Goal: Information Seeking & Learning: Learn about a topic

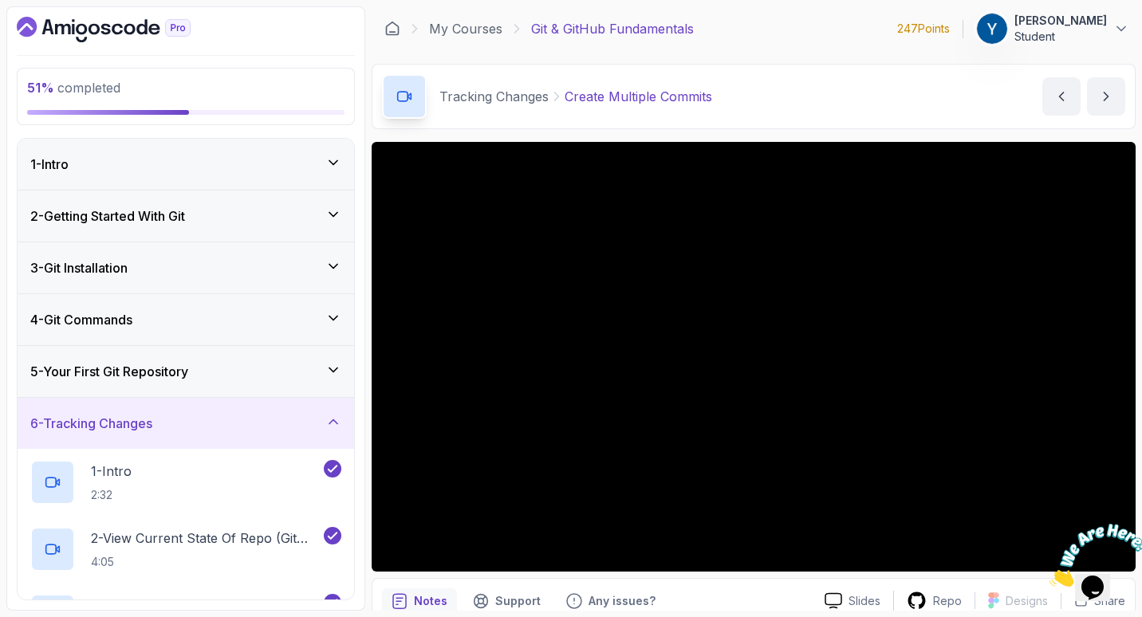
scroll to position [479, 0]
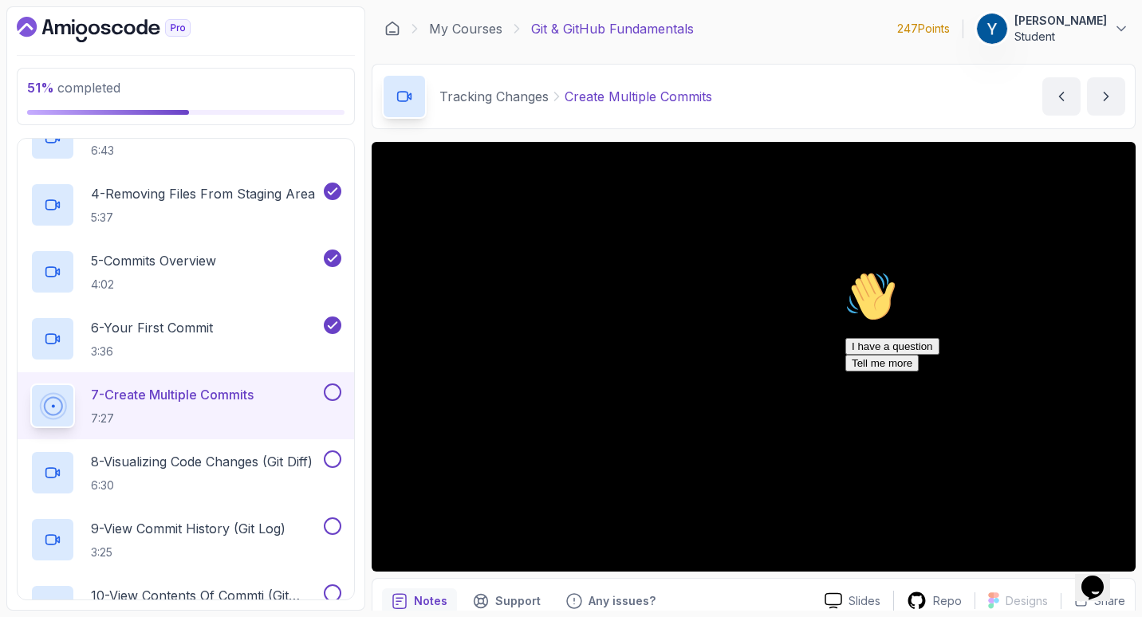
click at [846, 271] on icon "Chat attention grabber" at bounding box center [846, 271] width 0 height 0
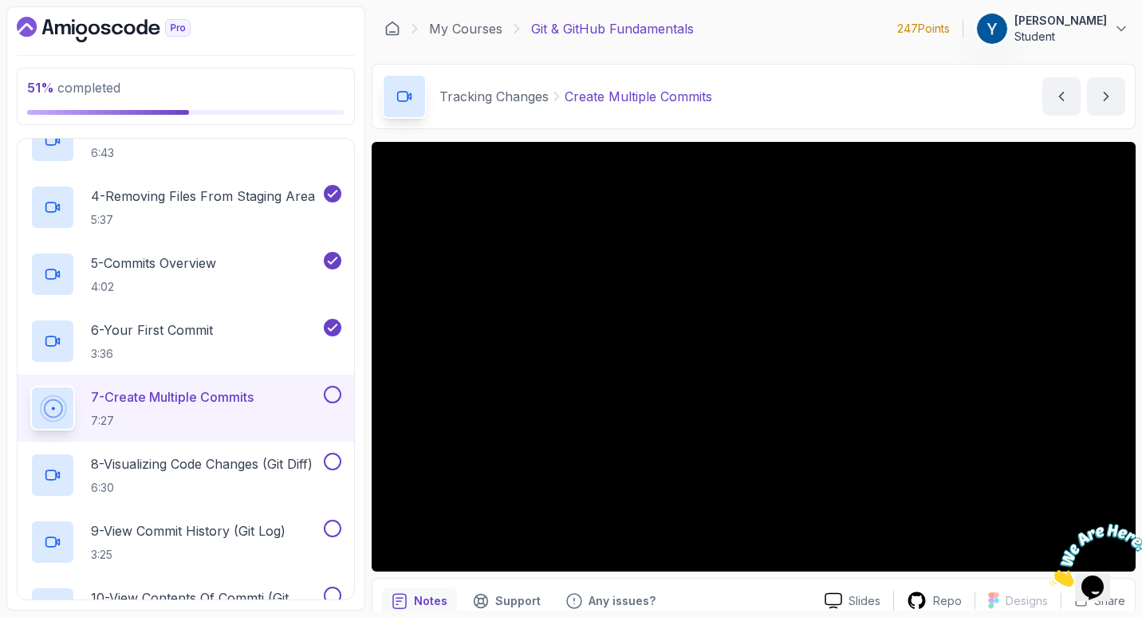
scroll to position [72, 0]
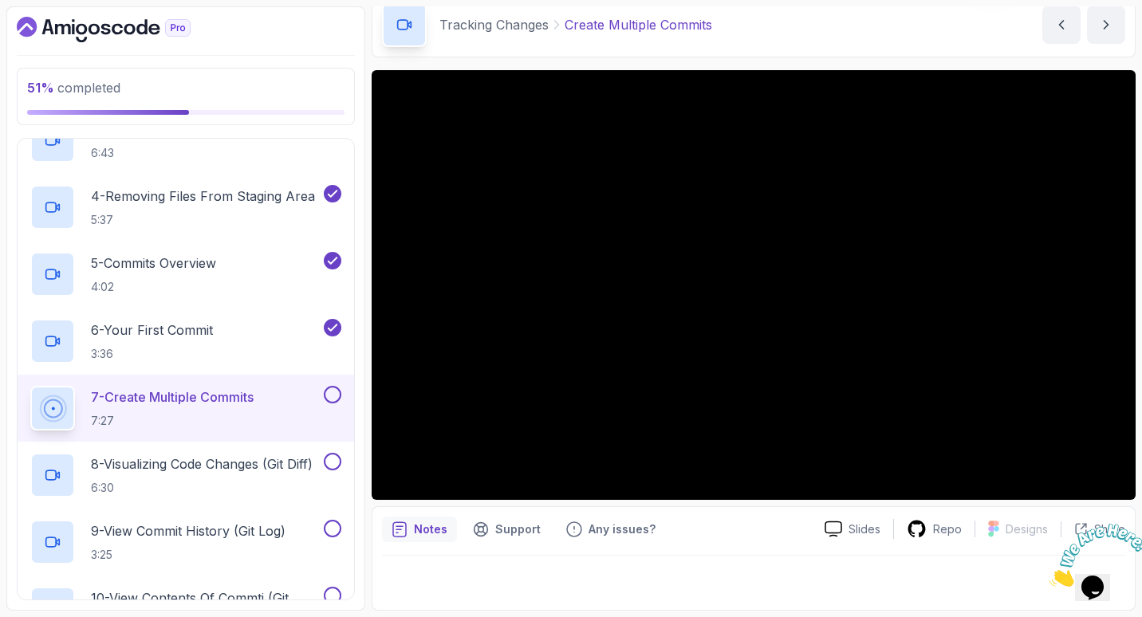
click at [769, 515] on div "Notes Support Any issues? Slides Repo Designs Design not available Share" at bounding box center [754, 559] width 764 height 105
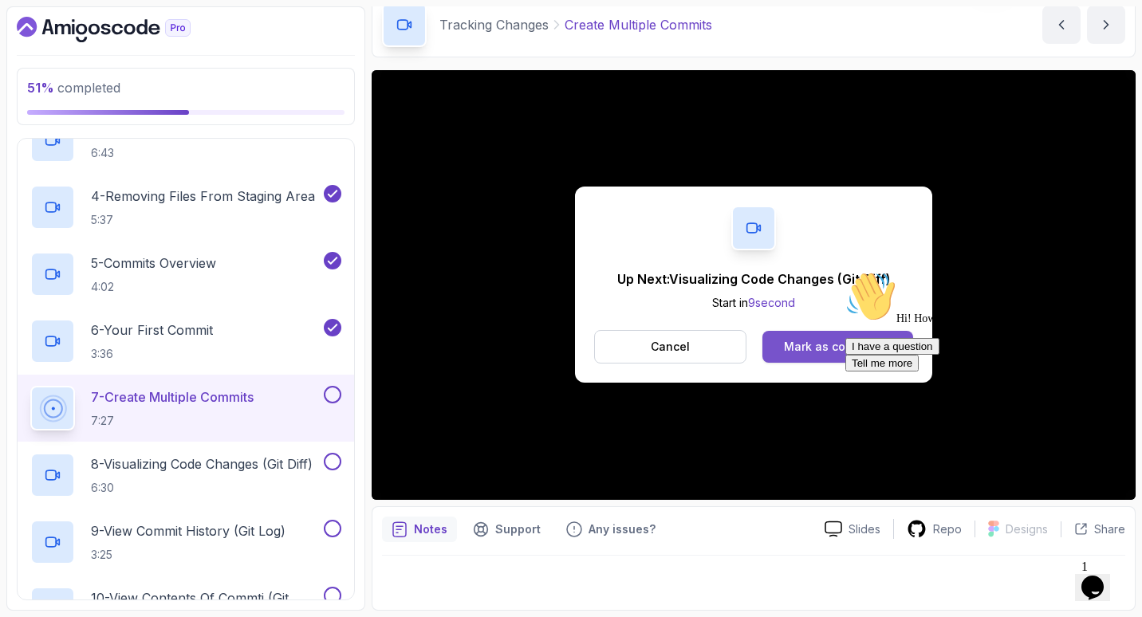
click at [830, 346] on div "Mark as completed" at bounding box center [837, 347] width 107 height 16
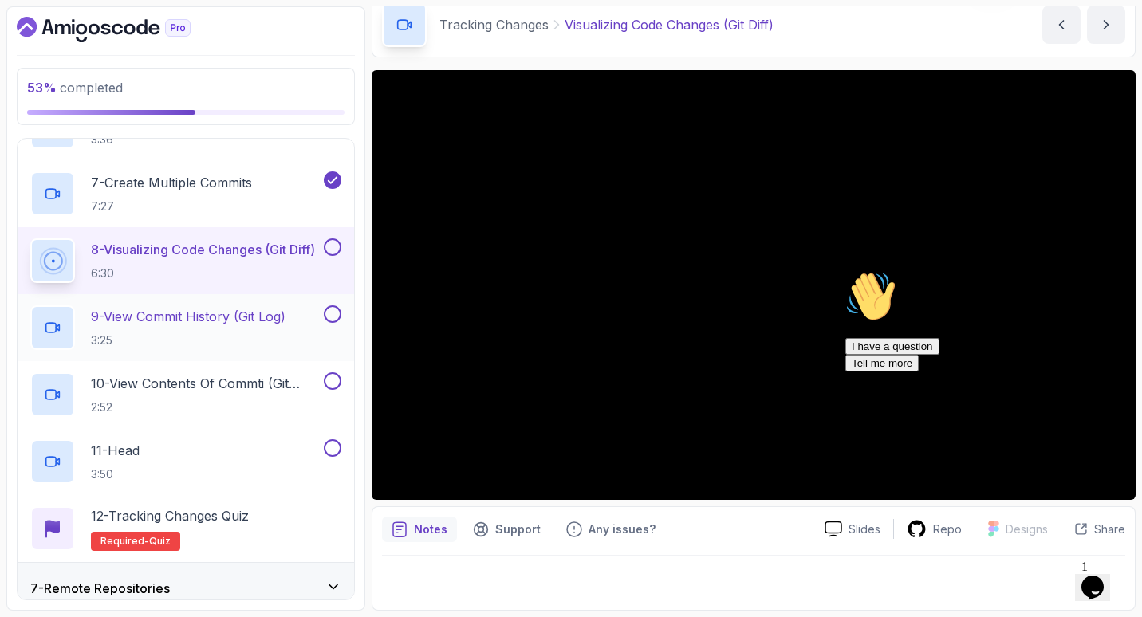
scroll to position [694, 0]
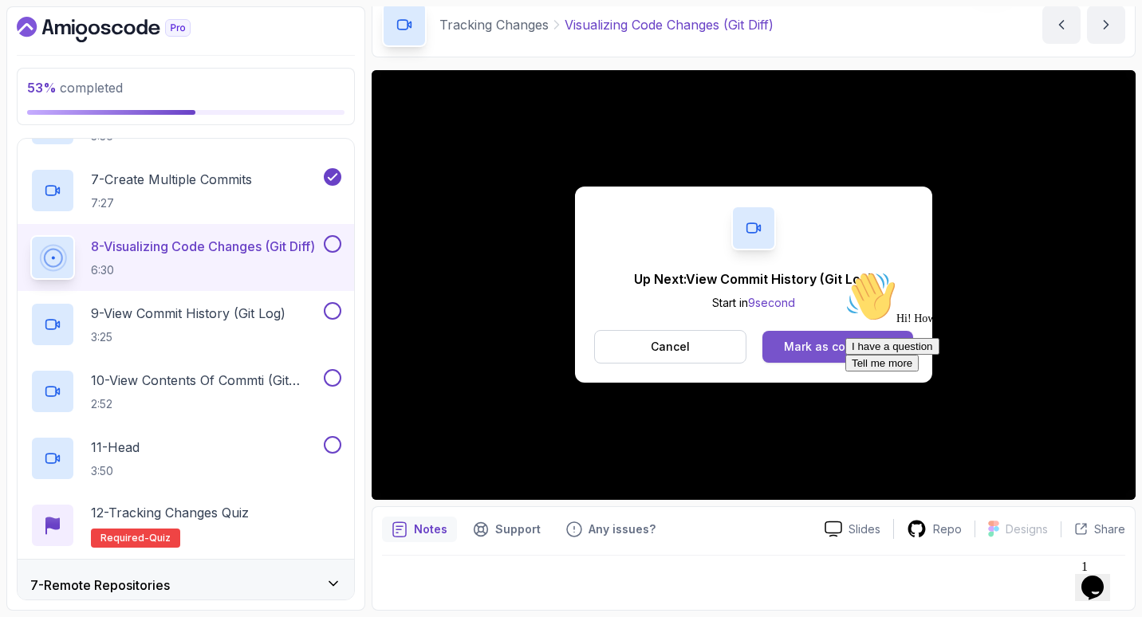
click at [787, 342] on div "Mark as completed" at bounding box center [837, 347] width 107 height 16
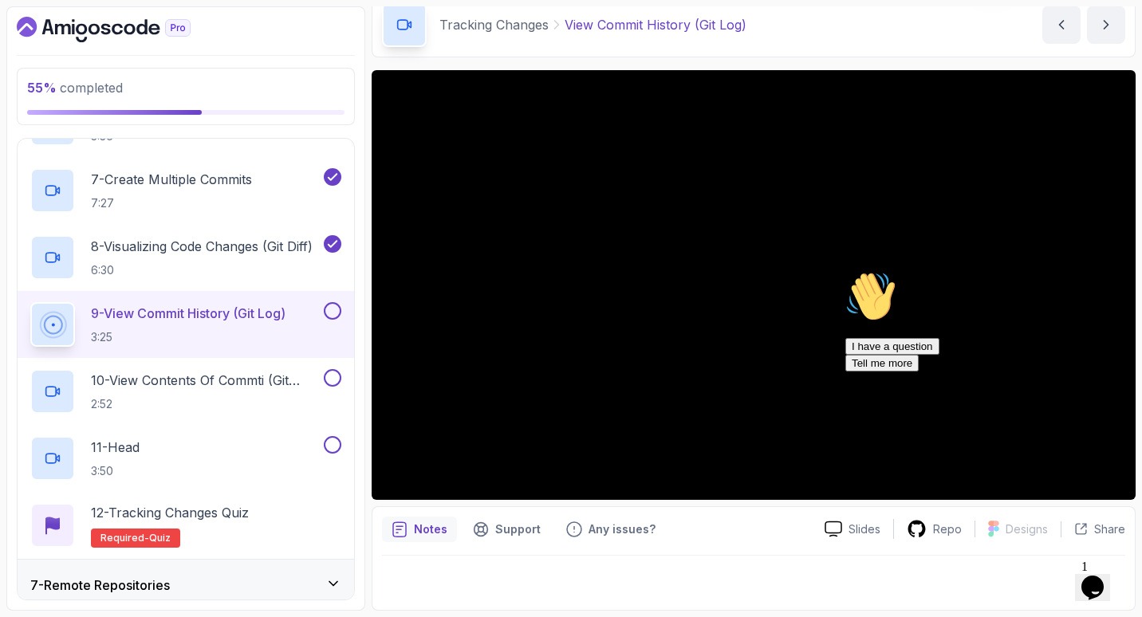
click at [231, 312] on p "9 - View Commit History (Git Log)" at bounding box center [188, 313] width 195 height 19
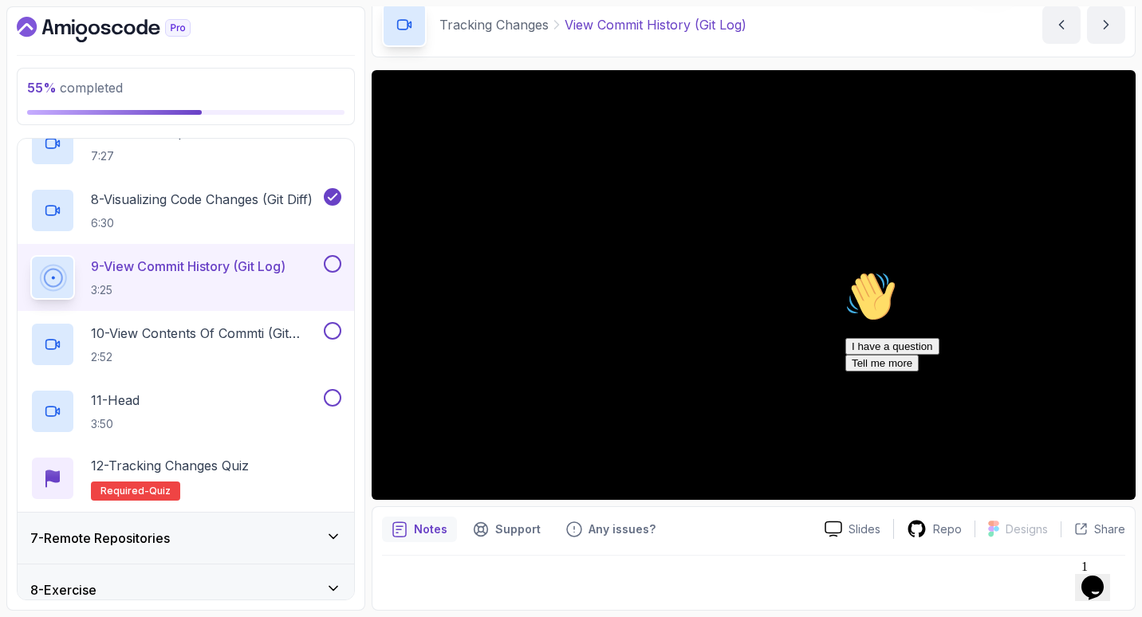
scroll to position [71, 0]
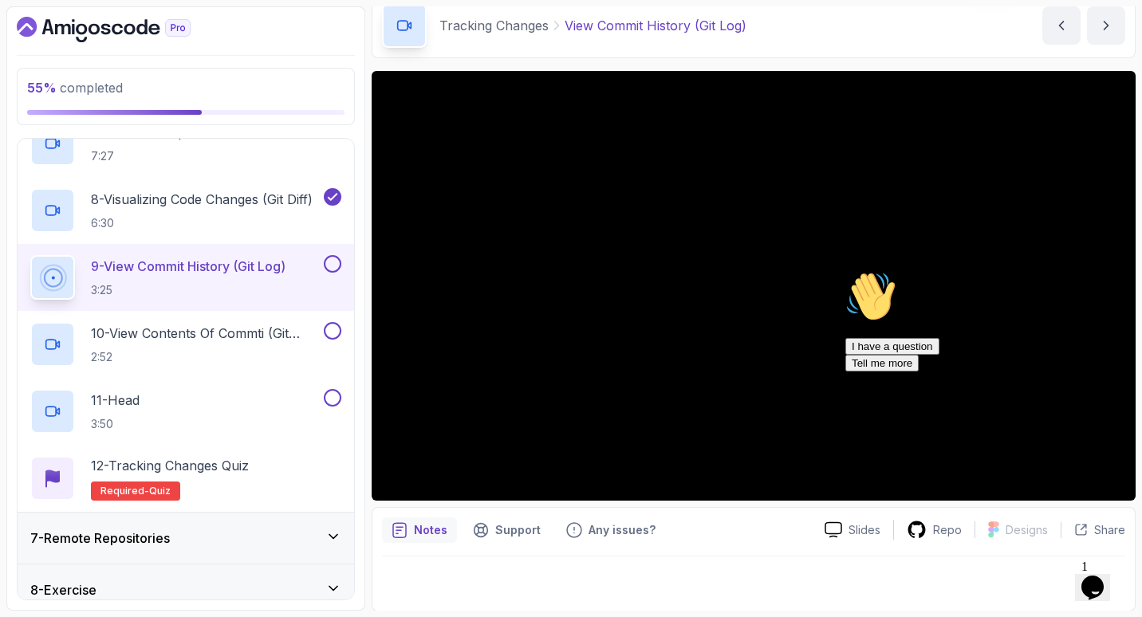
click at [1110, 271] on div "Chat attention grabber" at bounding box center [989, 271] width 287 height 0
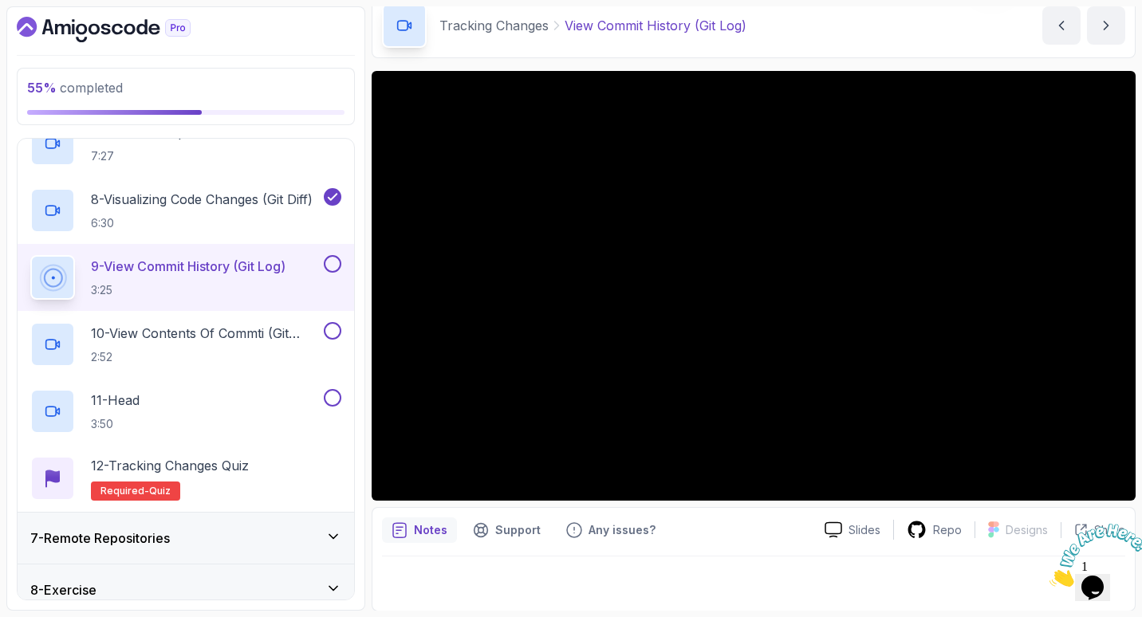
click at [272, 263] on p "9 - View Commit History (Git Log)" at bounding box center [188, 266] width 195 height 19
click at [511, 346] on div at bounding box center [754, 286] width 764 height 430
click at [266, 321] on div "10 - View Contents Of Commti (Git Show) 2:52" at bounding box center [186, 344] width 337 height 67
click at [149, 284] on p "3:25" at bounding box center [188, 290] width 195 height 16
click at [720, 317] on div at bounding box center [754, 286] width 764 height 430
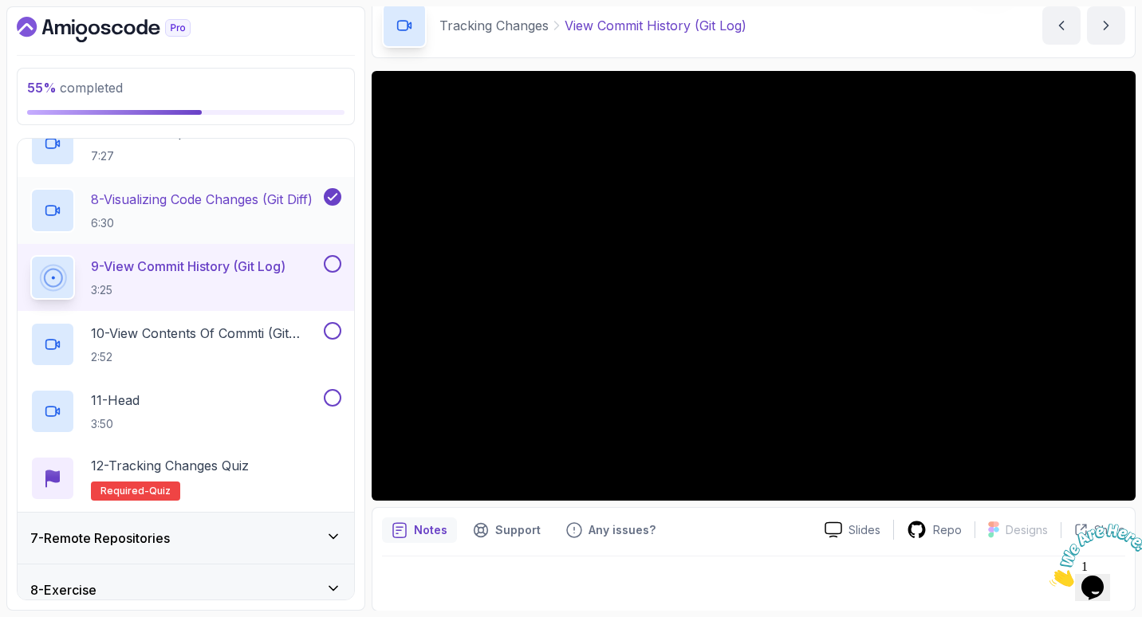
click at [294, 199] on p "8 - Visualizing Code Changes (Git Diff)" at bounding box center [202, 199] width 222 height 19
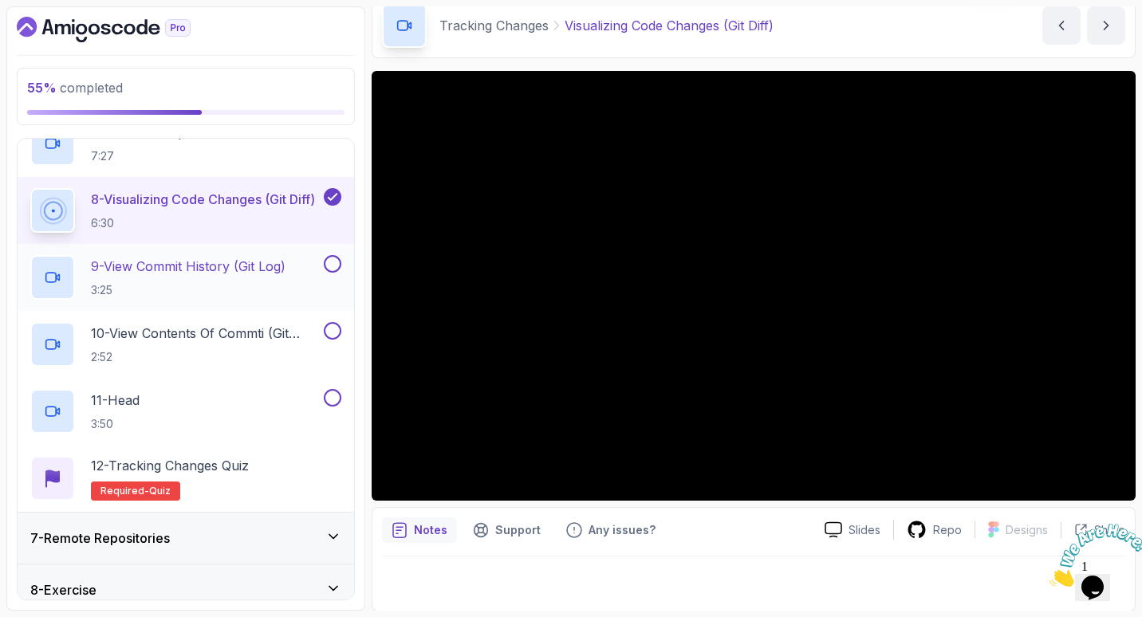
click at [286, 260] on p "9 - View Commit History (Git Log)" at bounding box center [188, 266] width 195 height 19
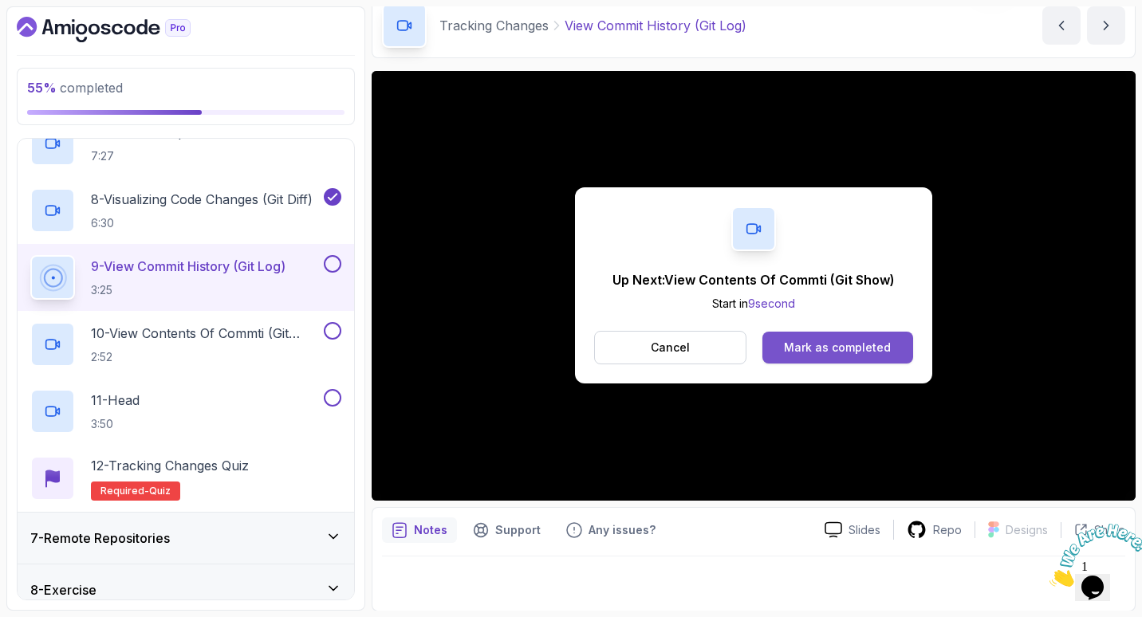
click at [815, 349] on div "Mark as completed" at bounding box center [837, 348] width 107 height 16
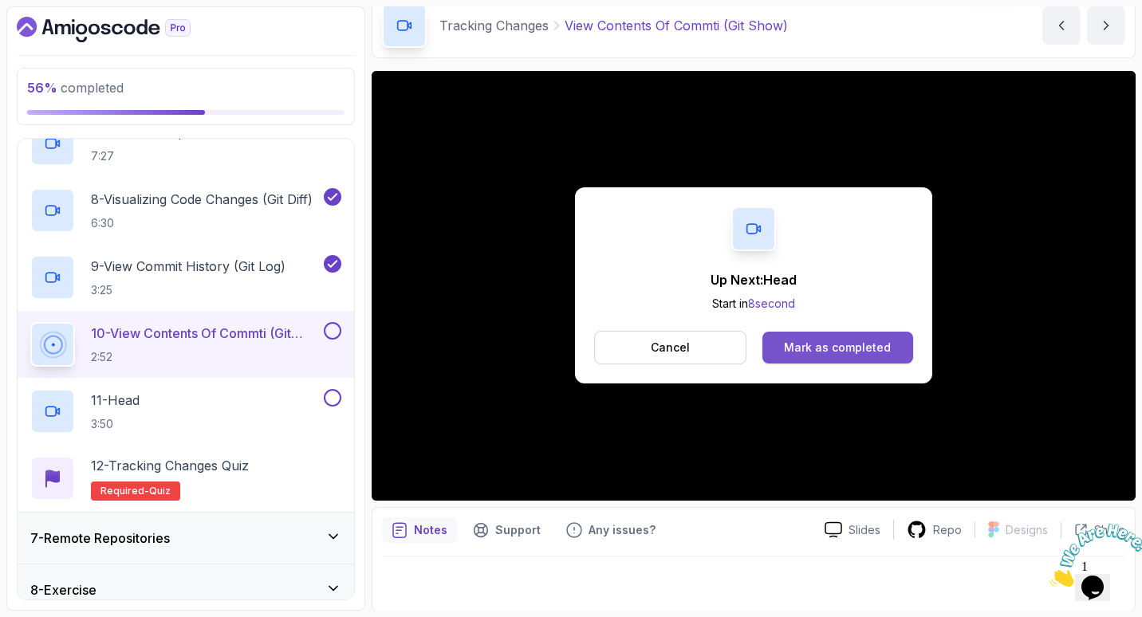
click at [813, 333] on button "Mark as completed" at bounding box center [838, 348] width 151 height 32
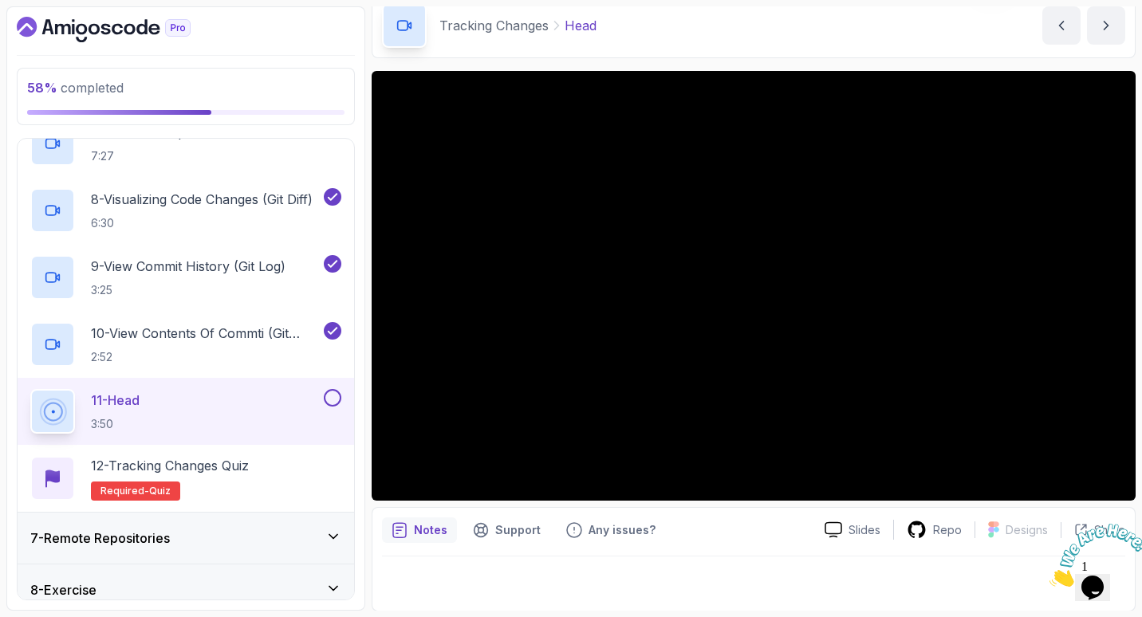
click at [814, 286] on div at bounding box center [754, 286] width 764 height 430
click at [203, 412] on div "11 - Head 3:50" at bounding box center [175, 411] width 290 height 45
click at [254, 357] on p "2:52" at bounding box center [206, 357] width 230 height 16
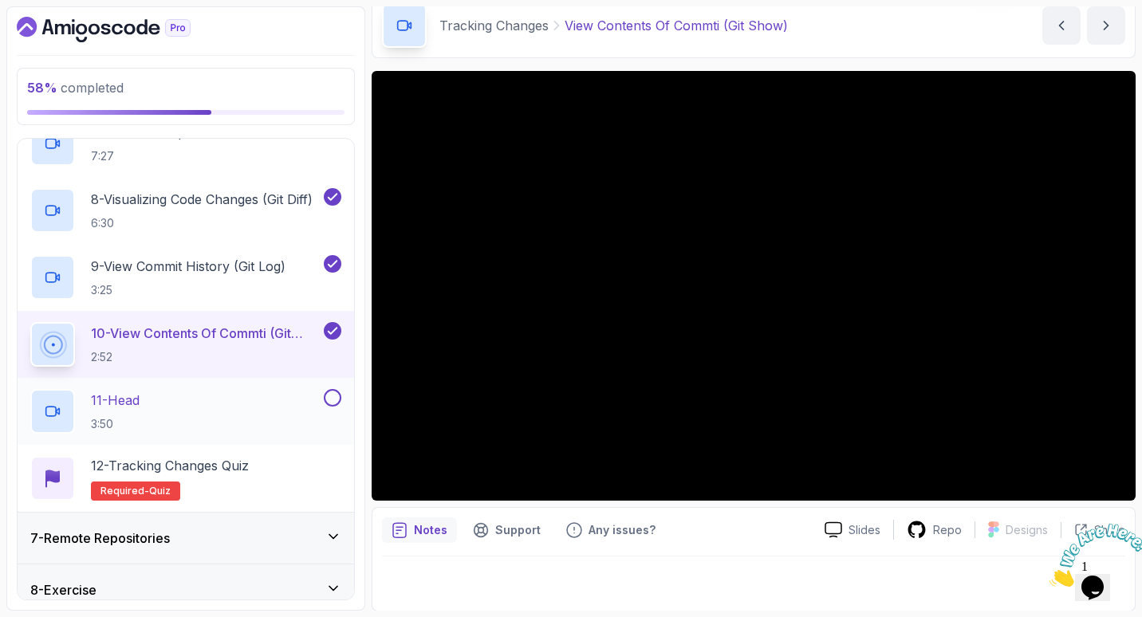
click at [245, 393] on div "11 - Head 3:50" at bounding box center [175, 411] width 290 height 45
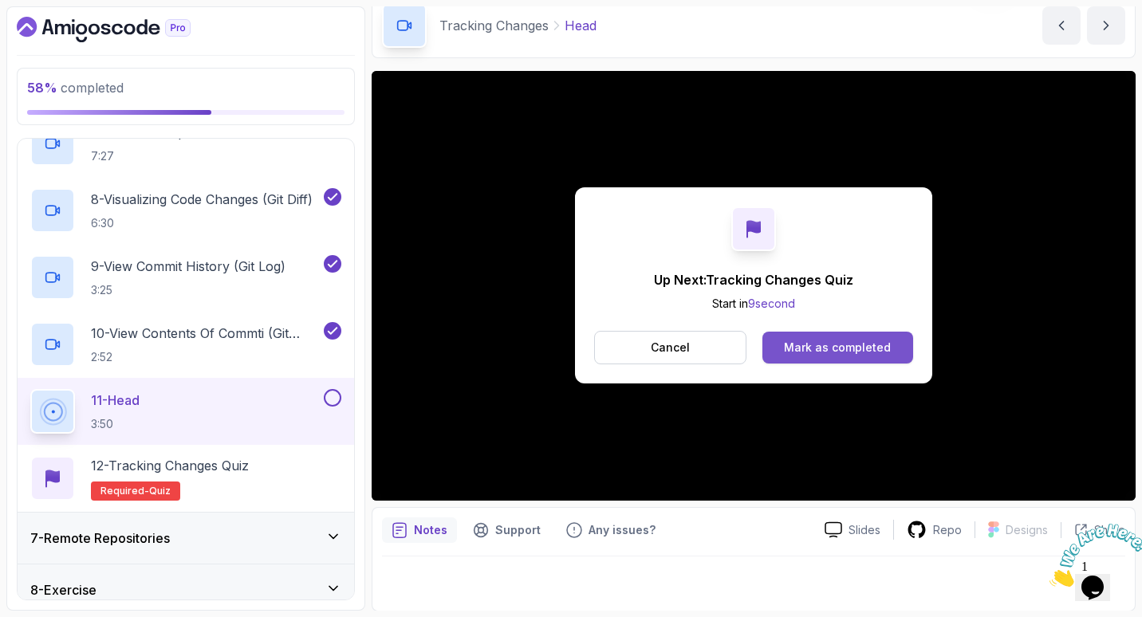
click at [866, 347] on div "Mark as completed" at bounding box center [837, 348] width 107 height 16
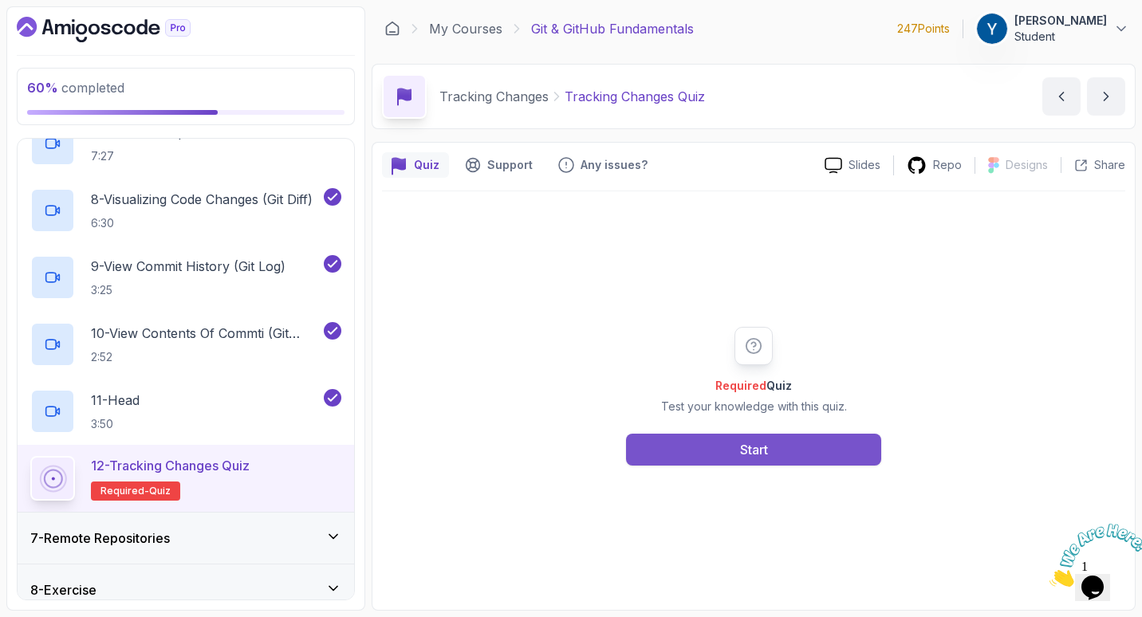
click at [721, 449] on button "Start" at bounding box center [753, 450] width 255 height 32
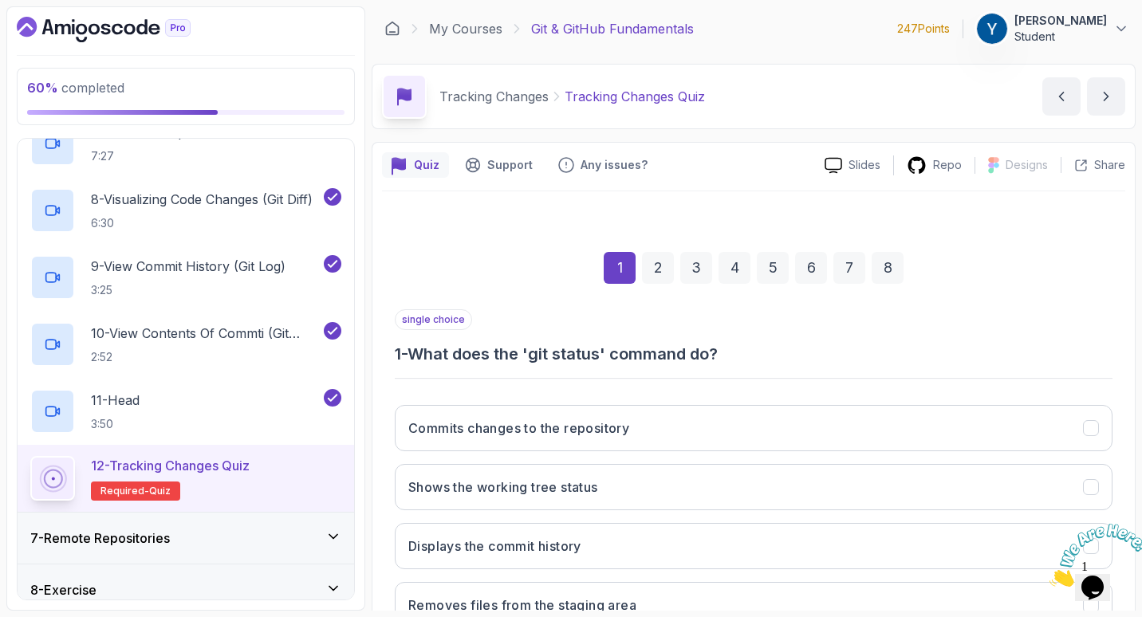
scroll to position [80, 0]
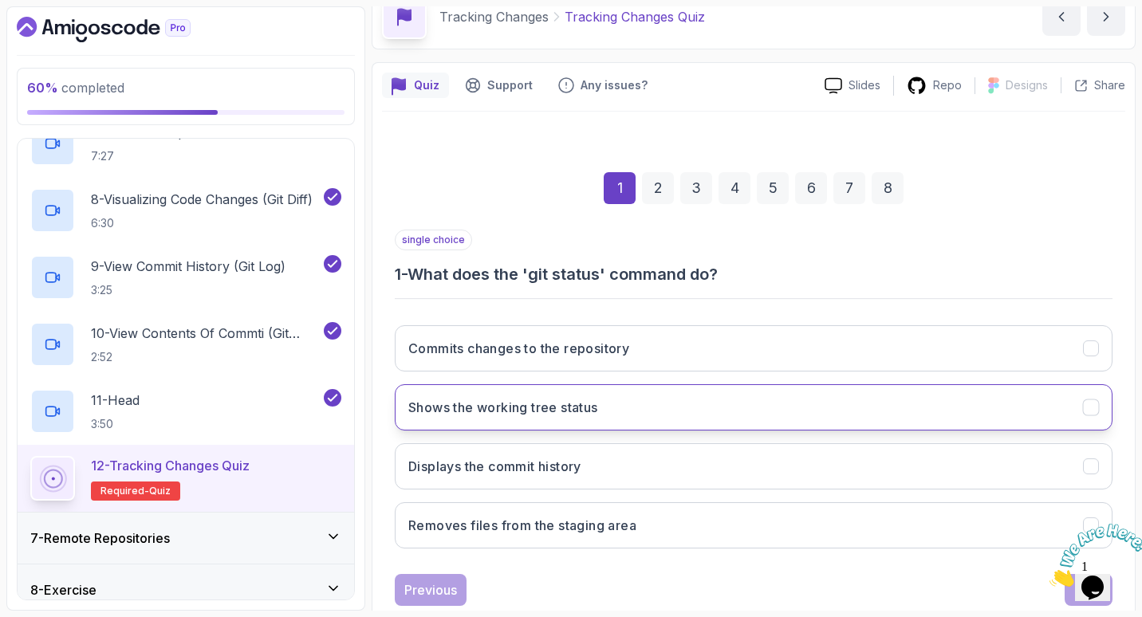
click at [620, 407] on button "Shows the working tree status" at bounding box center [754, 408] width 718 height 46
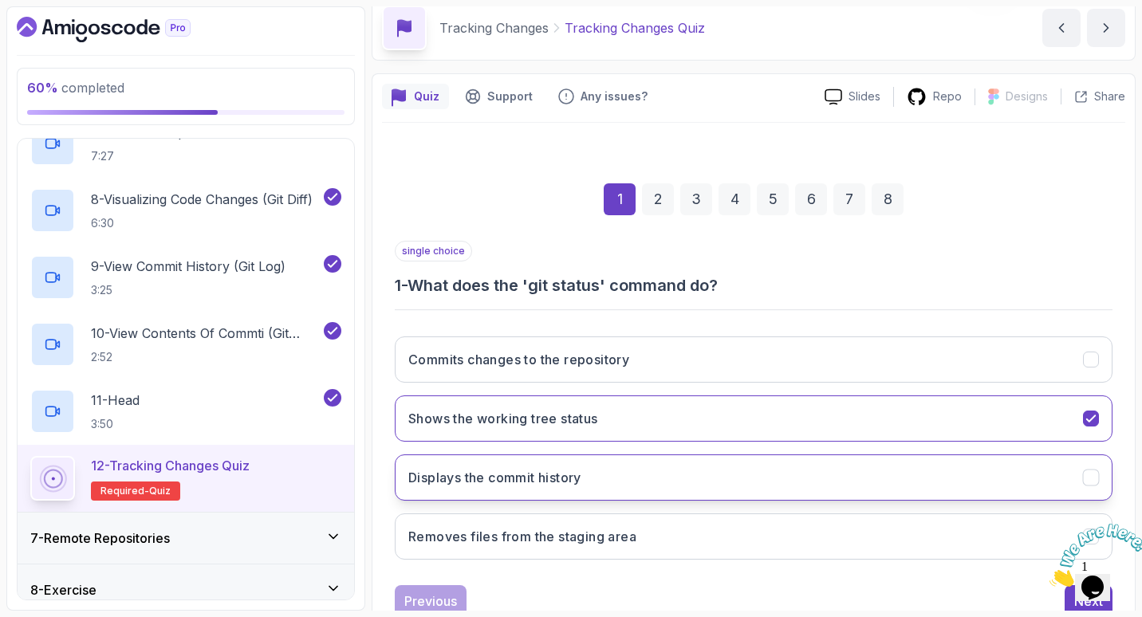
scroll to position [41, 0]
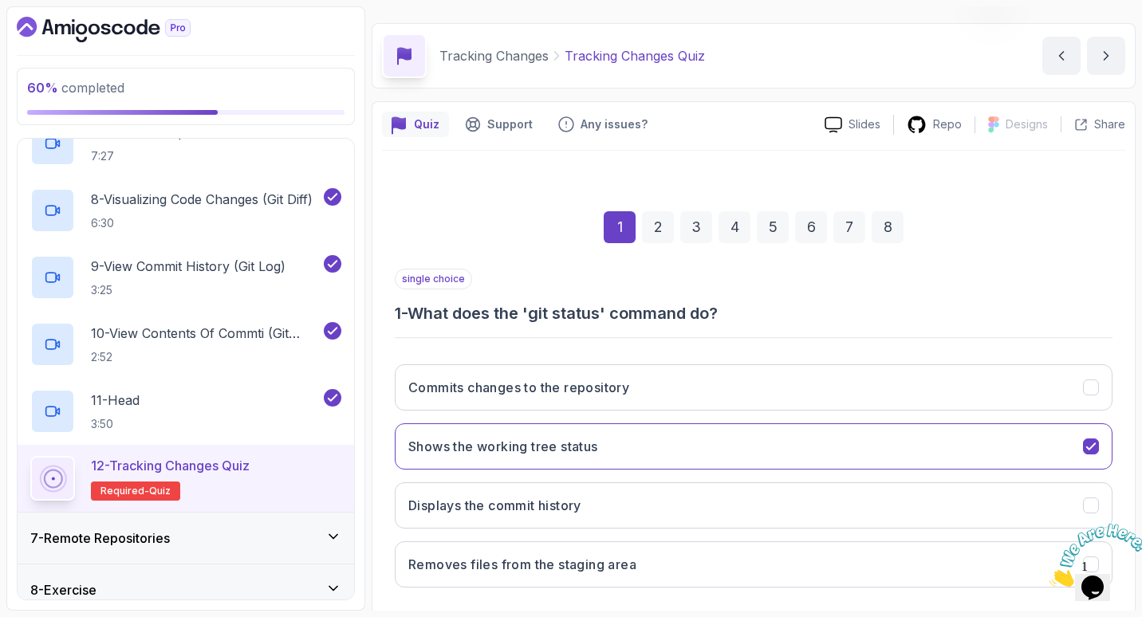
click at [12, 617] on icon at bounding box center [11, 627] width 2 height 4
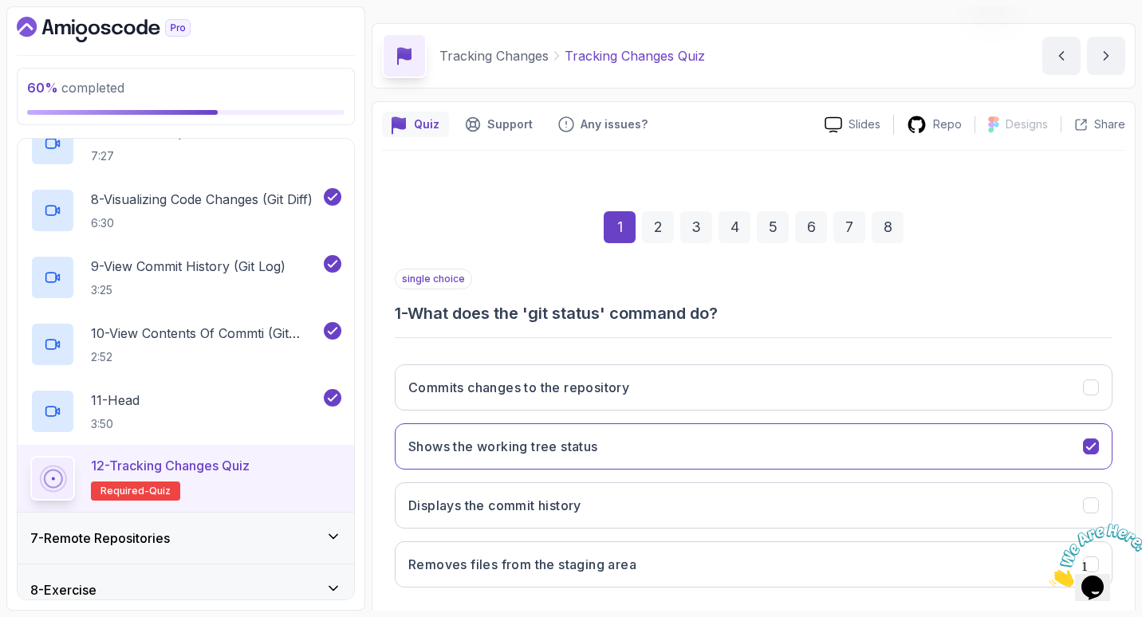
drag, startPoint x: 789, startPoint y: 65, endPoint x: 976, endPoint y: 59, distance: 186.8
type textarea "Home [URL][DOMAIN_NAME] 🪄 Резюме Get a brief overview of the main points and ke…"
click at [760, 163] on div "1 2 3 4 5 6 7 8 single choice 1 - What does the 'git status' command do? Commit…" at bounding box center [753, 416] width 743 height 530
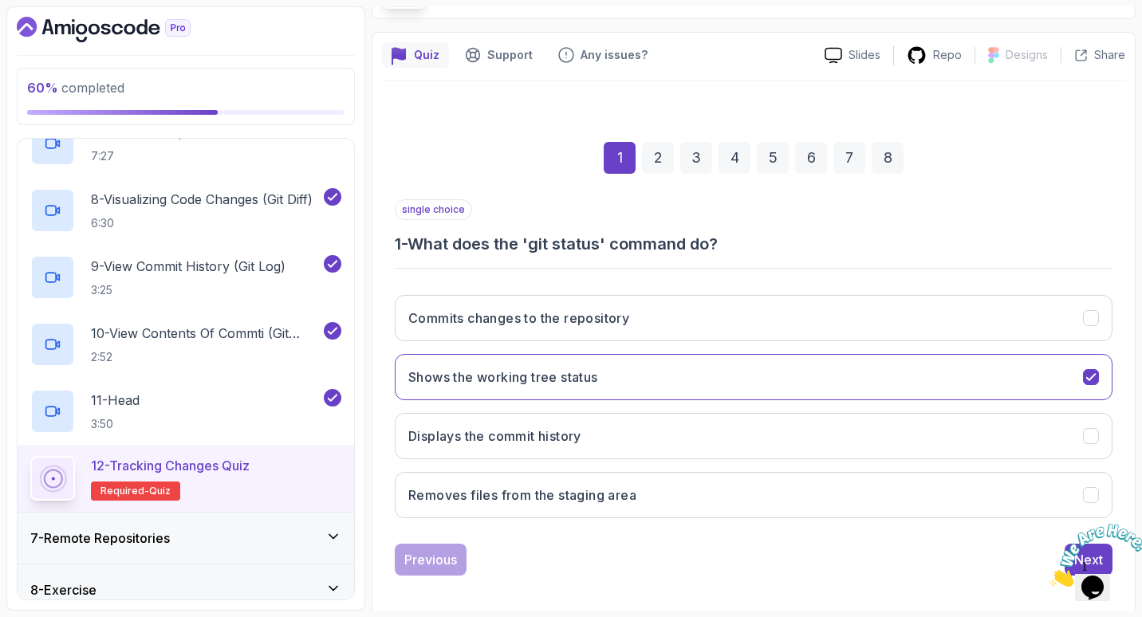
scroll to position [120, 0]
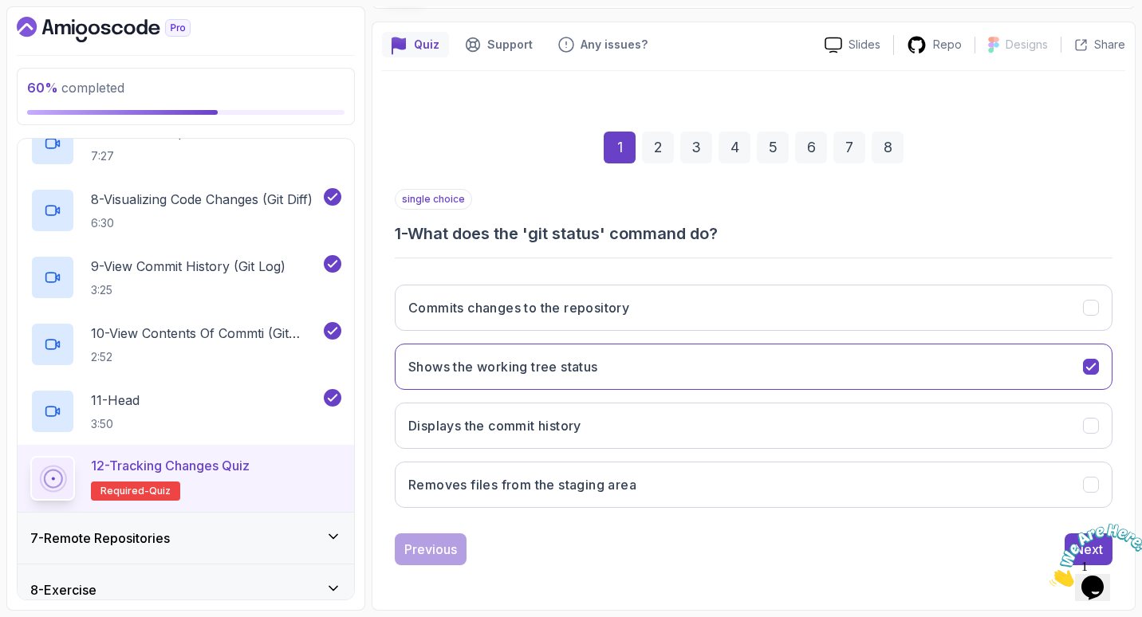
click at [663, 143] on div "2" at bounding box center [658, 148] width 32 height 32
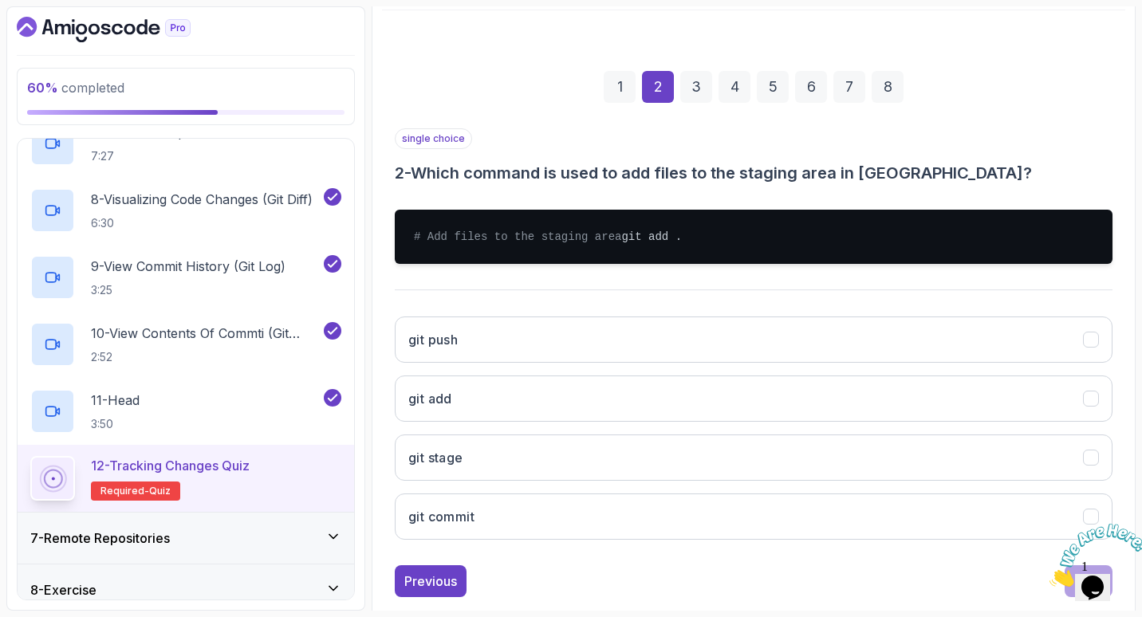
scroll to position [200, 0]
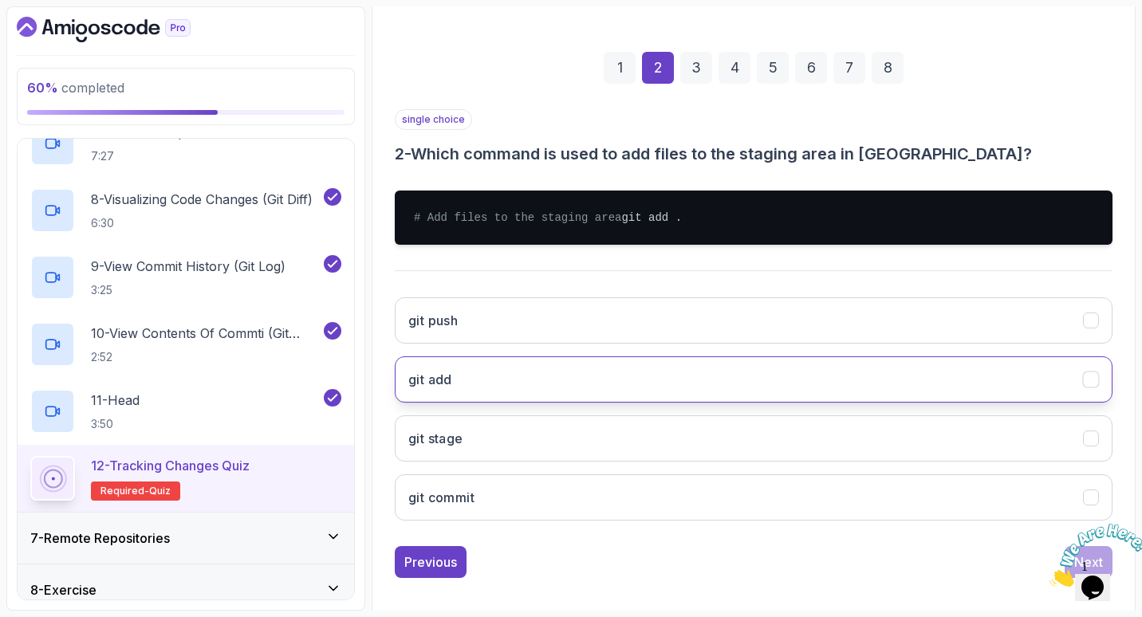
click at [536, 390] on button "git add" at bounding box center [754, 380] width 718 height 46
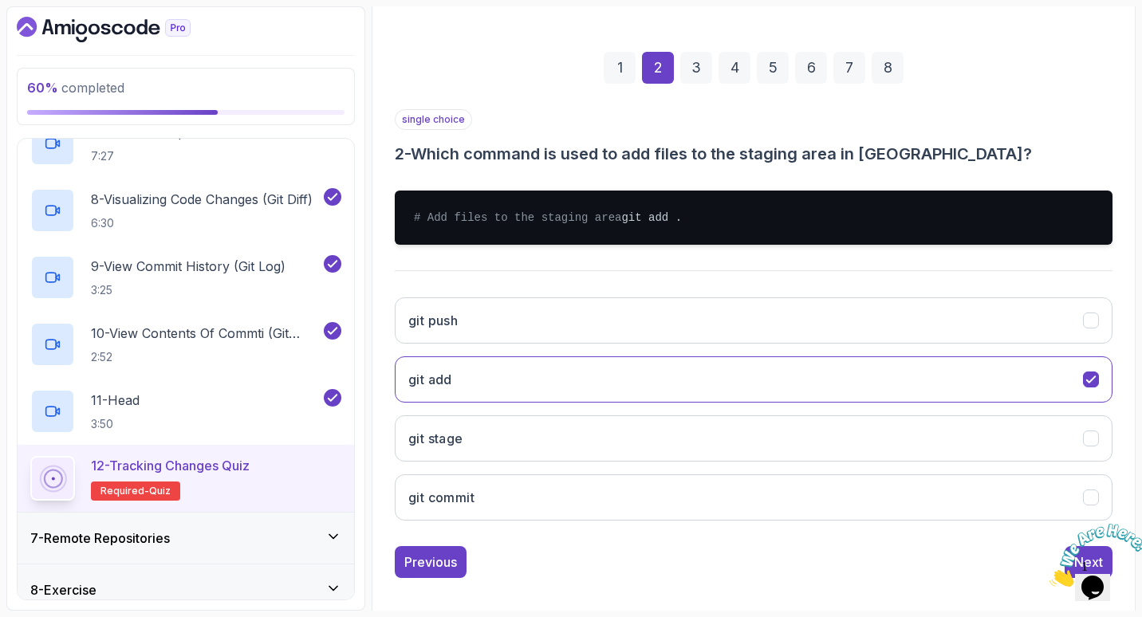
click at [689, 82] on div "3" at bounding box center [696, 68] width 32 height 32
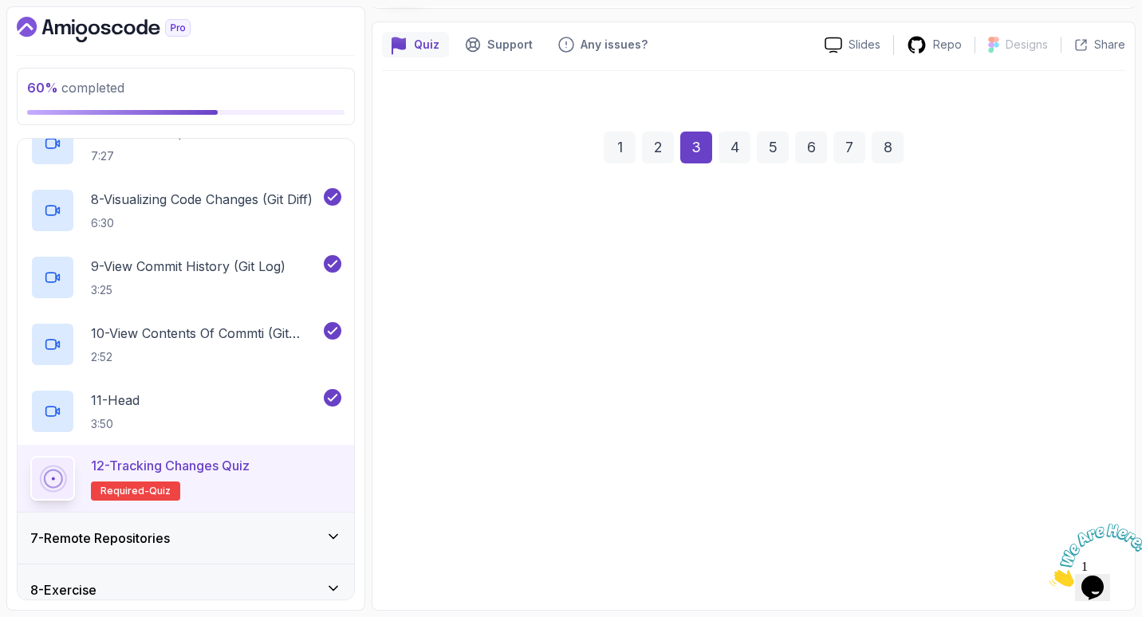
scroll to position [120, 0]
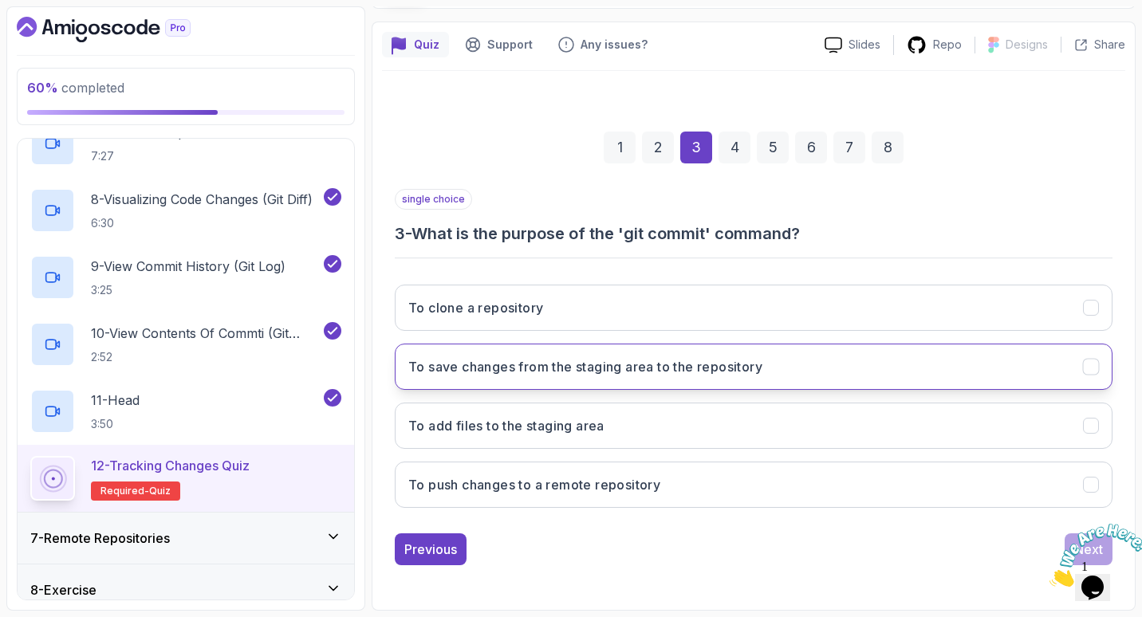
click at [649, 372] on h3 "To save changes from the staging area to the repository" at bounding box center [585, 366] width 354 height 19
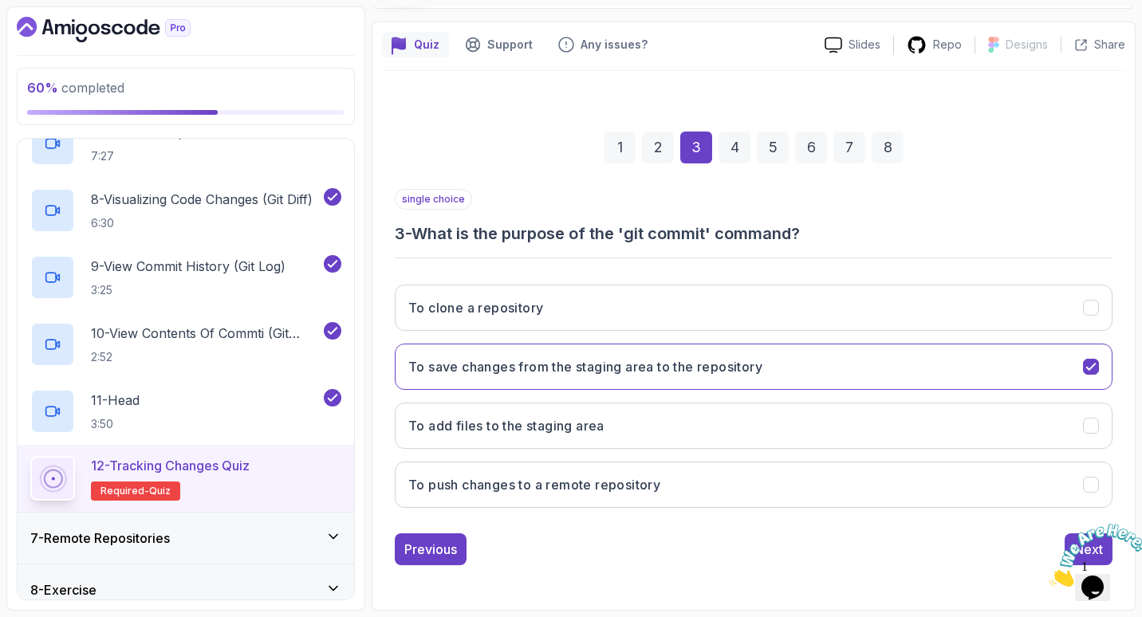
click at [743, 137] on div "4" at bounding box center [735, 148] width 32 height 32
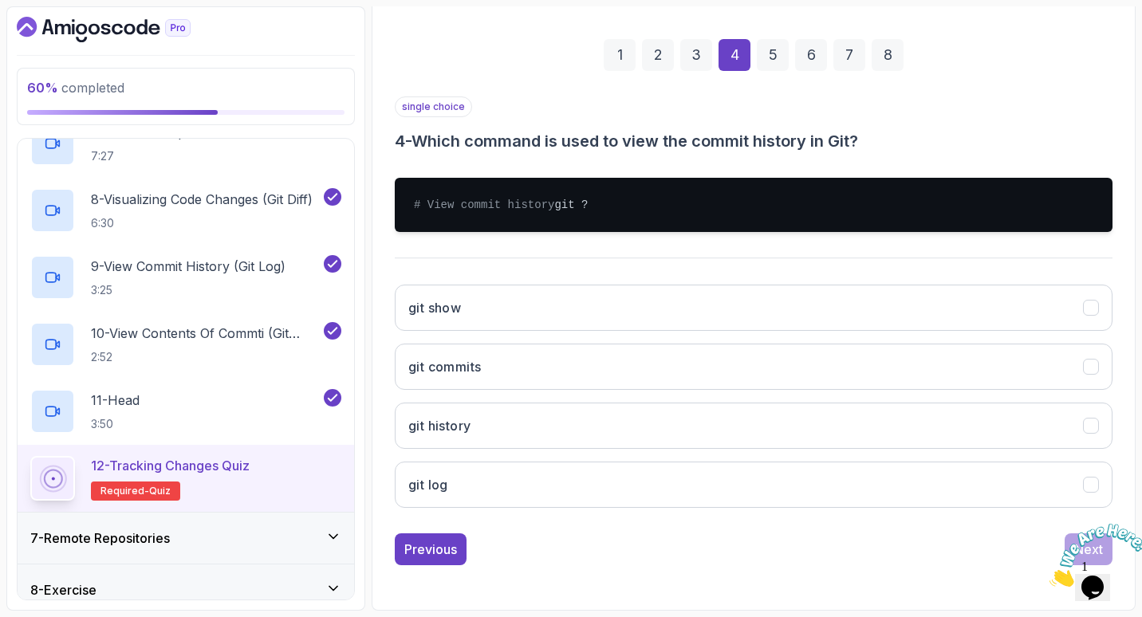
scroll to position [229, 0]
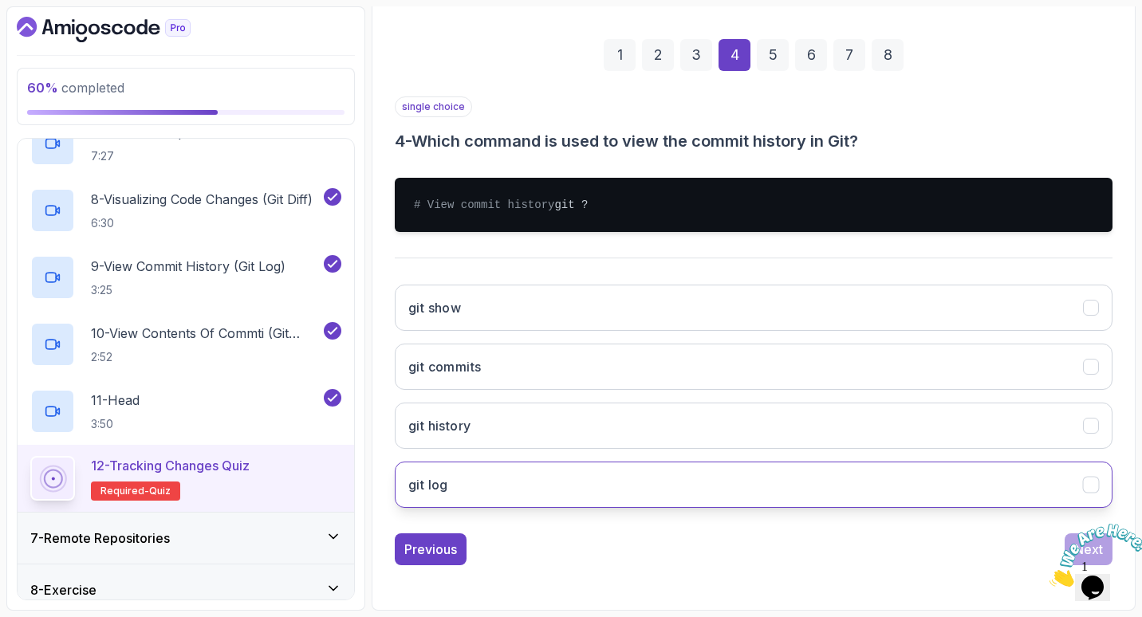
click at [632, 472] on button "git log" at bounding box center [754, 485] width 718 height 46
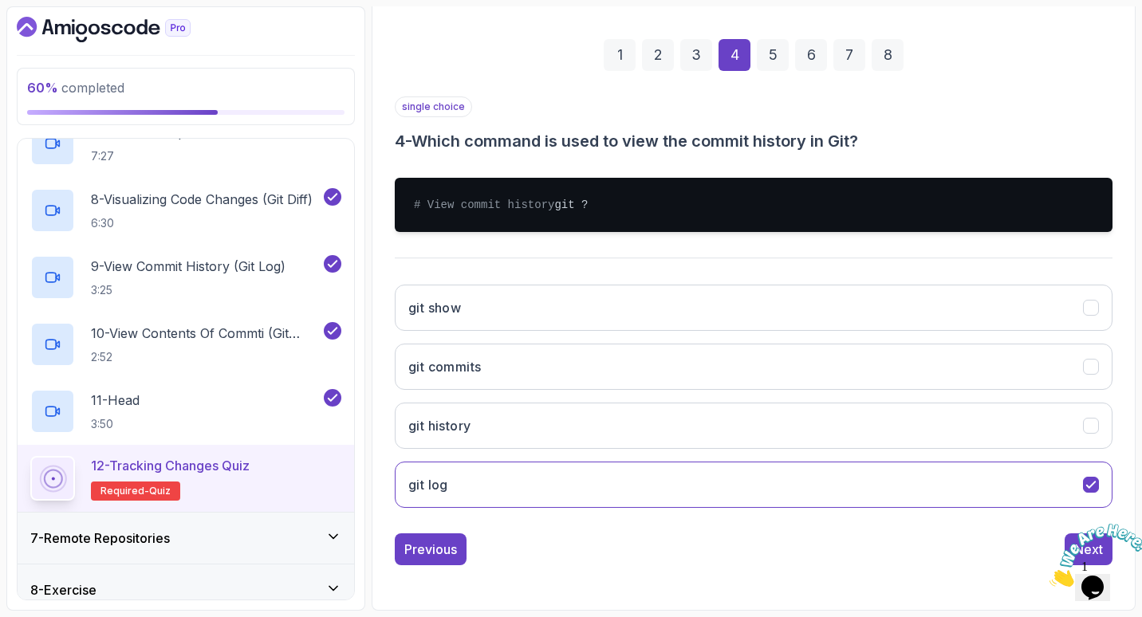
click at [764, 39] on div "5" at bounding box center [773, 55] width 32 height 32
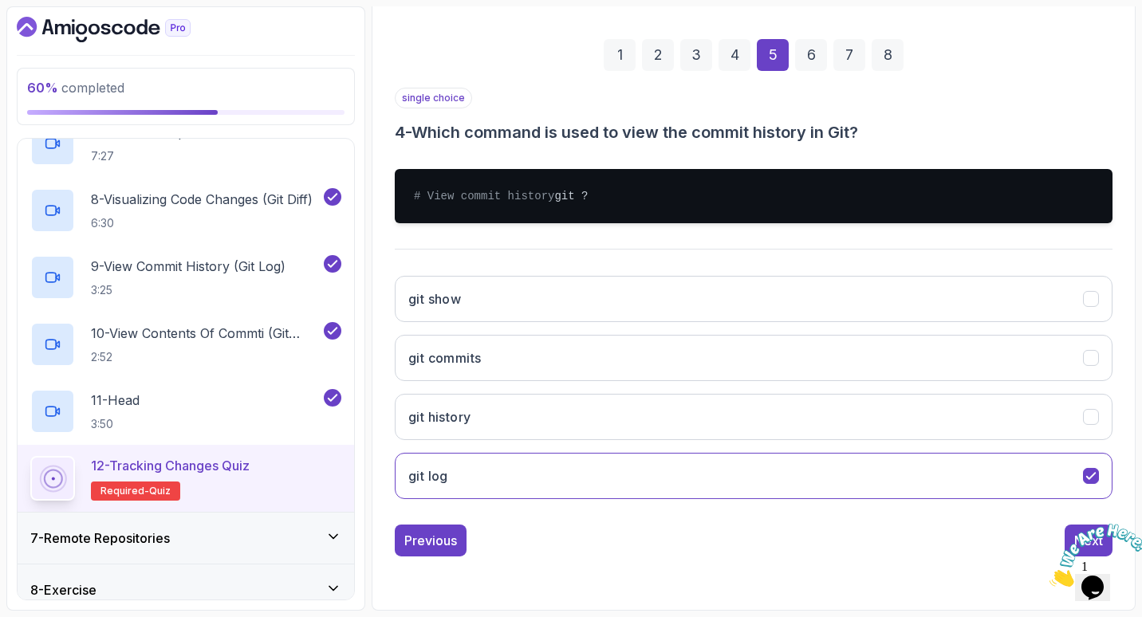
scroll to position [120, 0]
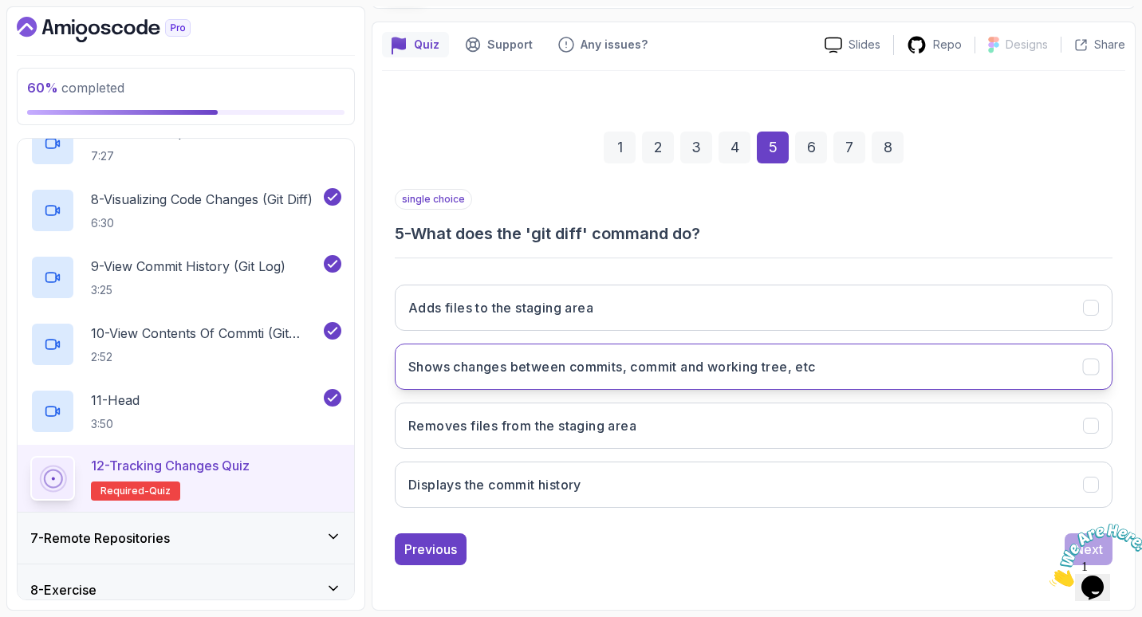
click at [637, 374] on h3 "Shows changes between commits, commit and working tree, etc" at bounding box center [612, 366] width 408 height 19
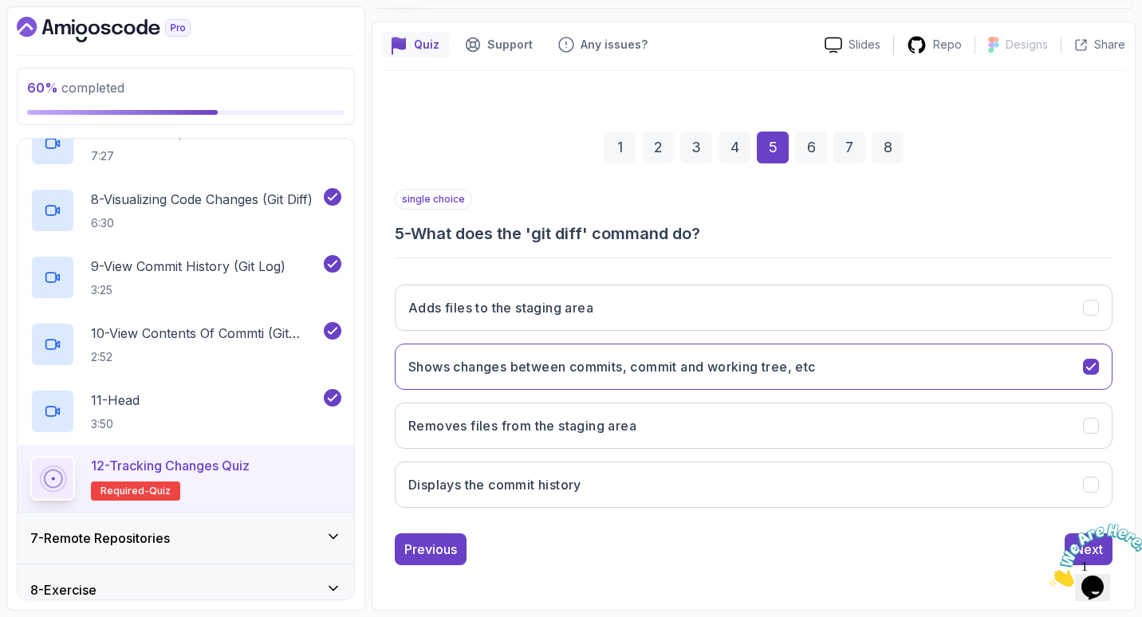
click at [820, 152] on div "6" at bounding box center [811, 148] width 32 height 32
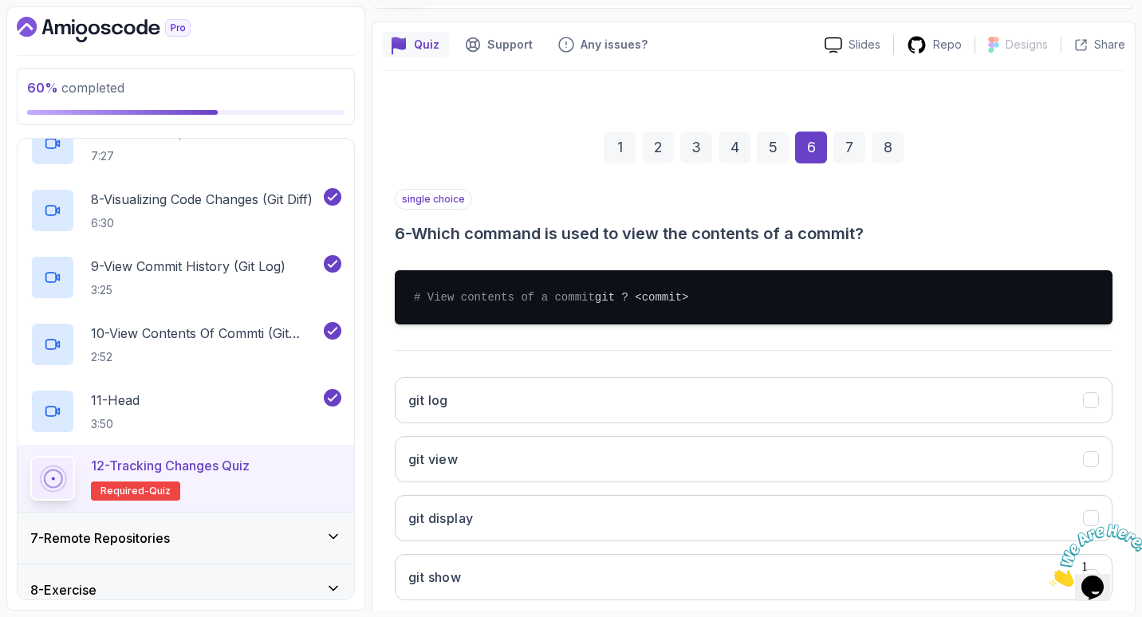
scroll to position [200, 0]
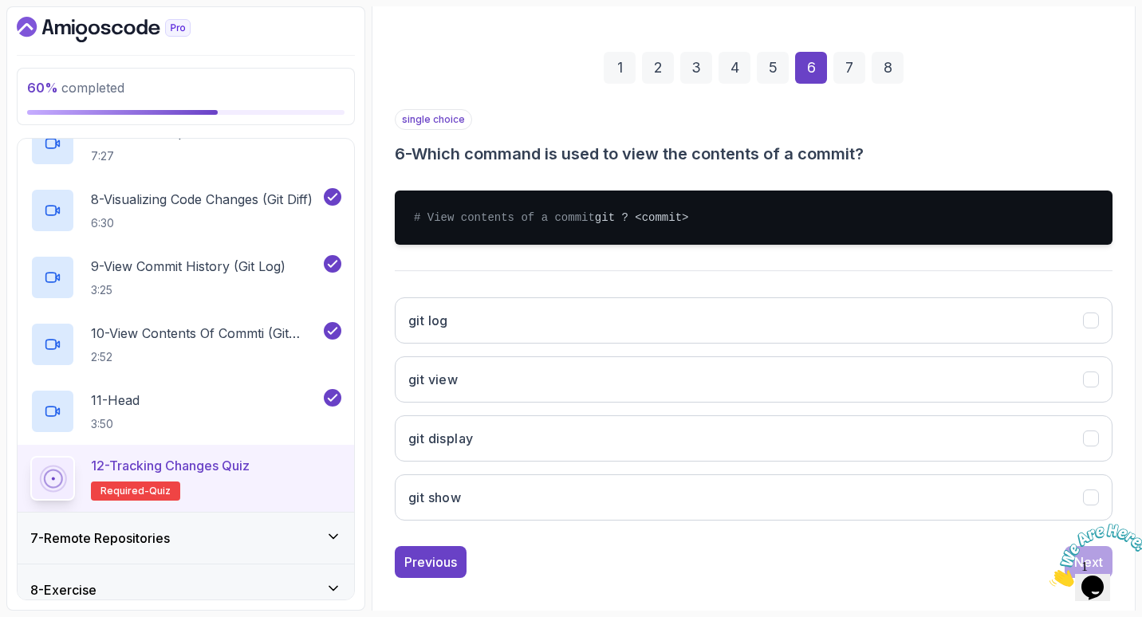
click at [755, 302] on div "git log git view git display git show" at bounding box center [754, 409] width 718 height 249
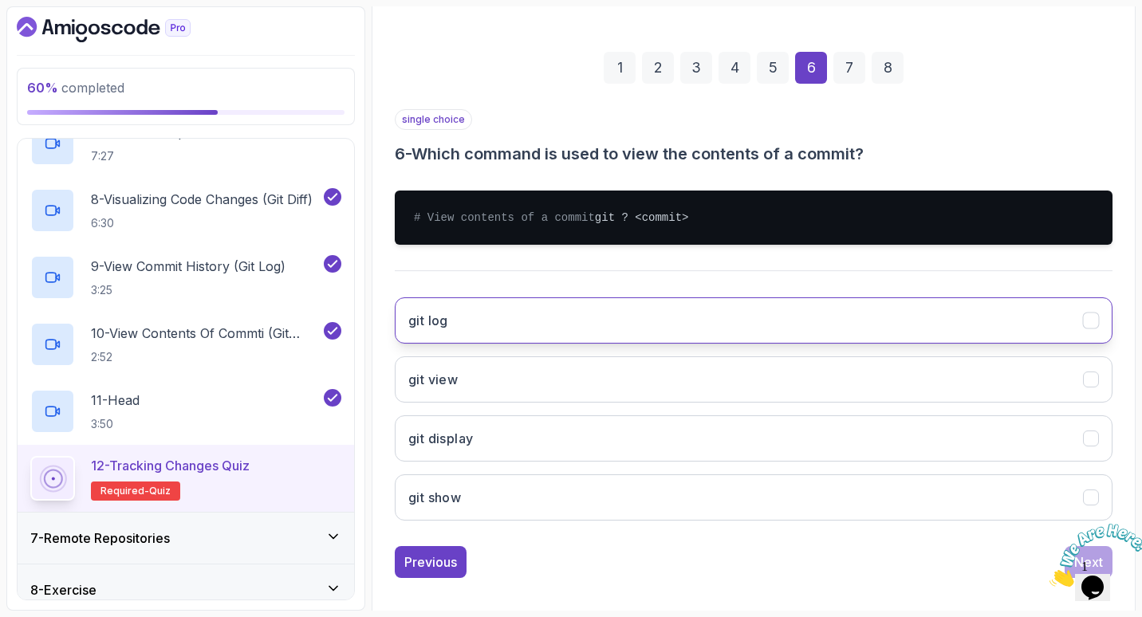
click at [780, 323] on button "git log" at bounding box center [754, 321] width 718 height 46
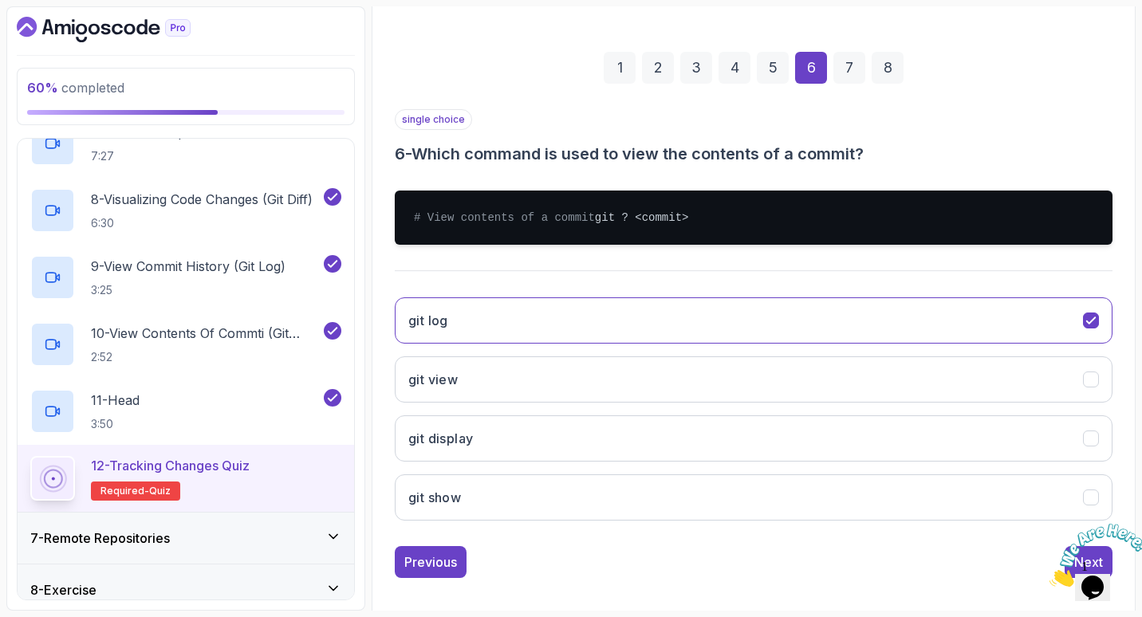
click at [843, 66] on div "7" at bounding box center [850, 68] width 32 height 32
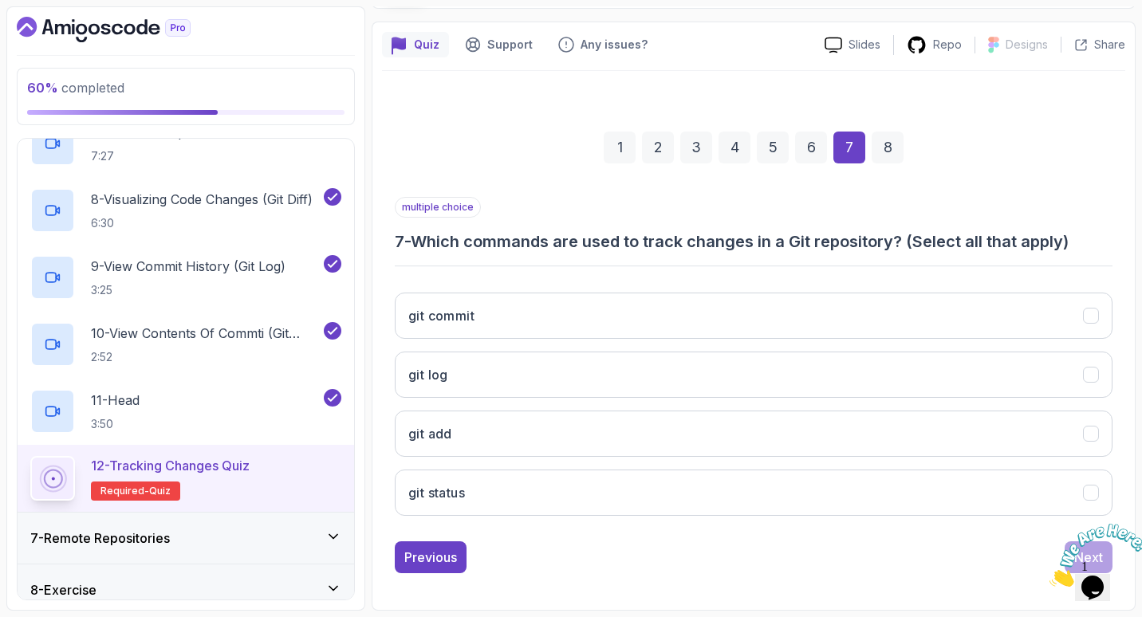
scroll to position [120, 0]
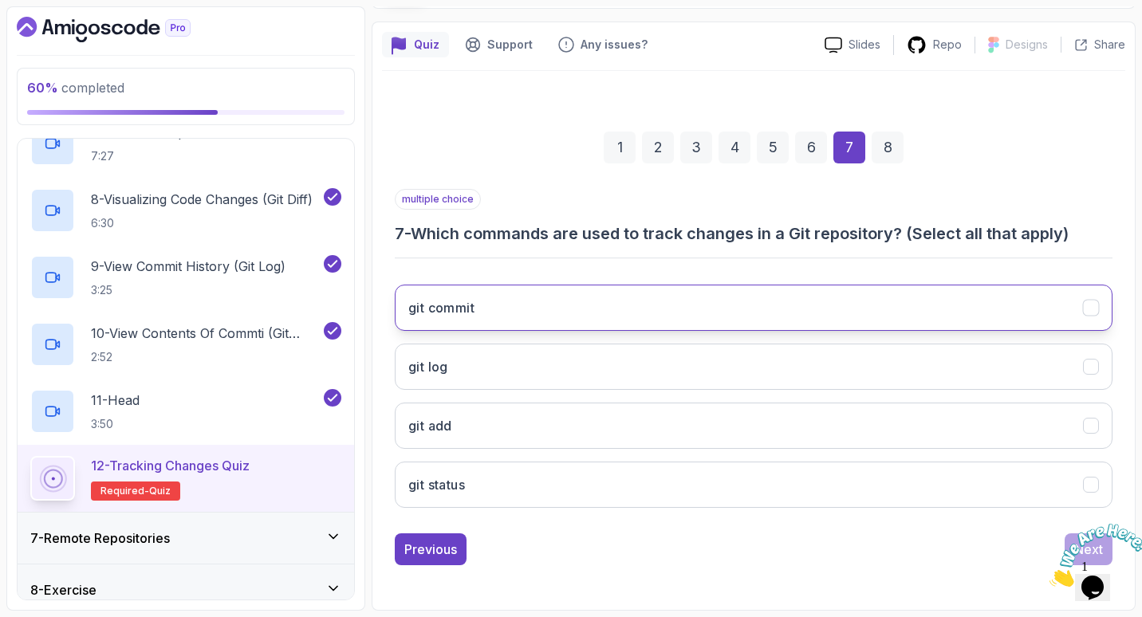
click at [679, 302] on button "git commit" at bounding box center [754, 308] width 718 height 46
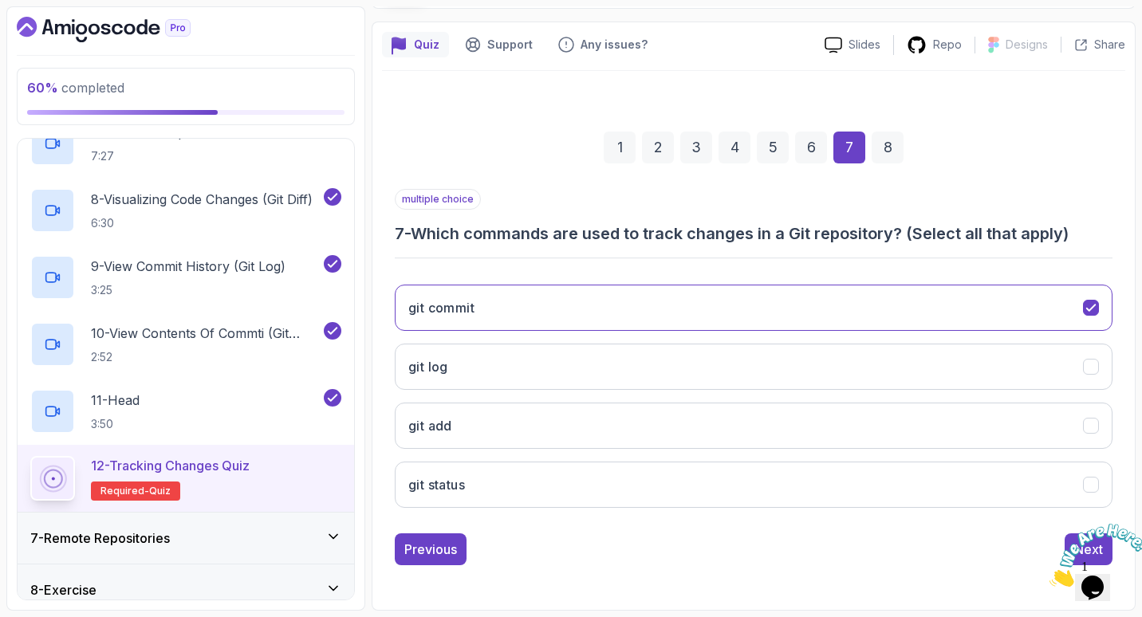
click at [892, 153] on div "8" at bounding box center [888, 148] width 32 height 32
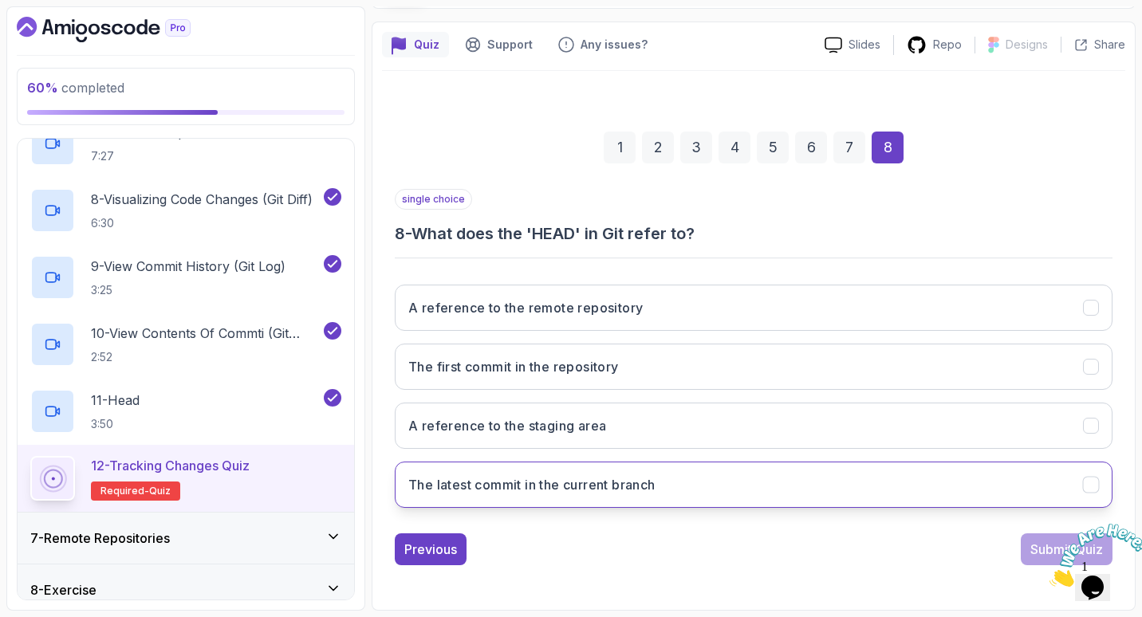
click at [468, 474] on button "The latest commit in the current branch" at bounding box center [754, 485] width 718 height 46
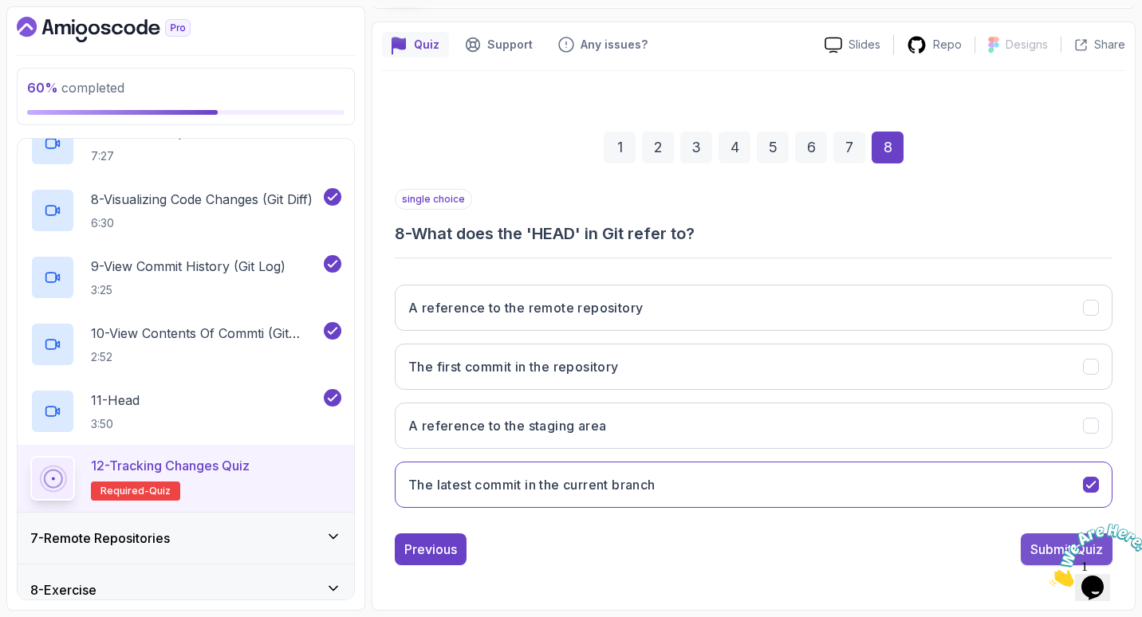
click at [1026, 544] on button "Submit Quiz" at bounding box center [1067, 550] width 92 height 32
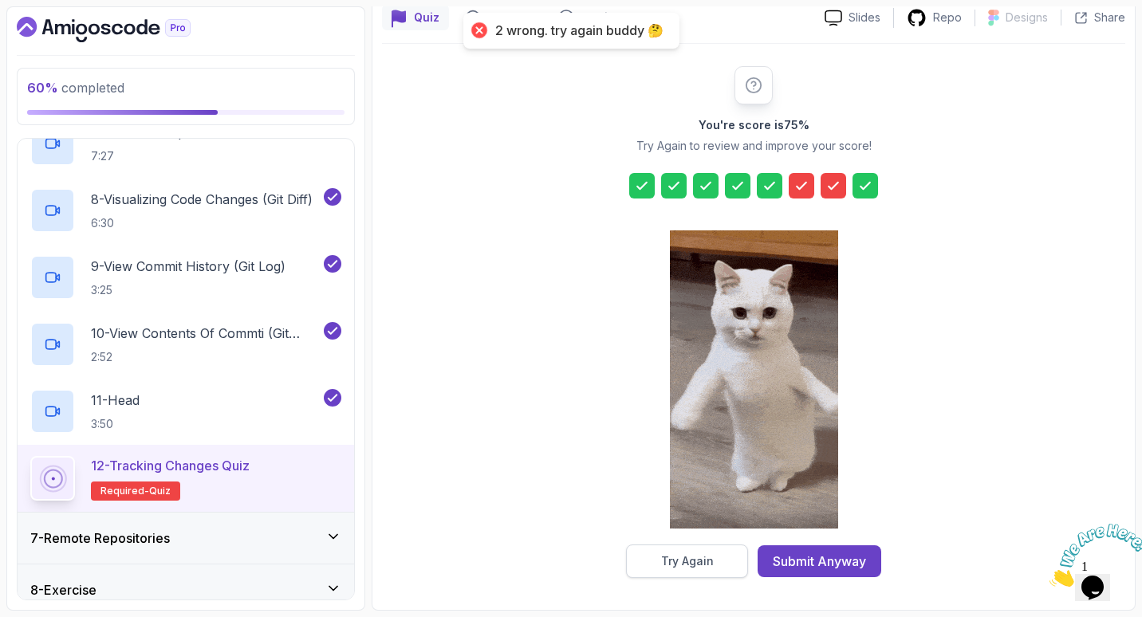
click at [728, 560] on button "Try Again" at bounding box center [687, 562] width 122 height 34
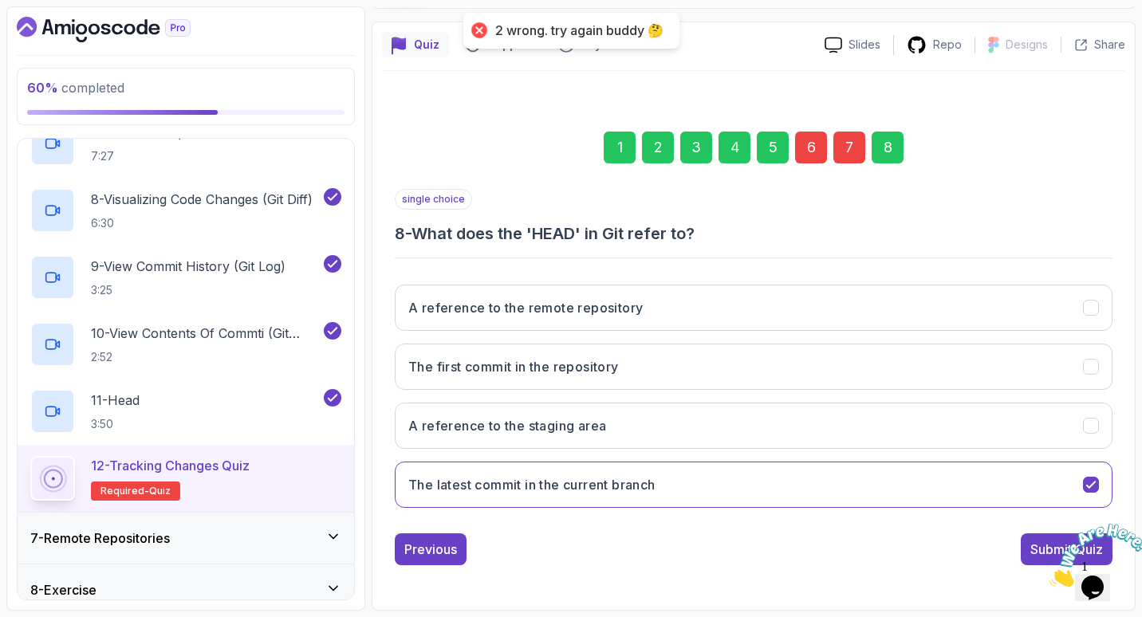
click at [811, 146] on div "6" at bounding box center [811, 148] width 32 height 32
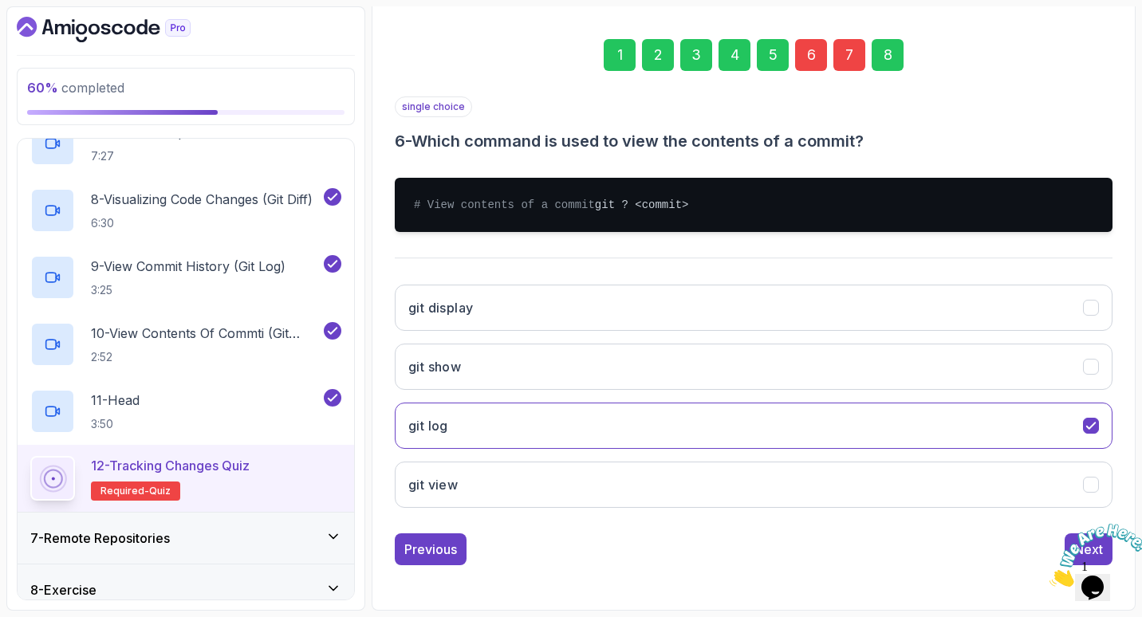
scroll to position [229, 0]
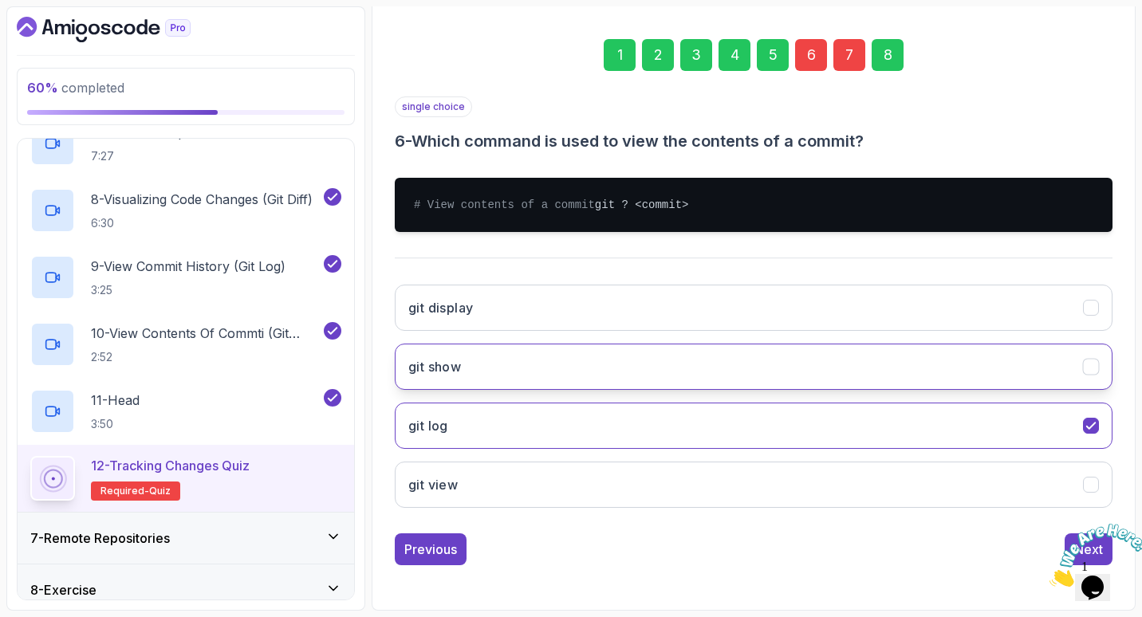
click at [704, 361] on button "git show" at bounding box center [754, 367] width 718 height 46
click at [751, 562] on div "Previous Next" at bounding box center [754, 550] width 718 height 32
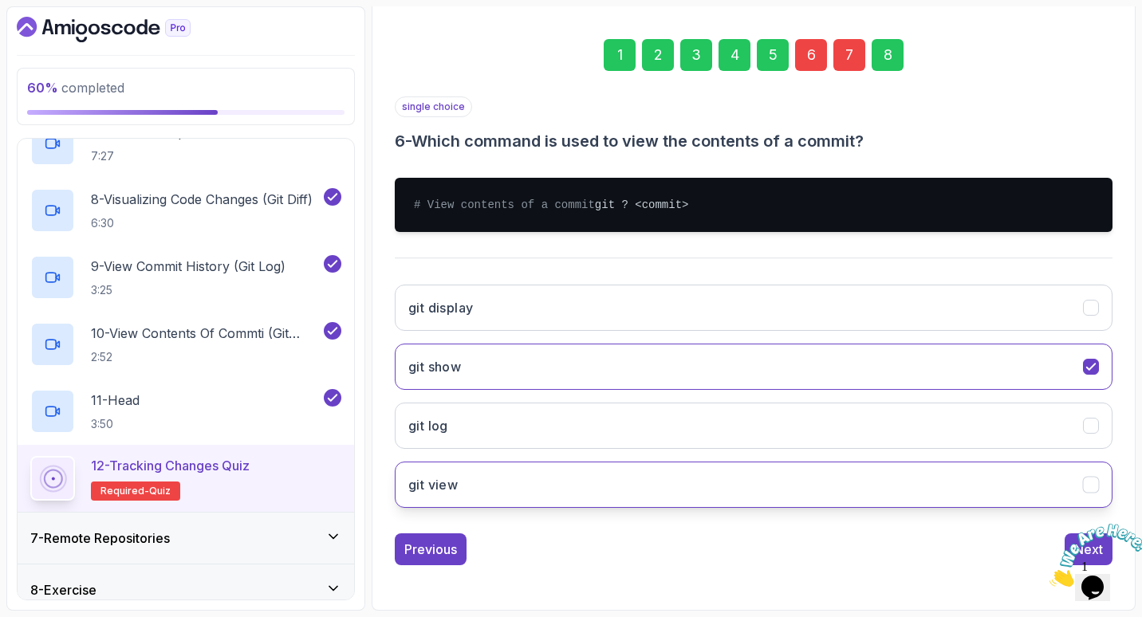
click at [732, 492] on button "git view" at bounding box center [754, 485] width 718 height 46
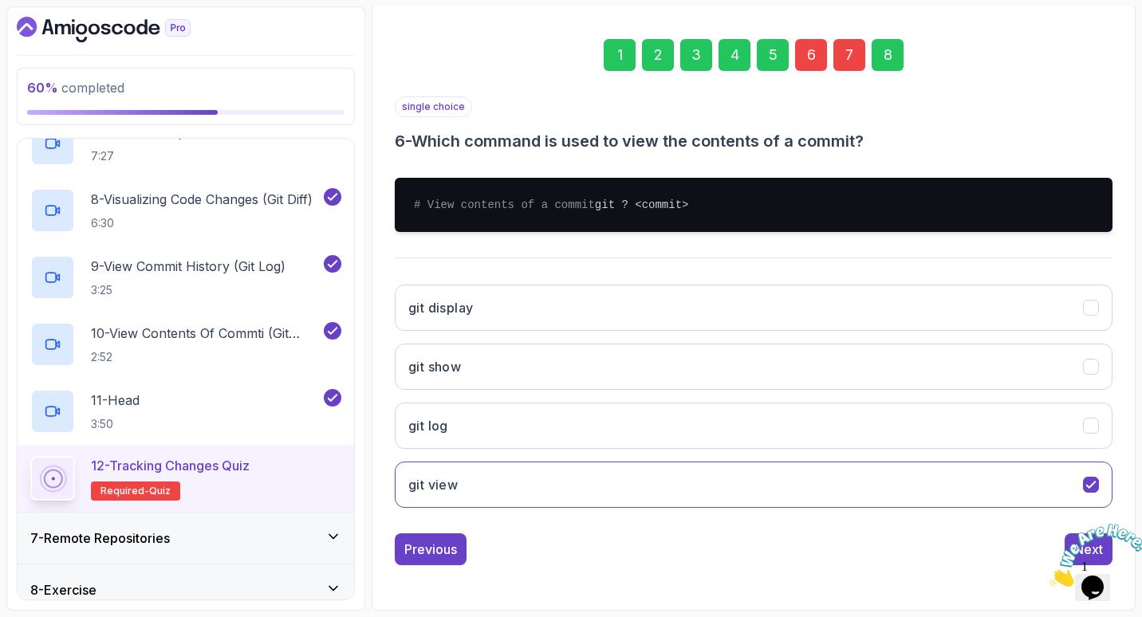
click at [848, 47] on div "7" at bounding box center [850, 55] width 32 height 32
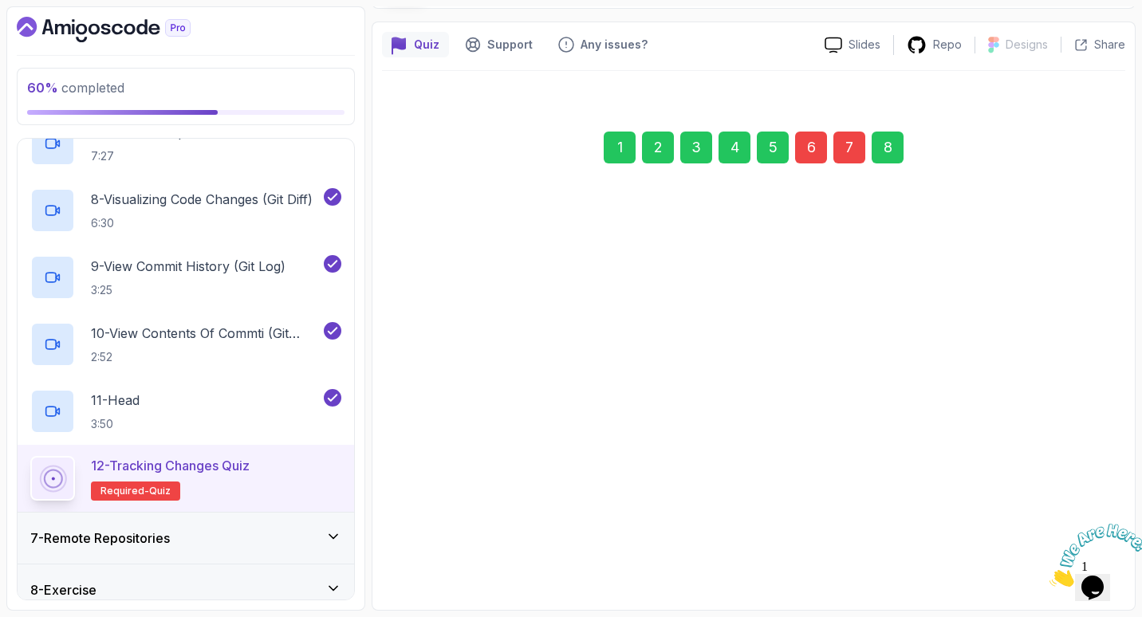
scroll to position [120, 0]
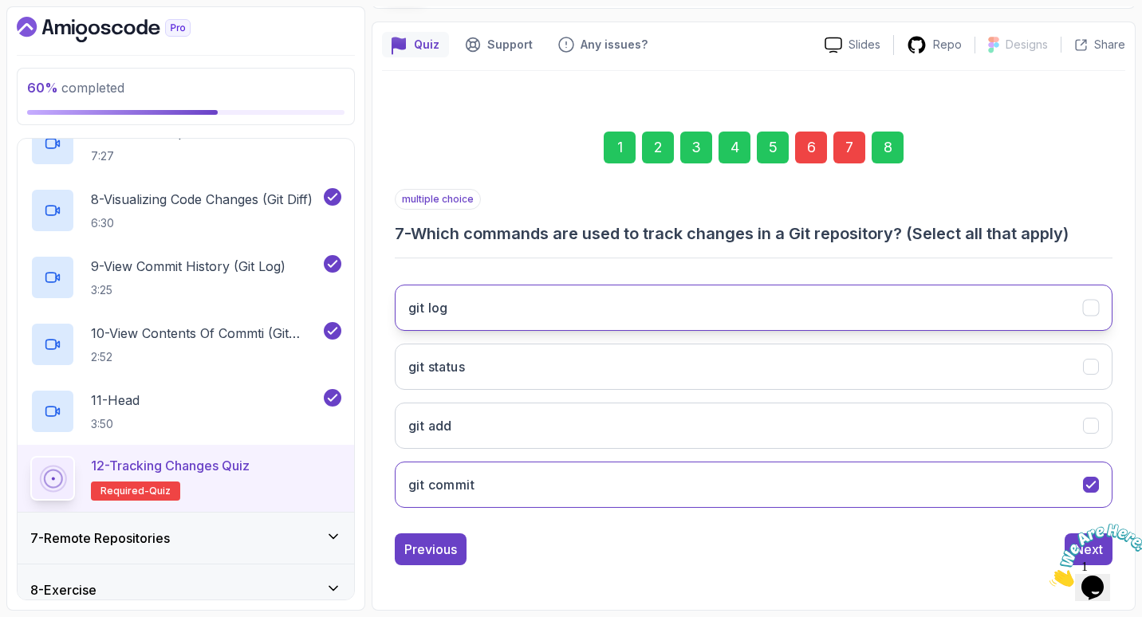
click at [587, 307] on button "git log" at bounding box center [754, 308] width 718 height 46
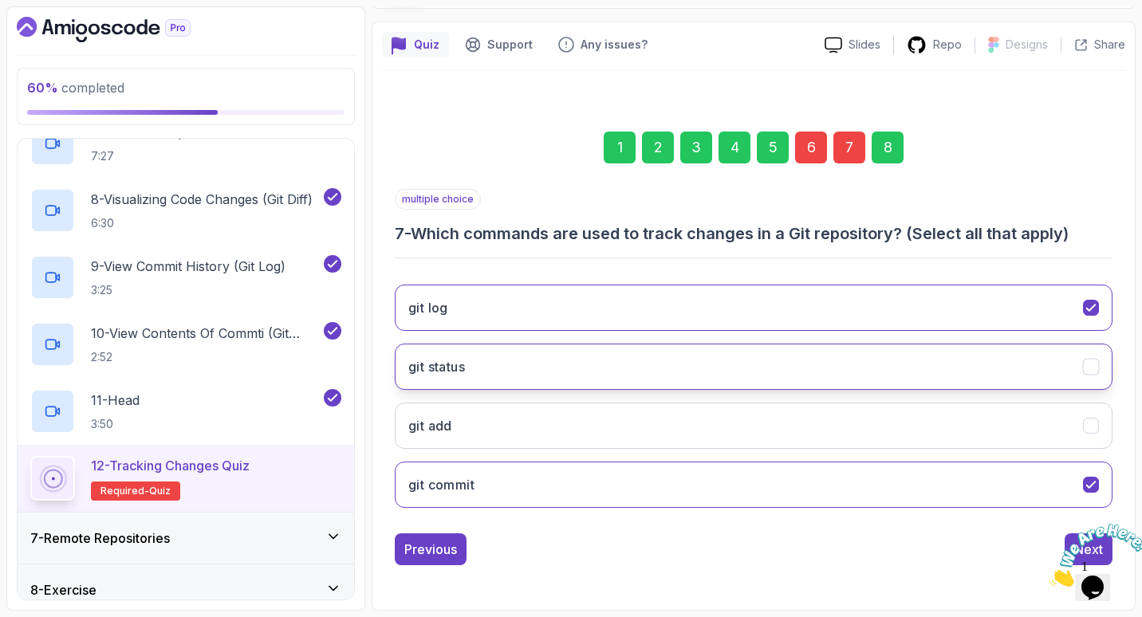
click at [639, 376] on button "git status" at bounding box center [754, 367] width 718 height 46
click at [1067, 534] on img at bounding box center [1099, 555] width 99 height 63
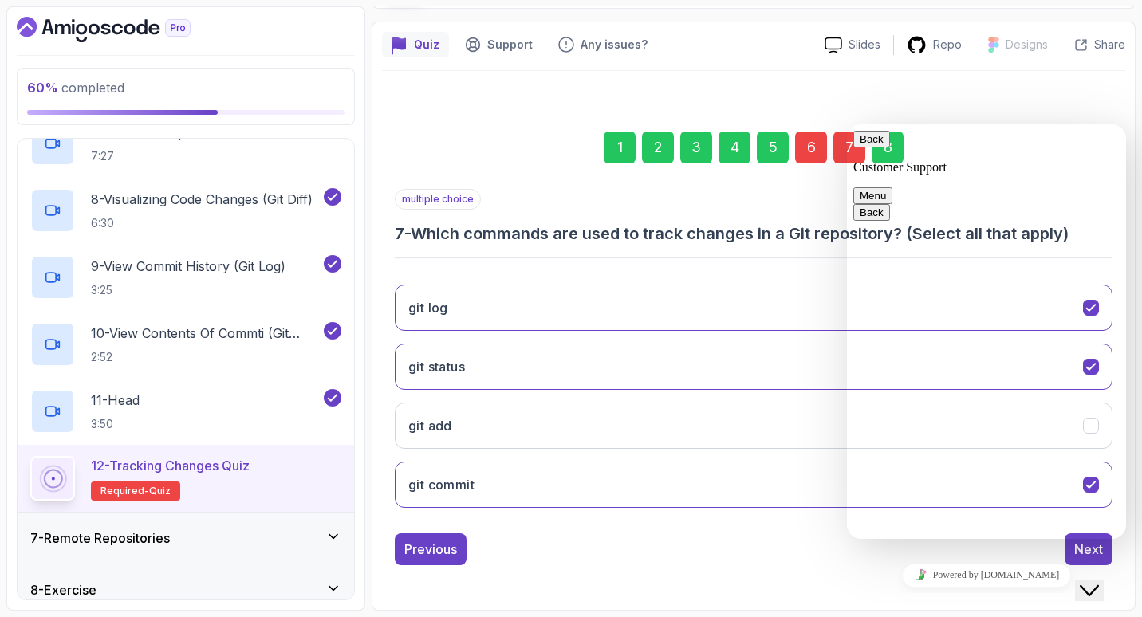
click at [870, 146] on button "Back" at bounding box center [872, 139] width 37 height 17
click at [820, 552] on div "Previous Next" at bounding box center [754, 550] width 718 height 32
click at [823, 582] on div "1 2 3 4 5 6 7 8 multiple choice 7 - Which commands are used to track changes in…" at bounding box center [753, 336] width 743 height 530
click at [917, 111] on div "1 2 3 4 5 6 7 8" at bounding box center [754, 147] width 718 height 83
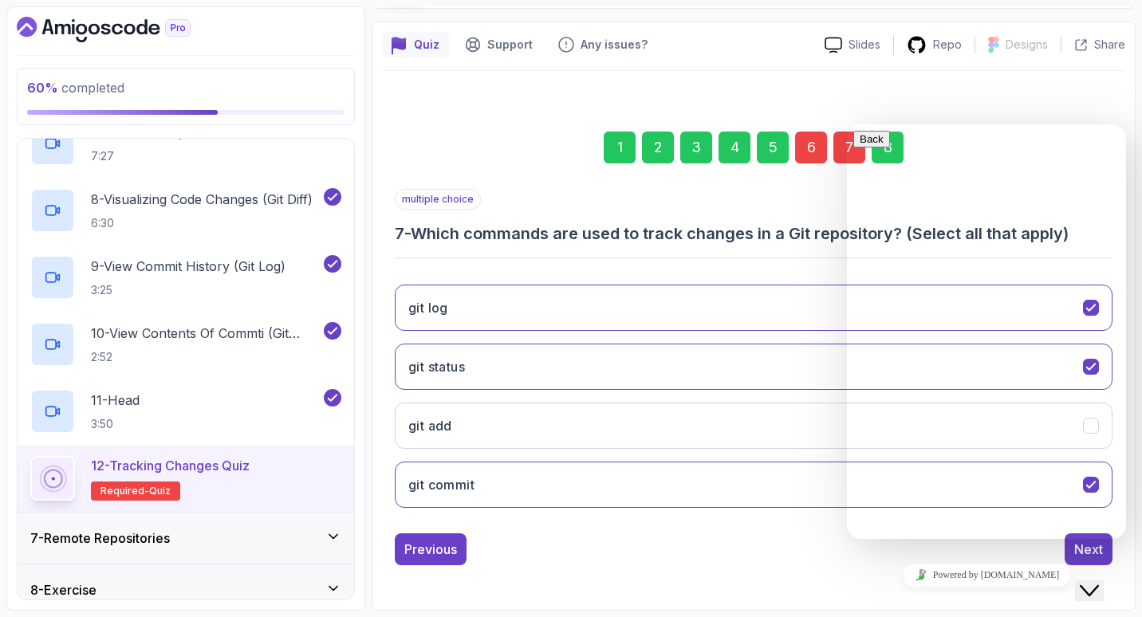
click at [815, 148] on div "6" at bounding box center [811, 148] width 32 height 32
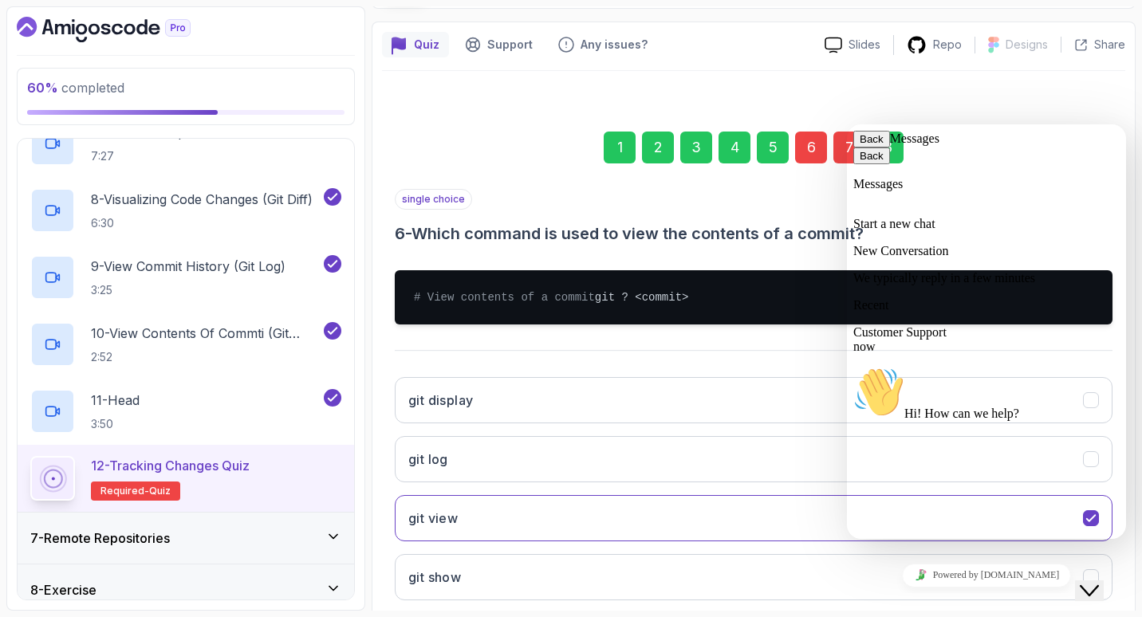
click at [874, 143] on button "Back" at bounding box center [872, 139] width 37 height 17
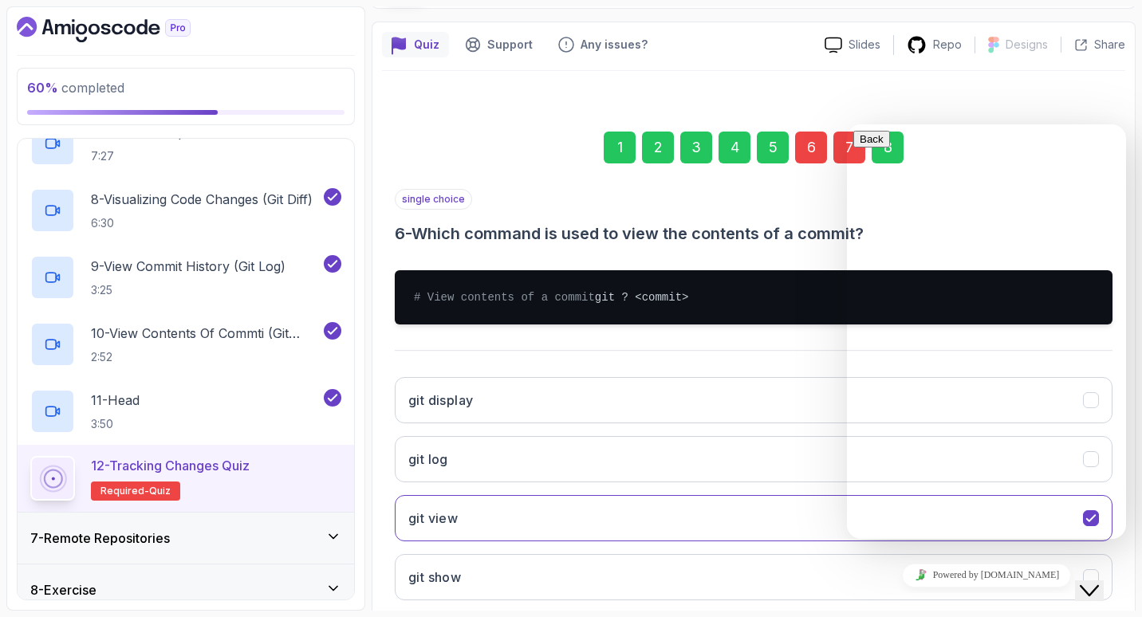
click at [1088, 582] on div "Close Chat This icon closes the chat window." at bounding box center [1089, 591] width 19 height 19
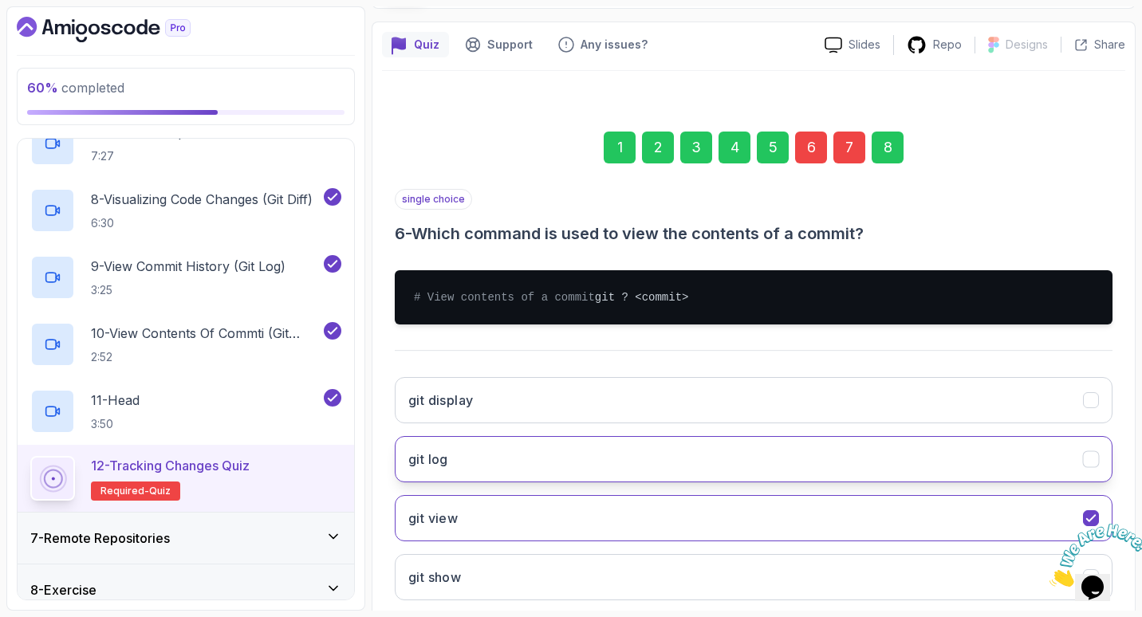
scroll to position [229, 0]
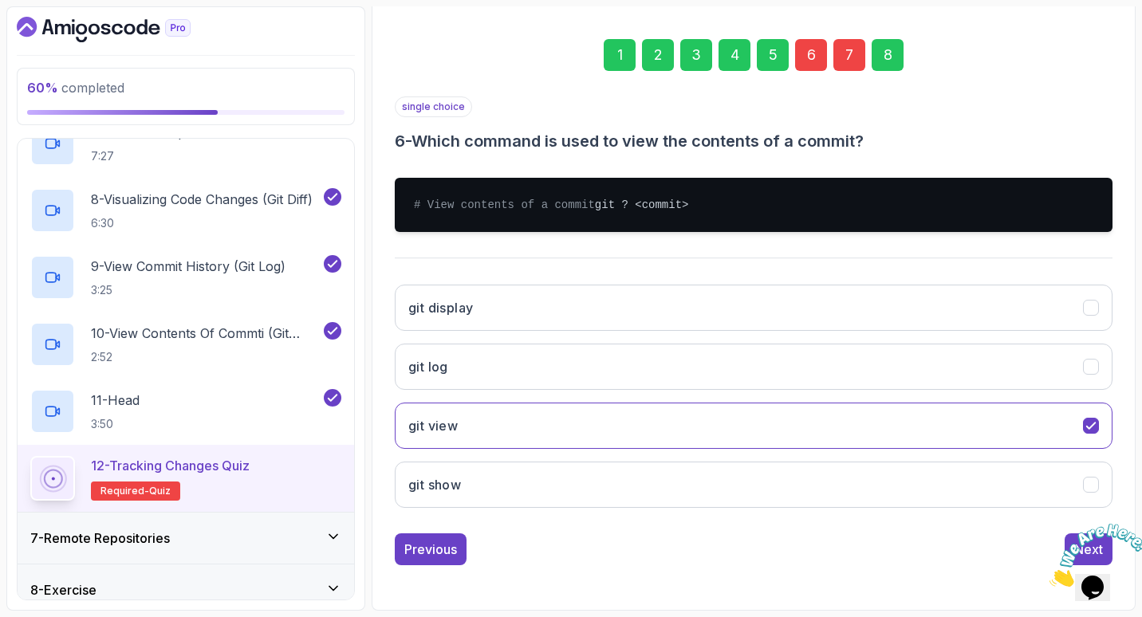
click at [879, 44] on div "8" at bounding box center [888, 55] width 32 height 32
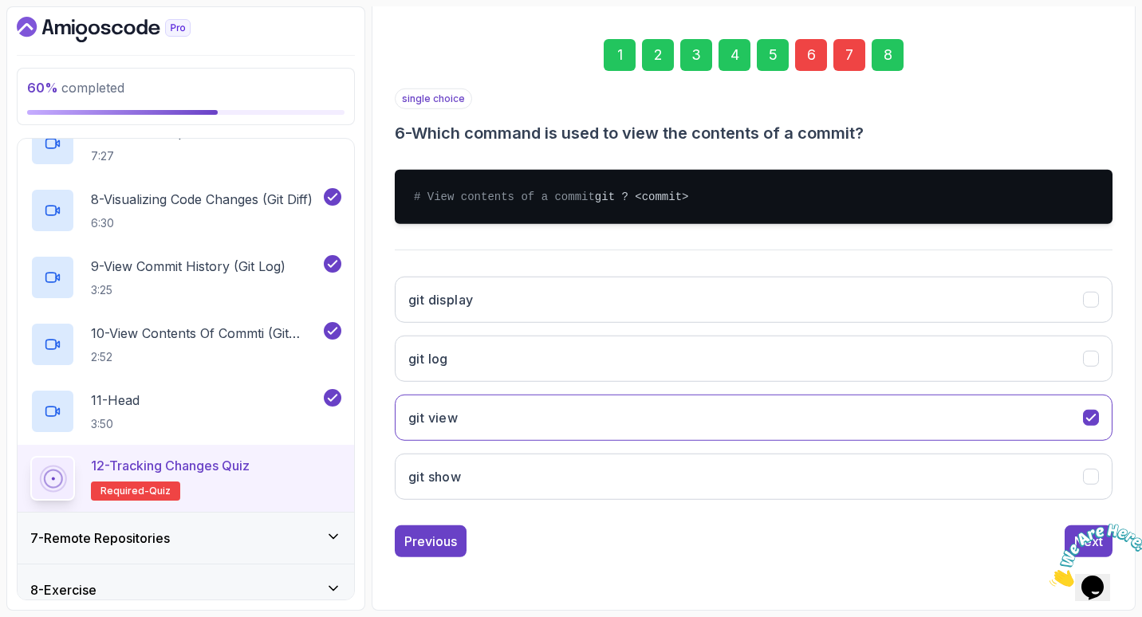
scroll to position [120, 0]
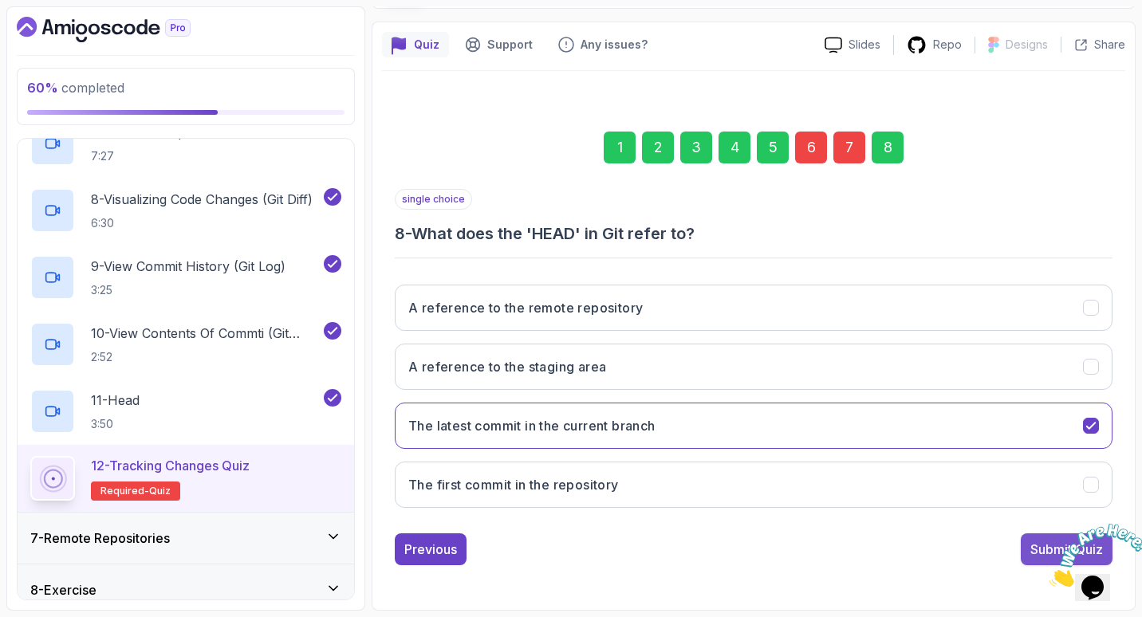
click at [1026, 551] on button "Submit Quiz" at bounding box center [1067, 550] width 92 height 32
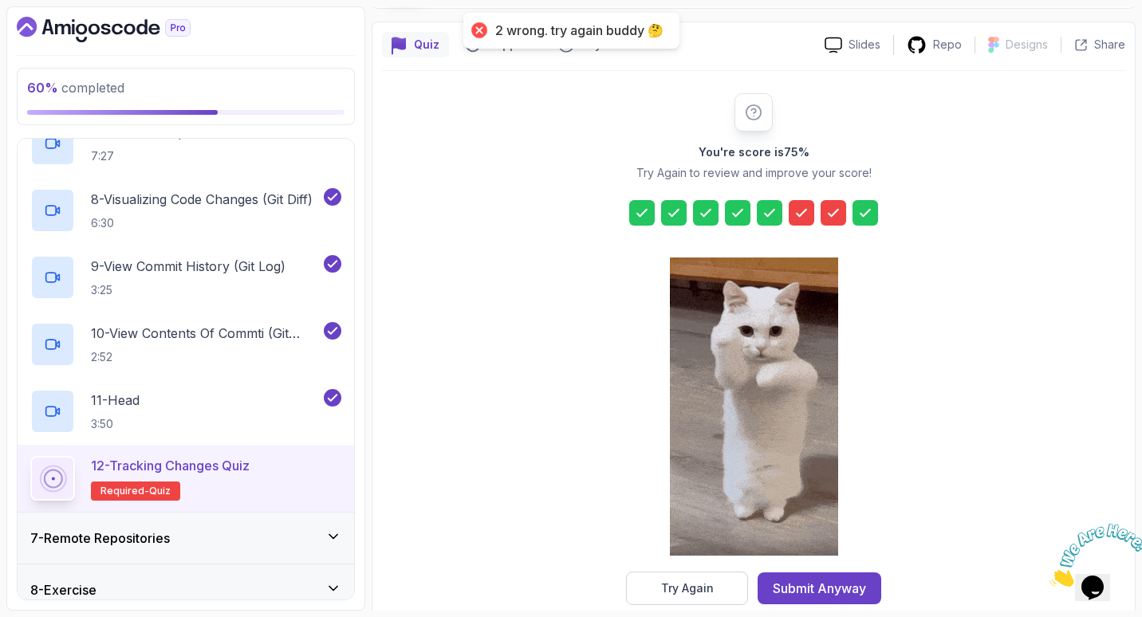
scroll to position [148, 0]
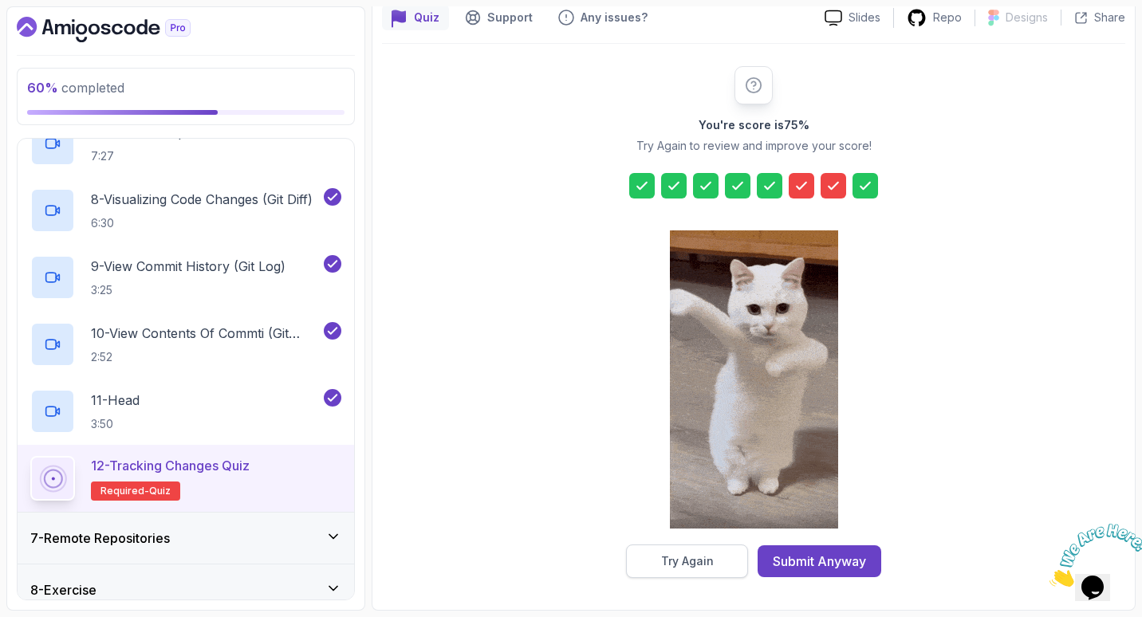
click at [671, 561] on div "Try Again" at bounding box center [687, 562] width 53 height 16
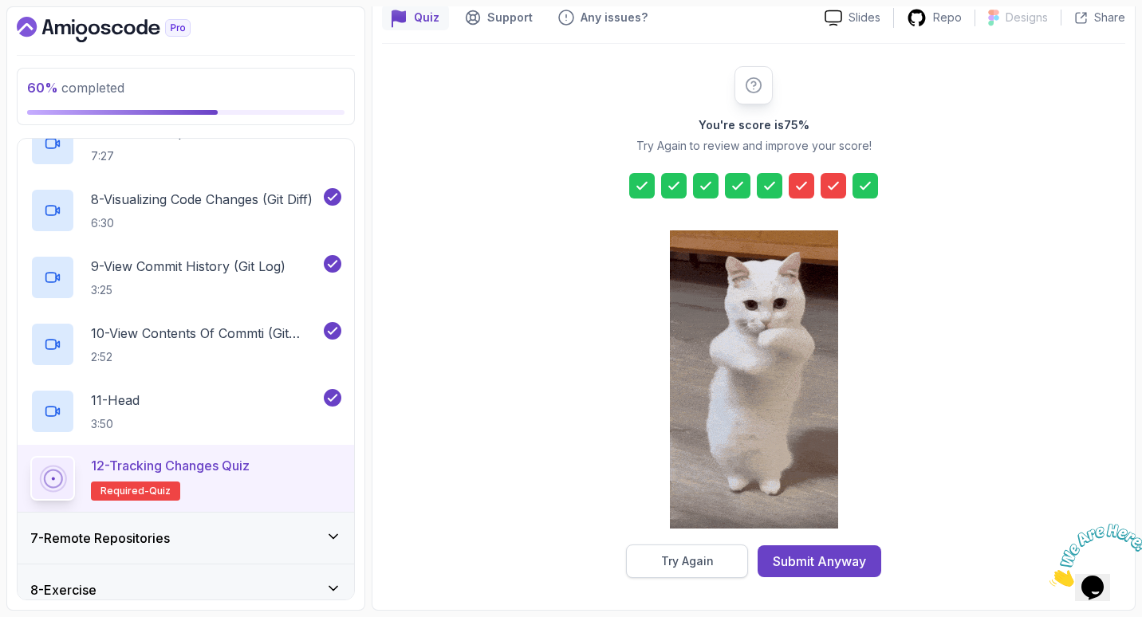
scroll to position [120, 0]
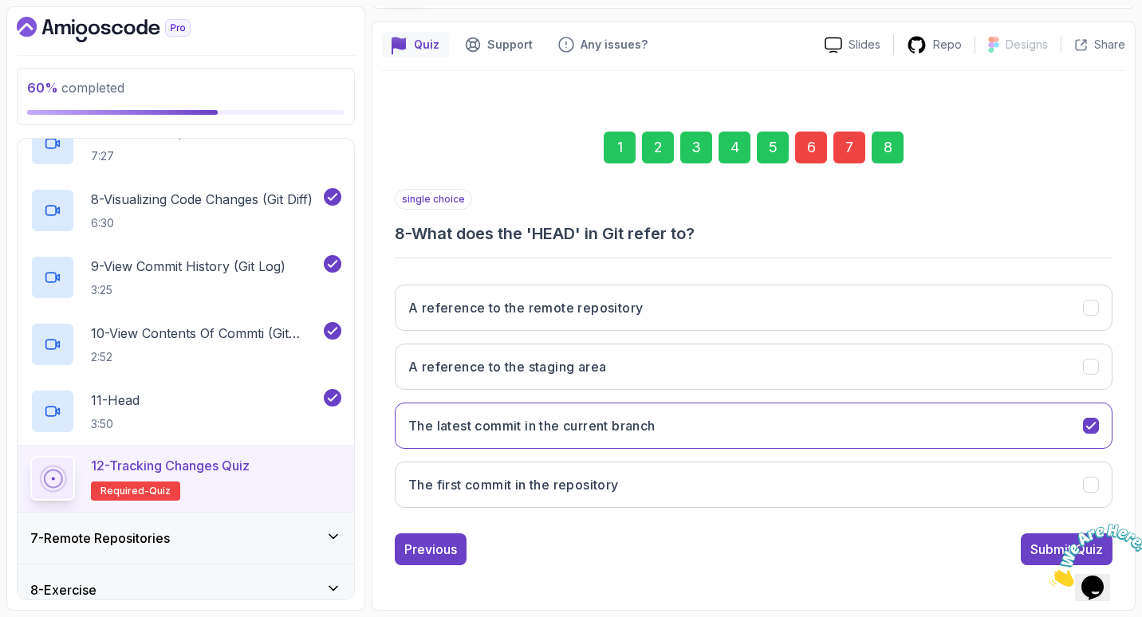
click at [809, 146] on div "6" at bounding box center [811, 148] width 32 height 32
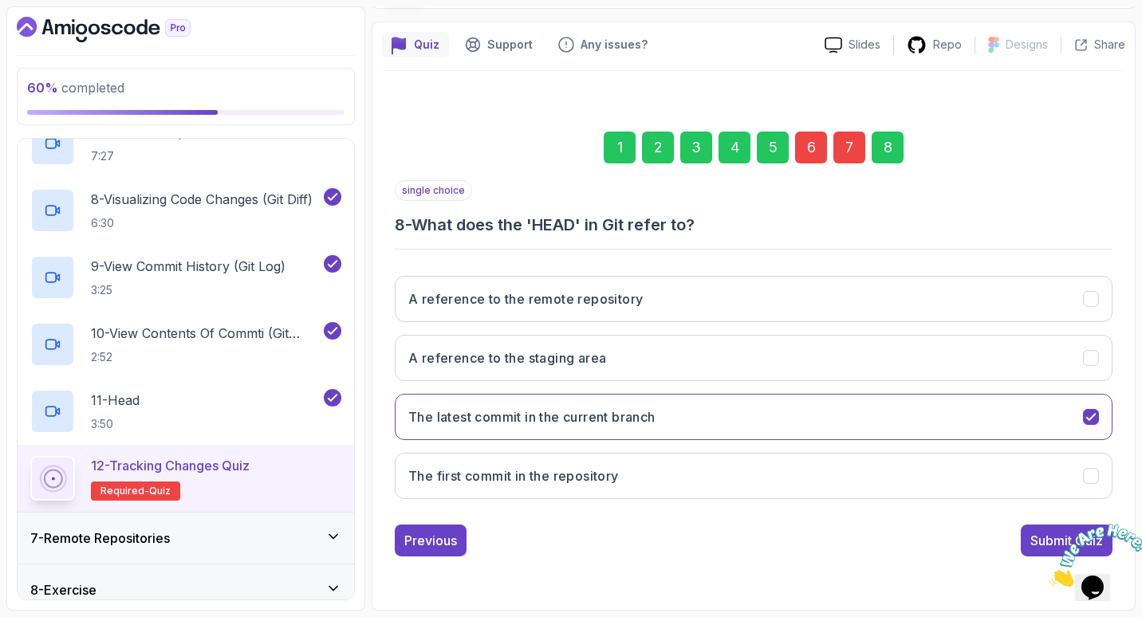
scroll to position [148, 0]
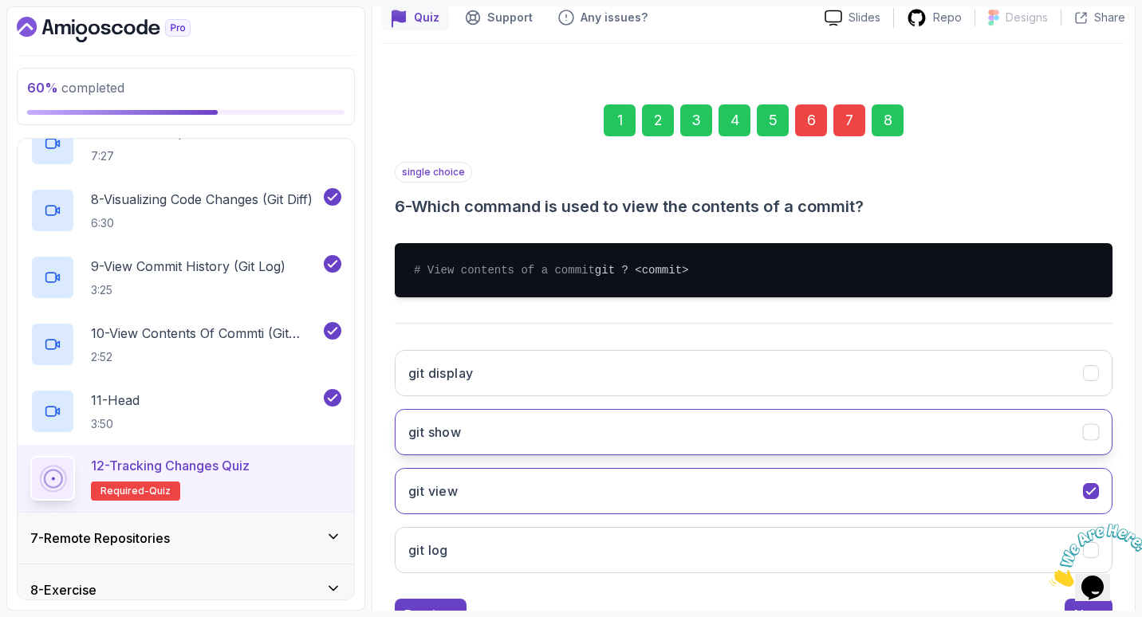
click at [546, 429] on button "git show" at bounding box center [754, 432] width 718 height 46
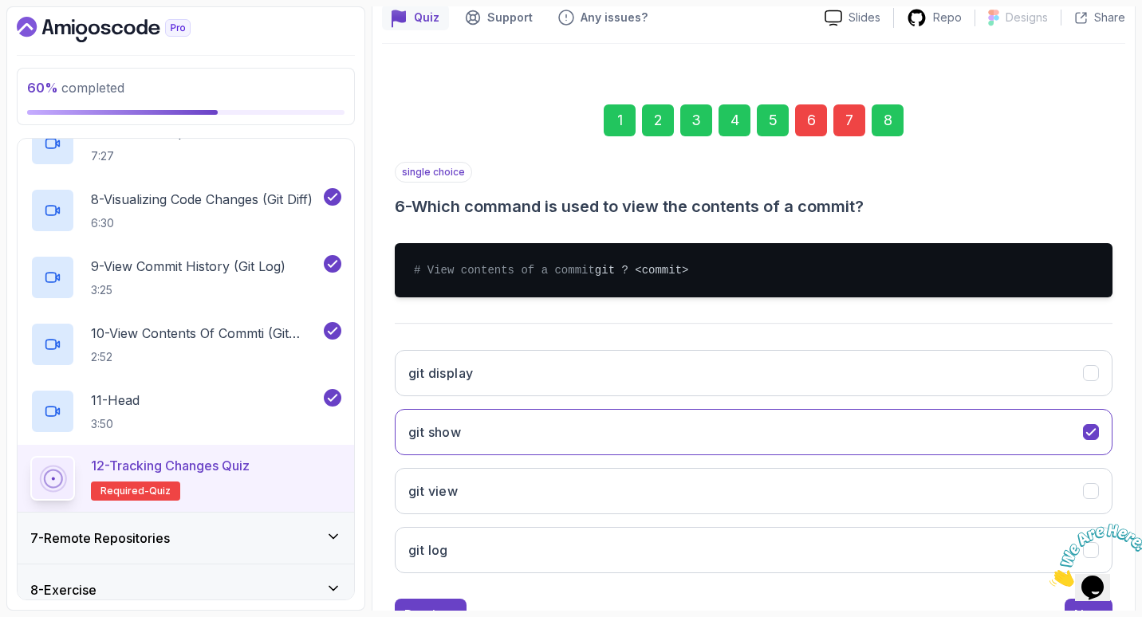
click at [838, 125] on div "7" at bounding box center [850, 121] width 32 height 32
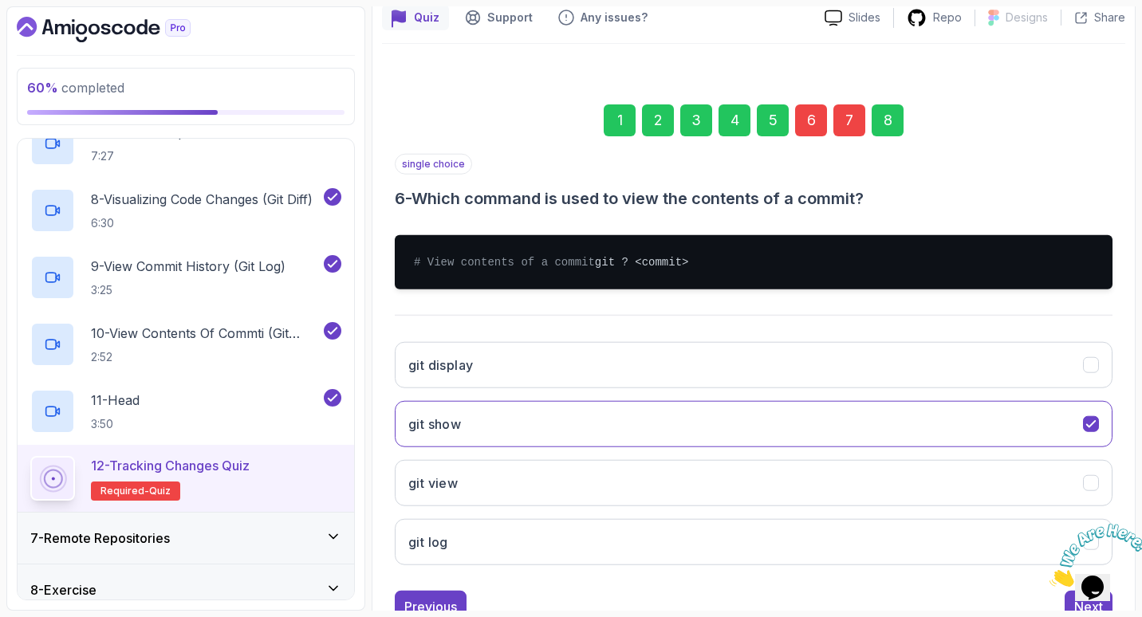
scroll to position [120, 0]
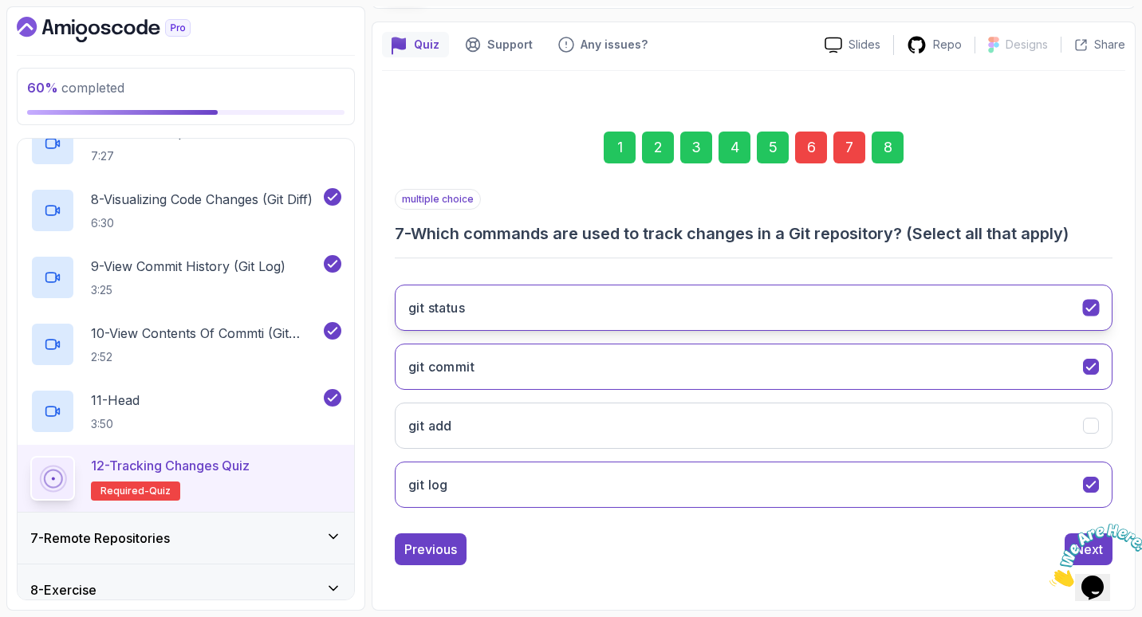
click at [722, 321] on button "git status" at bounding box center [754, 308] width 718 height 46
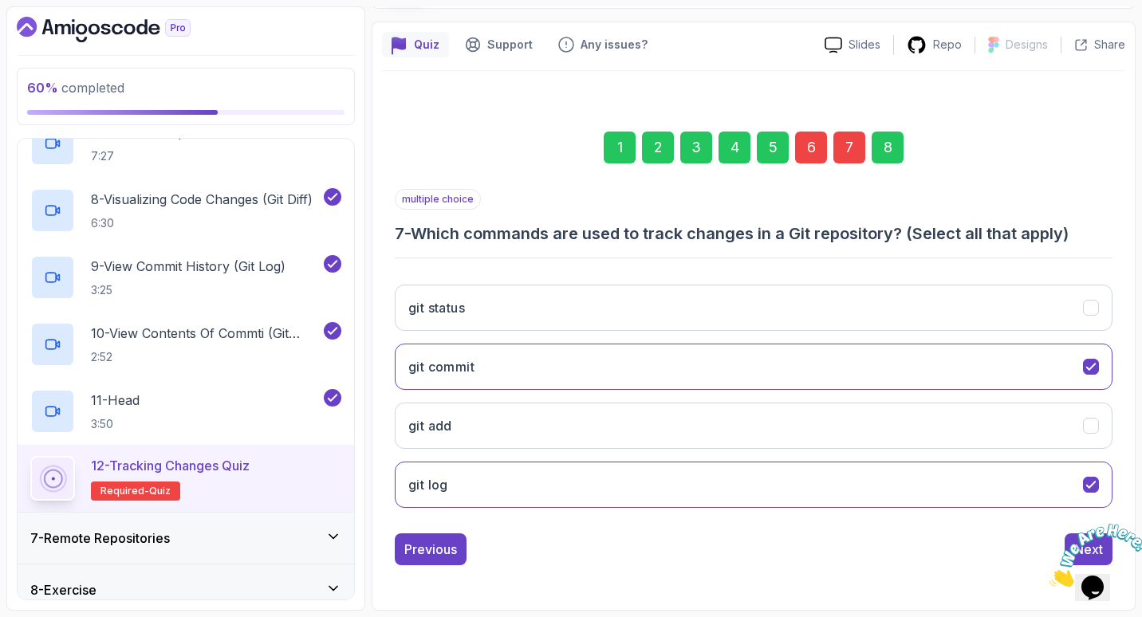
click at [881, 132] on div "8" at bounding box center [888, 148] width 32 height 32
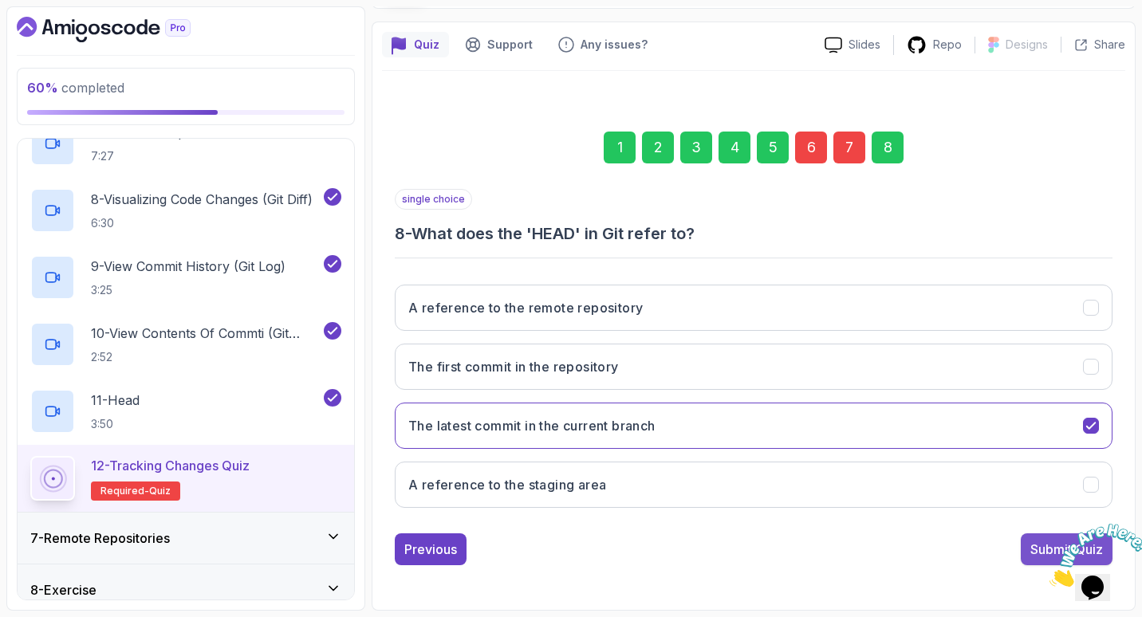
click at [1028, 549] on button "Submit Quiz" at bounding box center [1067, 550] width 92 height 32
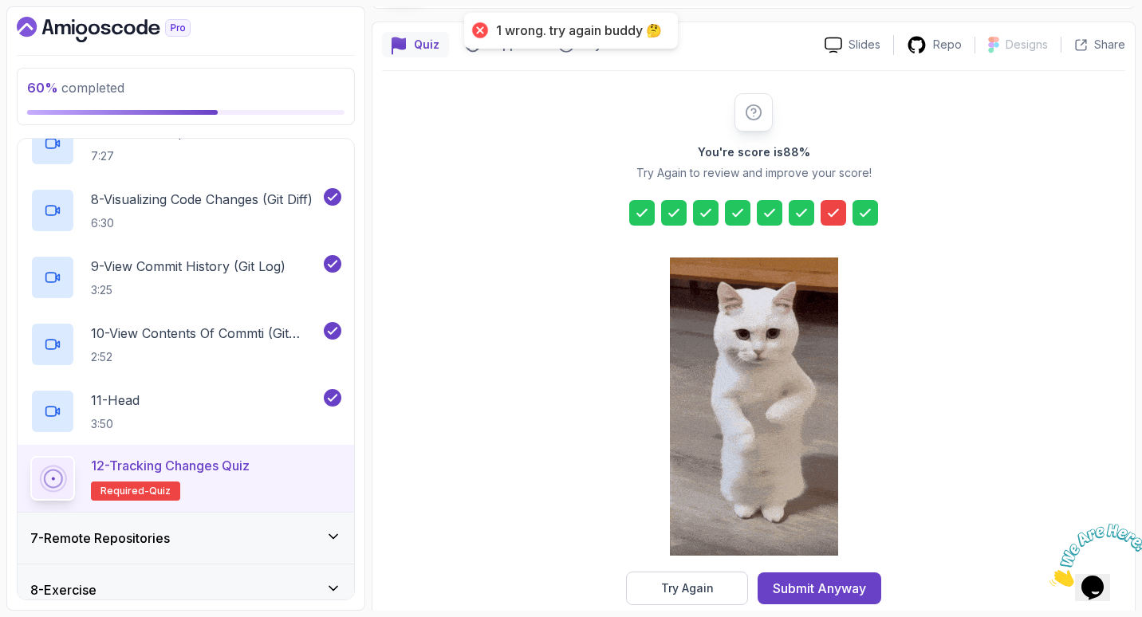
click at [838, 207] on icon at bounding box center [834, 213] width 16 height 16
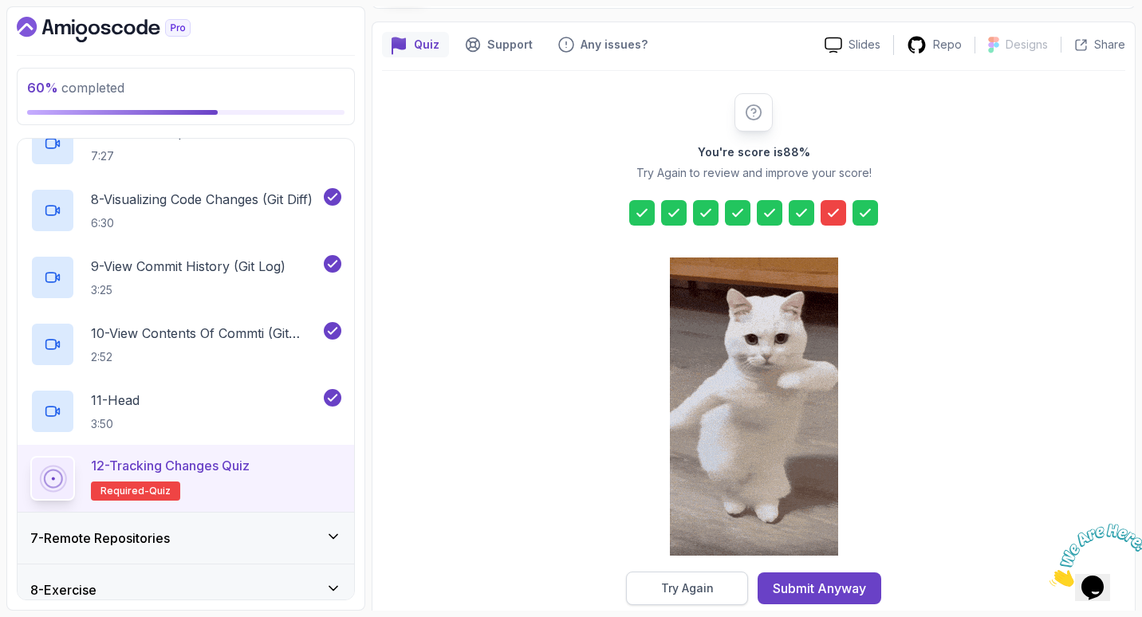
click at [677, 578] on button "Try Again" at bounding box center [687, 589] width 122 height 34
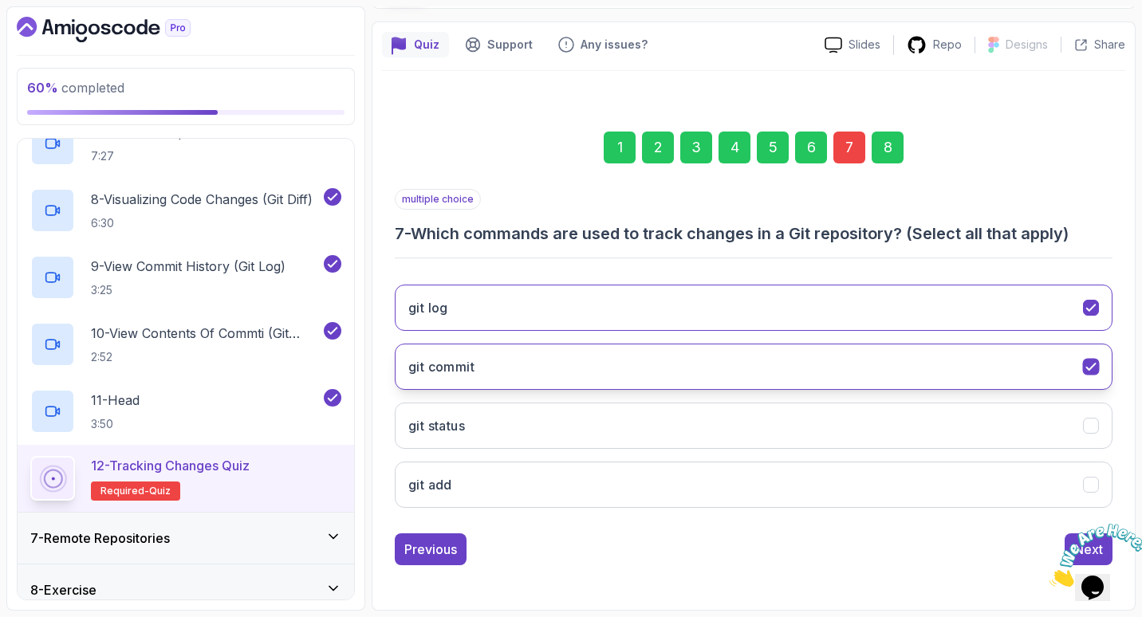
click at [736, 353] on button "git commit" at bounding box center [754, 367] width 718 height 46
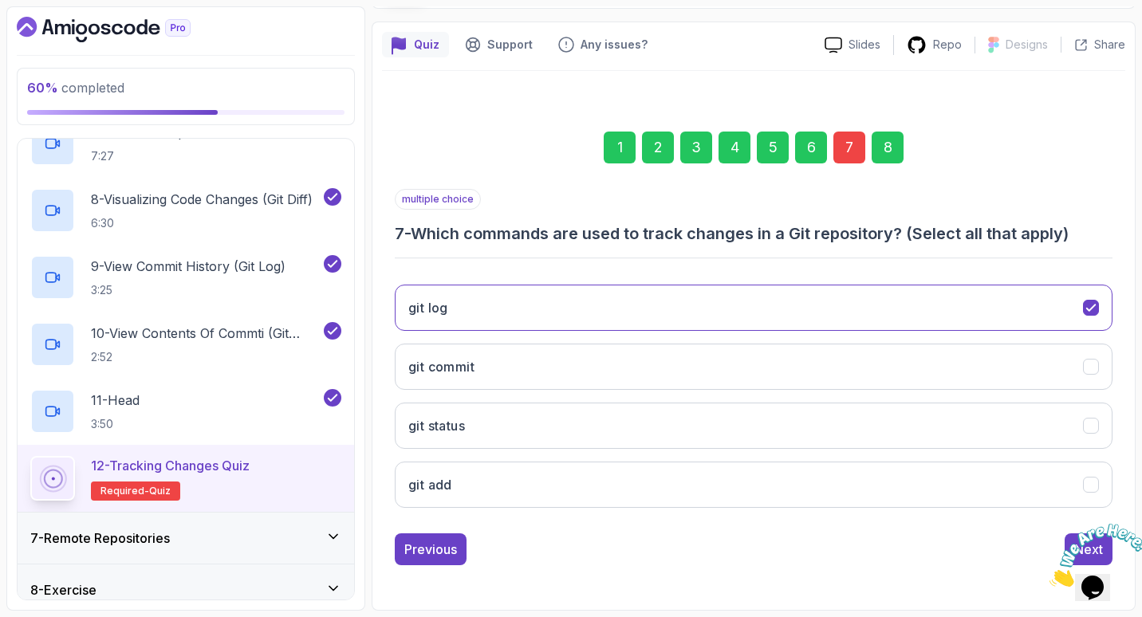
click at [891, 132] on div "8" at bounding box center [888, 148] width 32 height 32
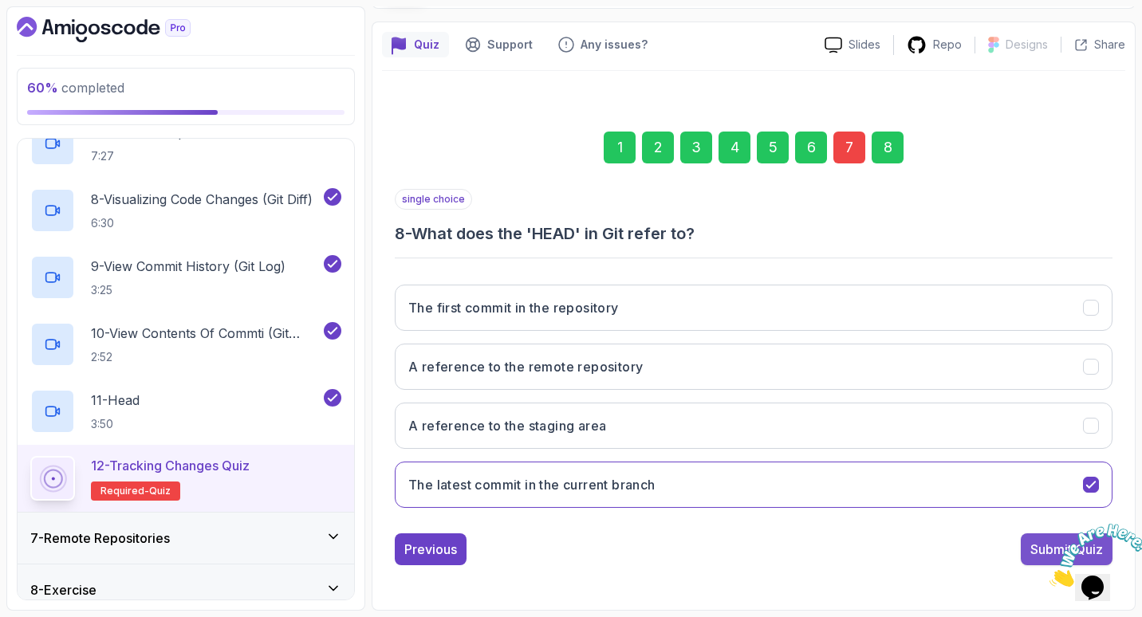
click at [1035, 542] on div "Submit Quiz" at bounding box center [1067, 549] width 73 height 19
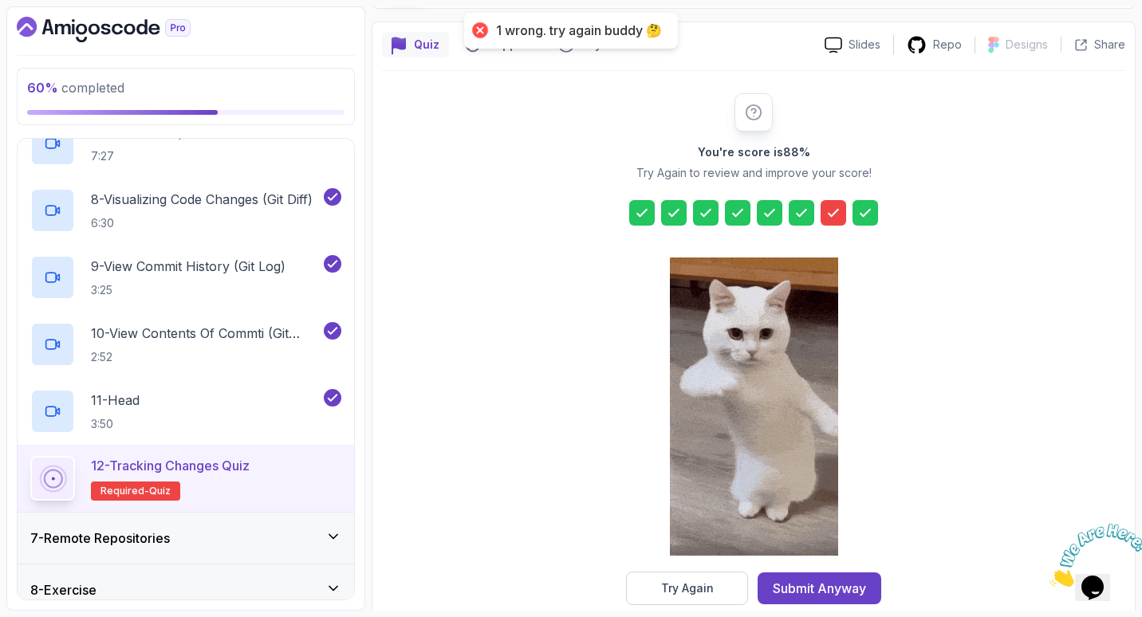
click at [826, 211] on icon at bounding box center [834, 213] width 16 height 16
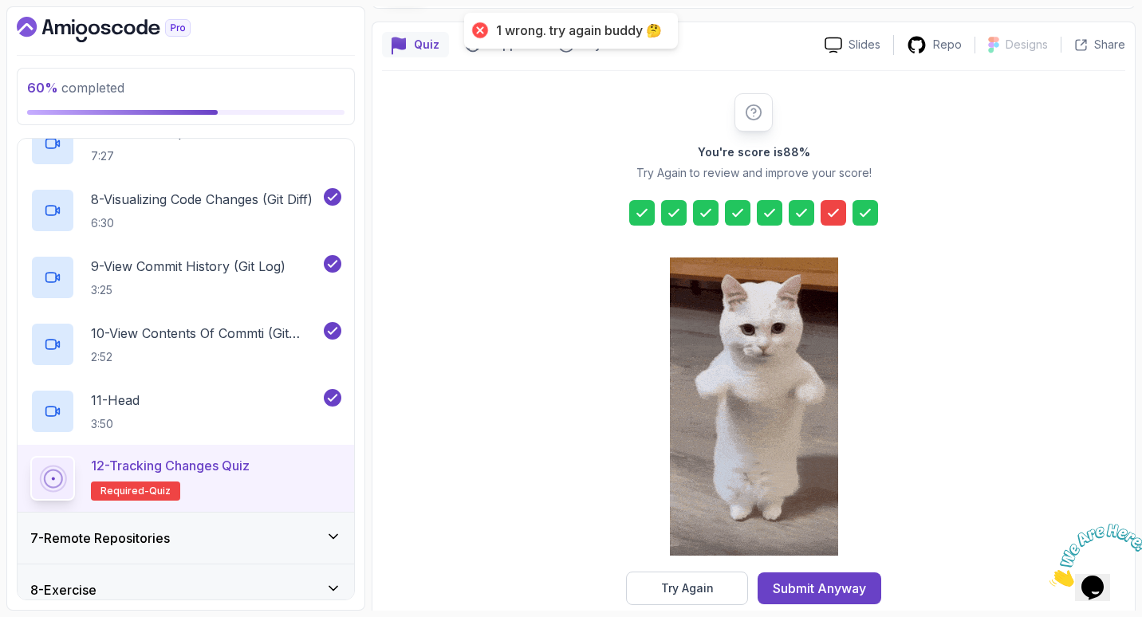
click at [826, 211] on icon at bounding box center [834, 213] width 16 height 16
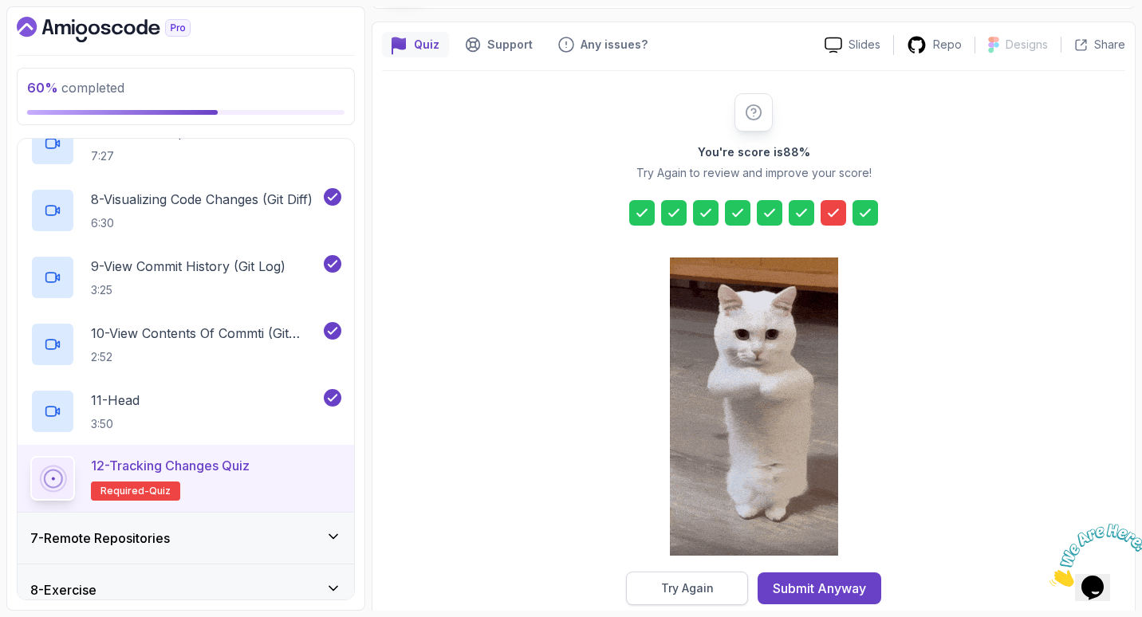
click at [665, 584] on div "Try Again" at bounding box center [687, 589] width 53 height 16
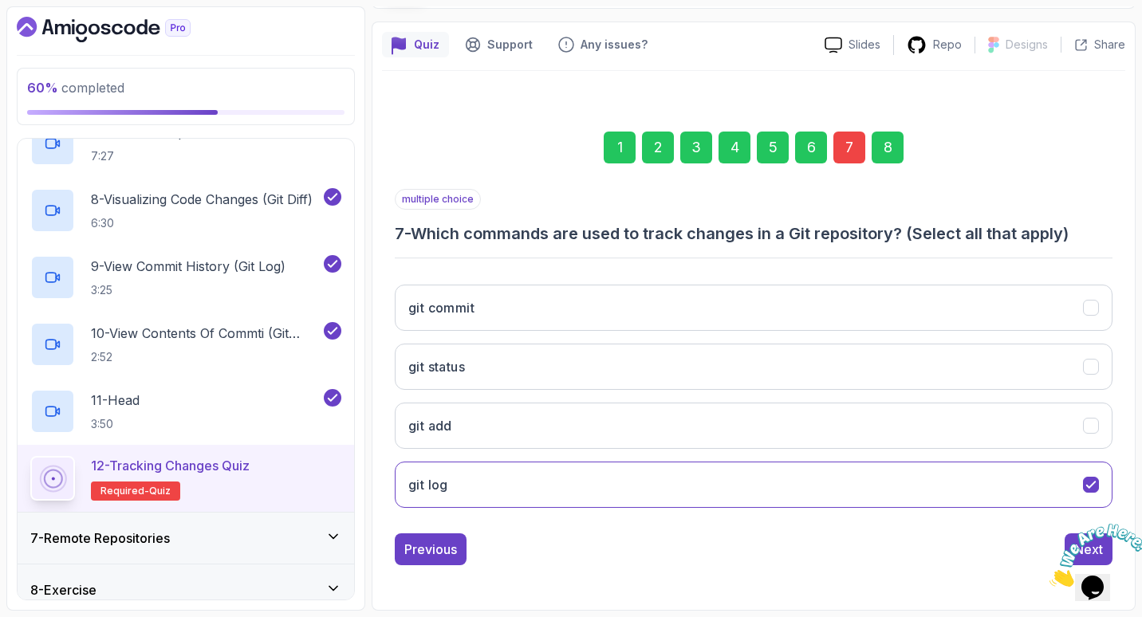
click at [835, 140] on div "7" at bounding box center [850, 148] width 32 height 32
click at [847, 146] on div "7" at bounding box center [850, 148] width 32 height 32
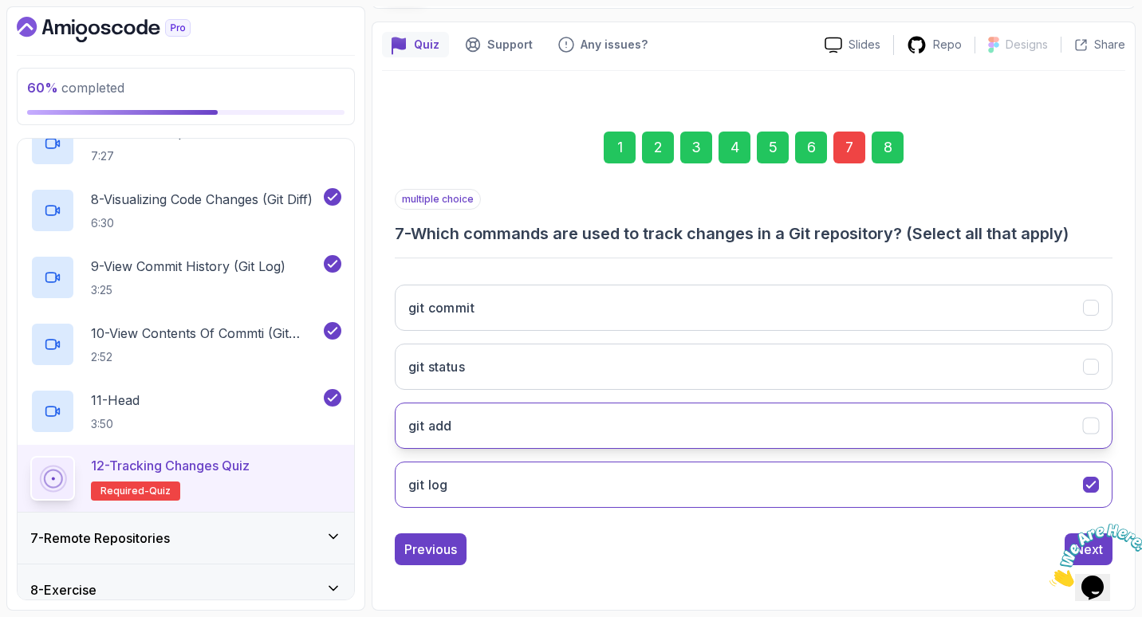
click at [640, 403] on button "git add" at bounding box center [754, 426] width 718 height 46
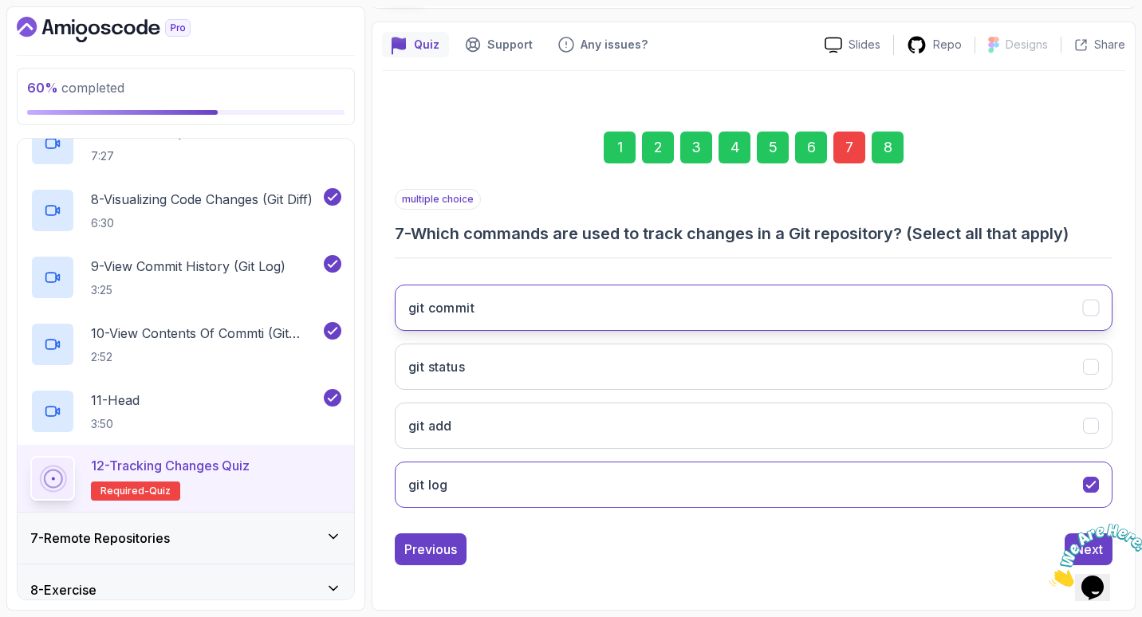
click at [724, 287] on button "git commit" at bounding box center [754, 308] width 718 height 46
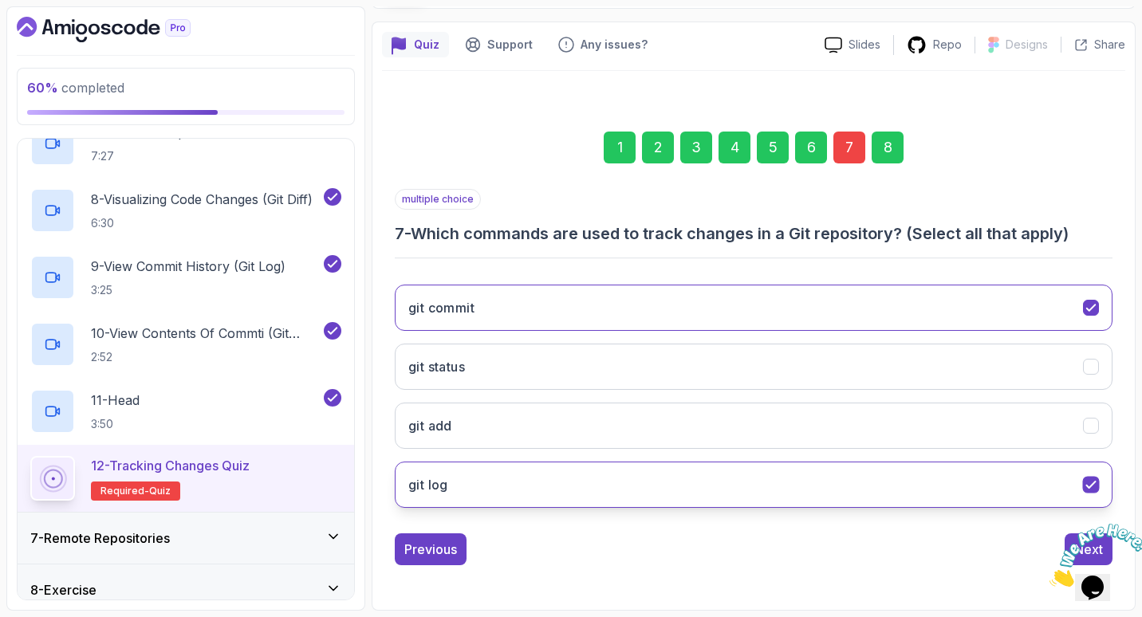
click at [716, 488] on button "git log" at bounding box center [754, 485] width 718 height 46
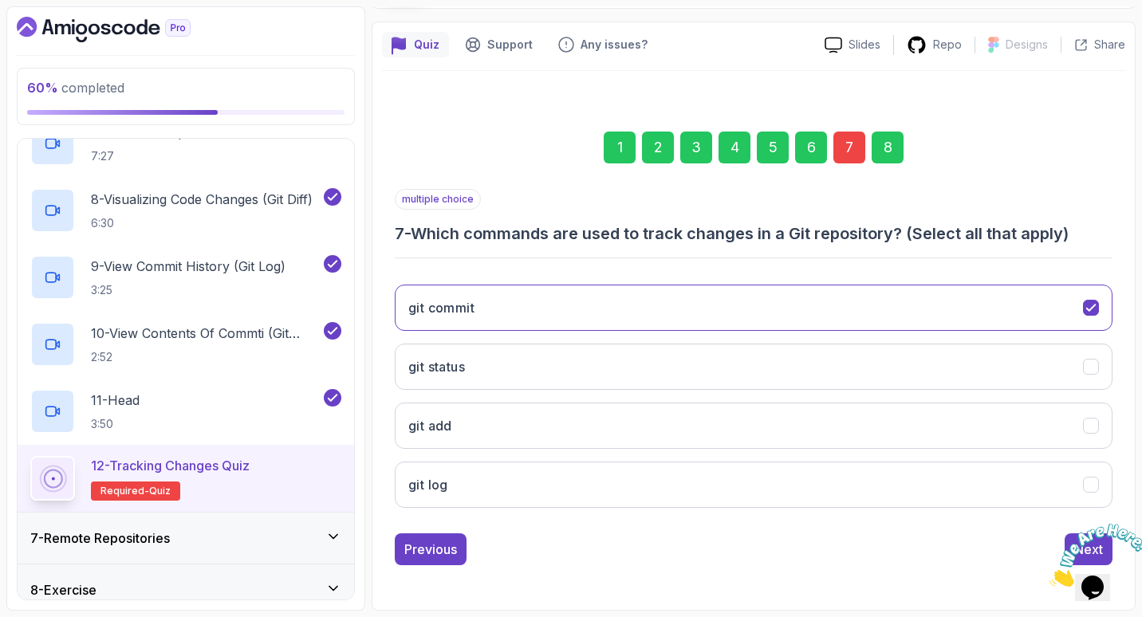
click at [889, 146] on div "8" at bounding box center [888, 148] width 32 height 32
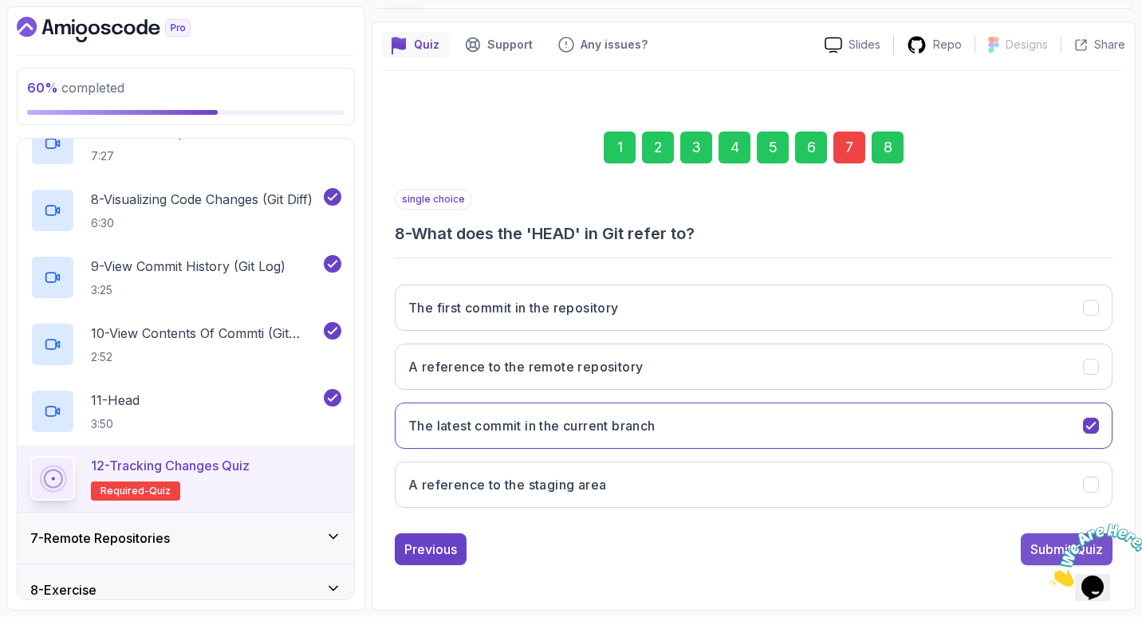
click at [1031, 536] on button "Submit Quiz" at bounding box center [1067, 550] width 92 height 32
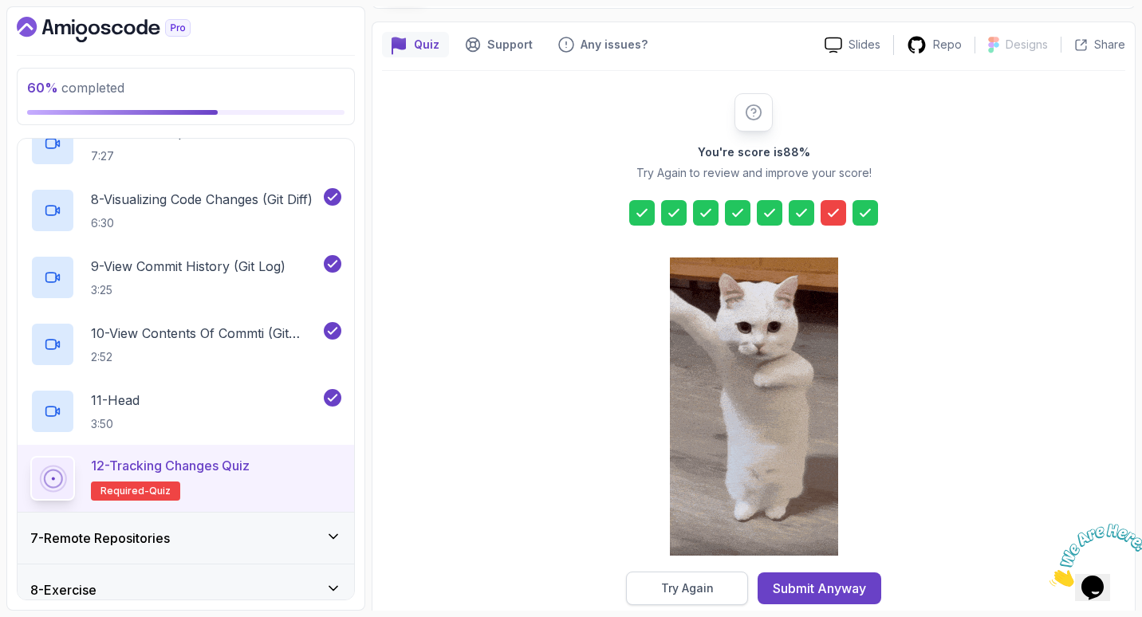
click at [692, 582] on div "Try Again" at bounding box center [687, 589] width 53 height 16
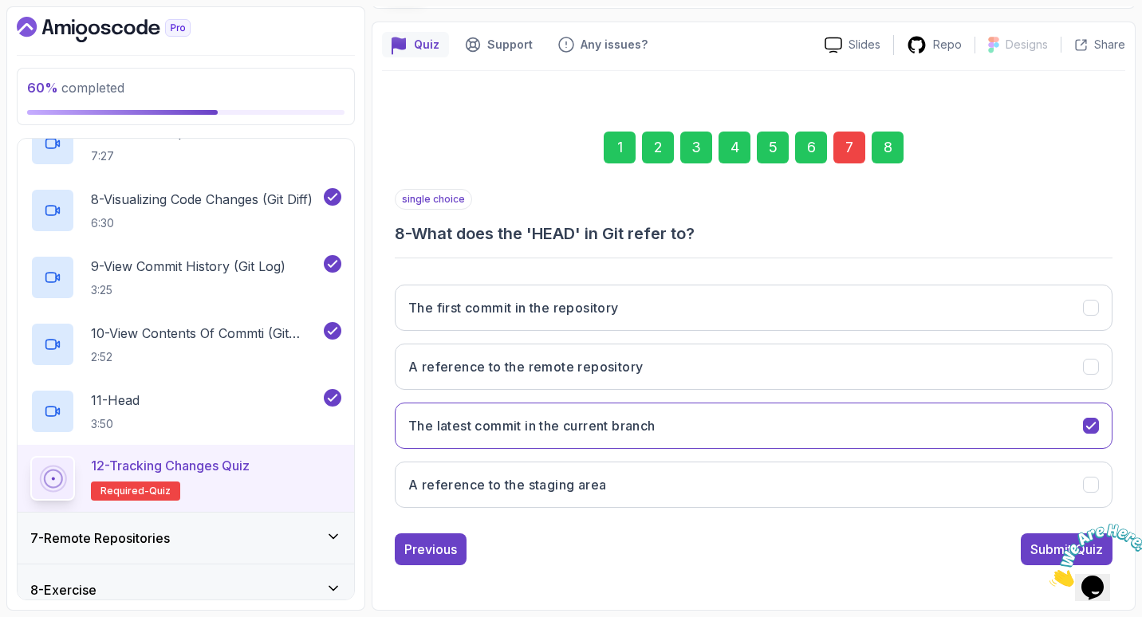
click at [850, 148] on div "7" at bounding box center [850, 148] width 32 height 32
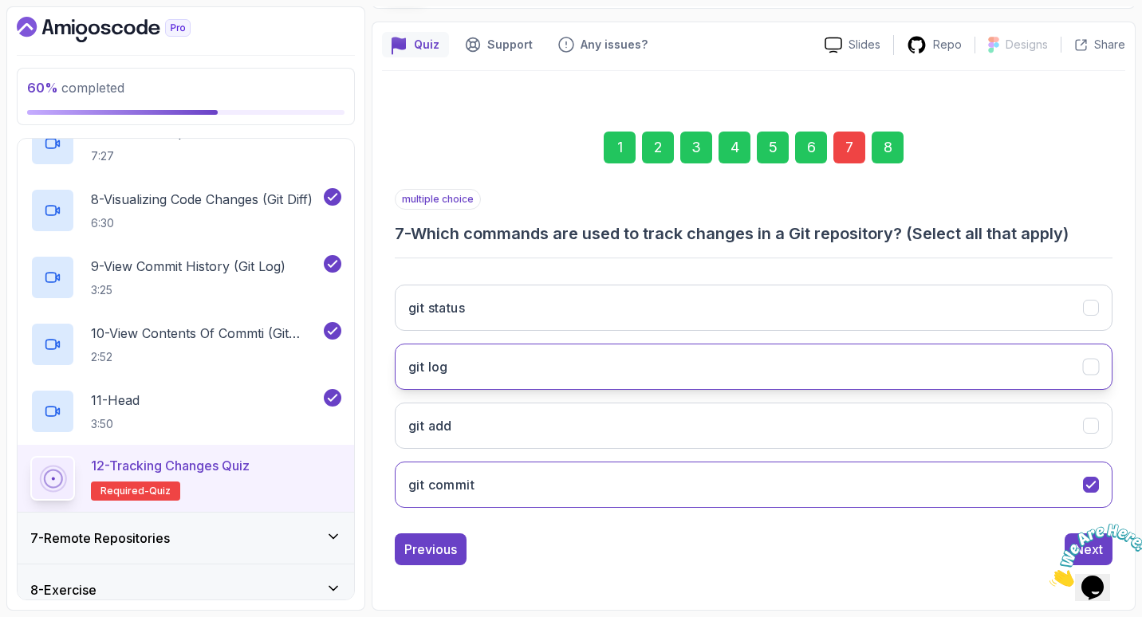
click at [579, 349] on button "git log" at bounding box center [754, 367] width 718 height 46
click at [890, 153] on div "8" at bounding box center [888, 148] width 32 height 32
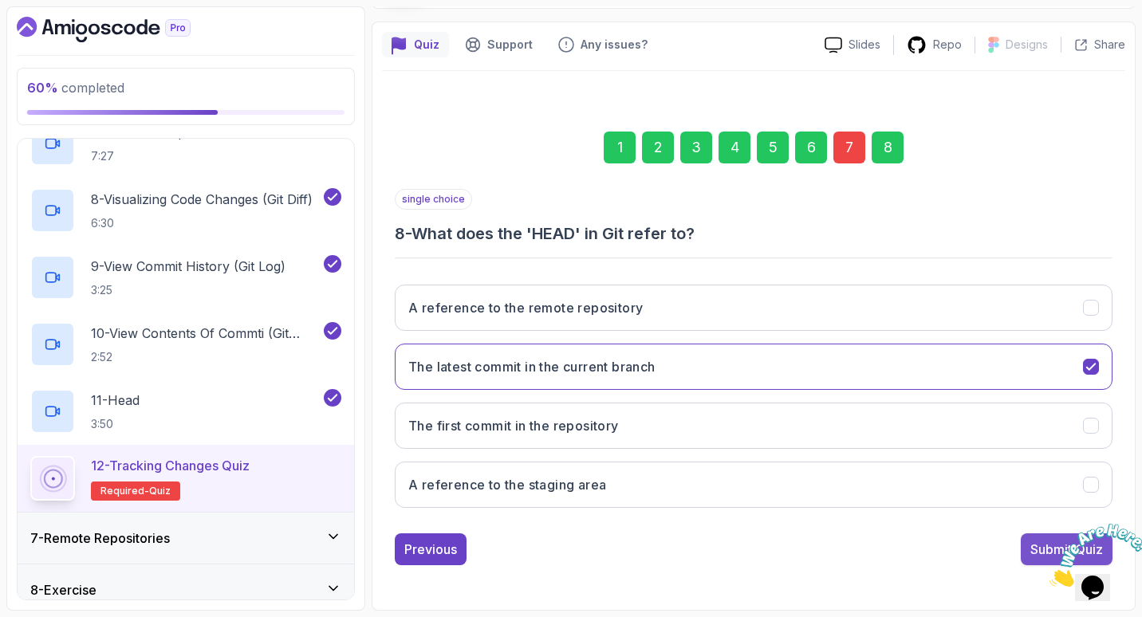
click at [1036, 537] on button "Submit Quiz" at bounding box center [1067, 550] width 92 height 32
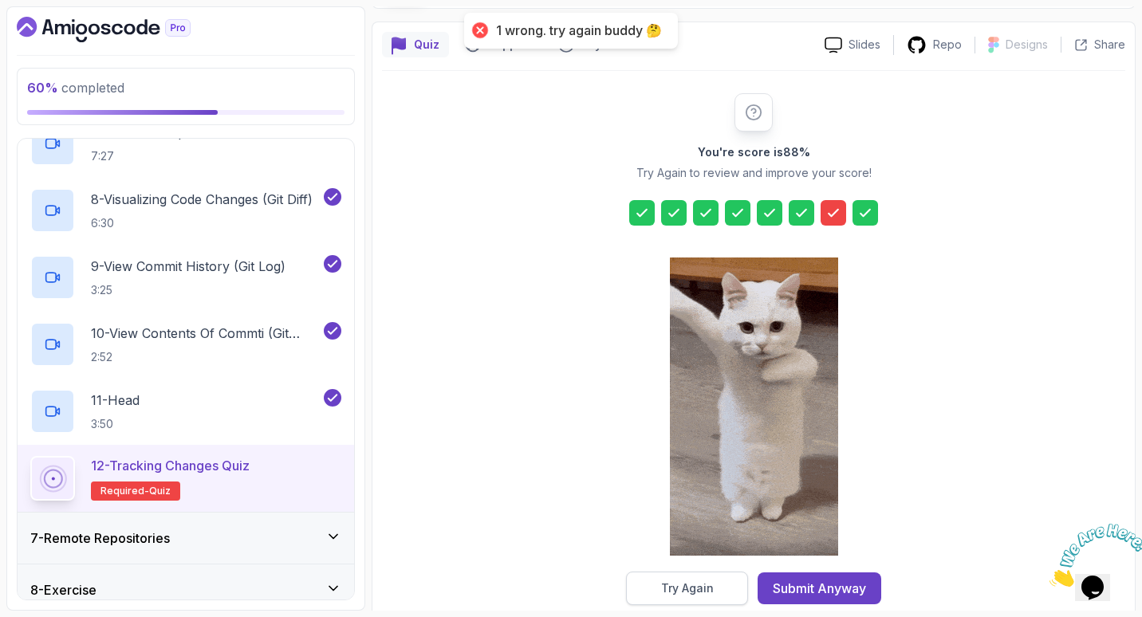
click at [706, 578] on button "Try Again" at bounding box center [687, 589] width 122 height 34
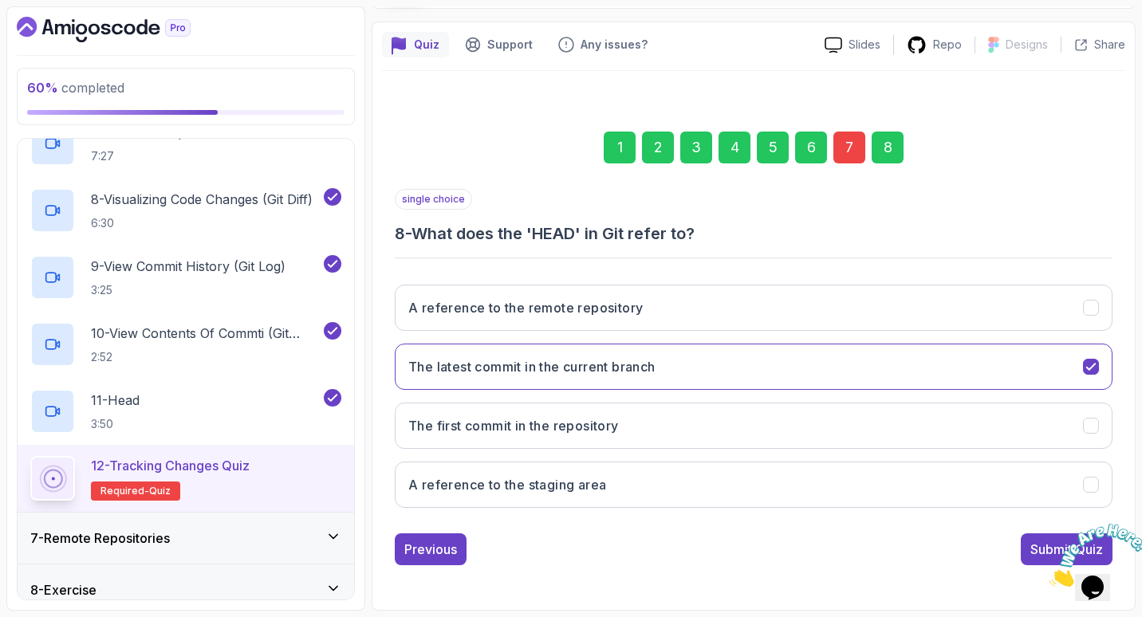
click at [856, 150] on div "7" at bounding box center [850, 148] width 32 height 32
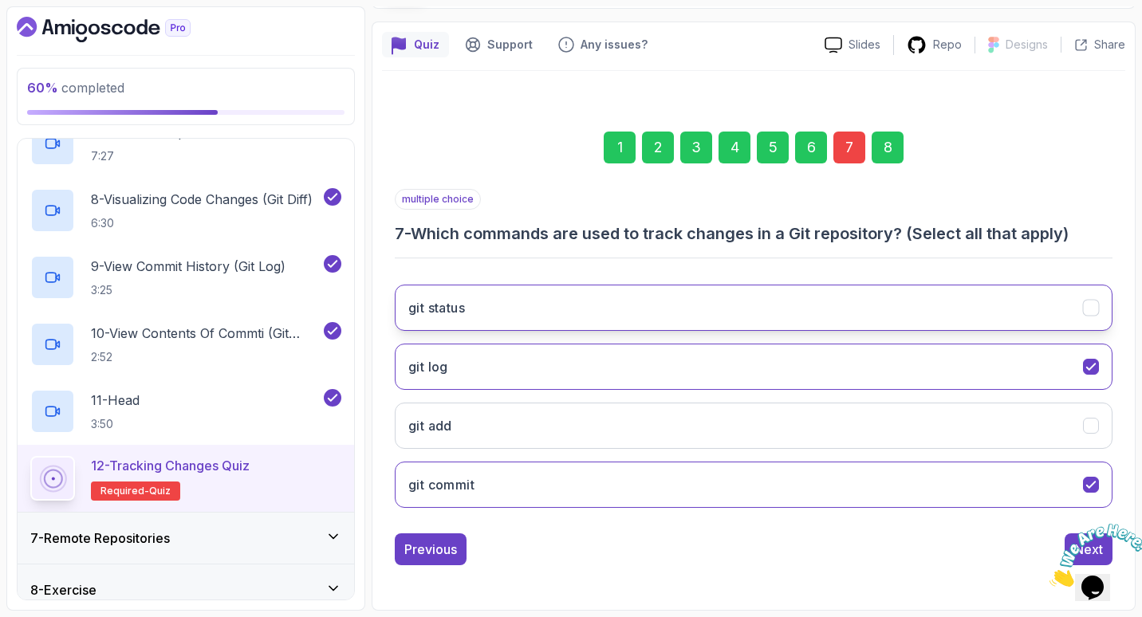
click at [652, 306] on button "git status" at bounding box center [754, 308] width 718 height 46
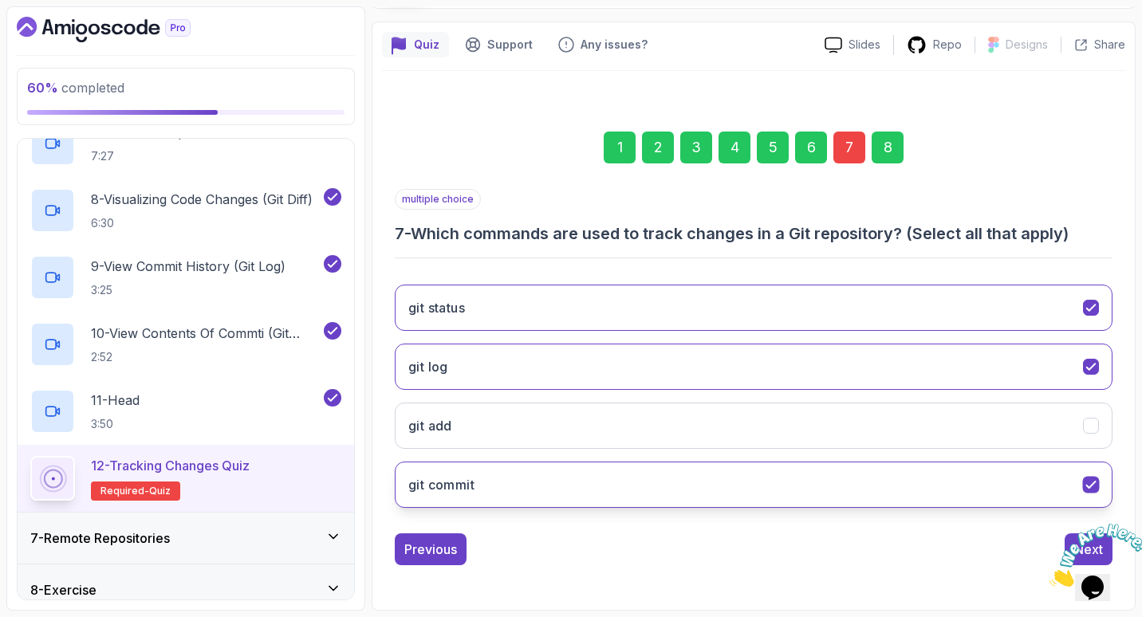
click at [650, 464] on button "git commit" at bounding box center [754, 485] width 718 height 46
click at [674, 469] on button "git commit" at bounding box center [754, 485] width 718 height 46
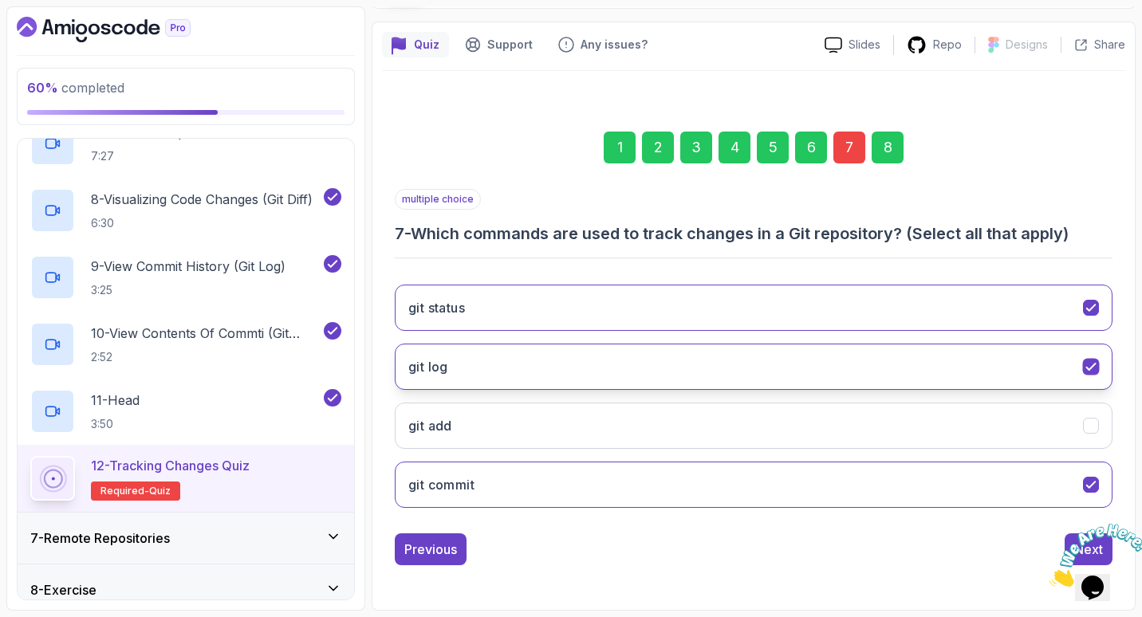
click at [770, 375] on button "git log" at bounding box center [754, 367] width 718 height 46
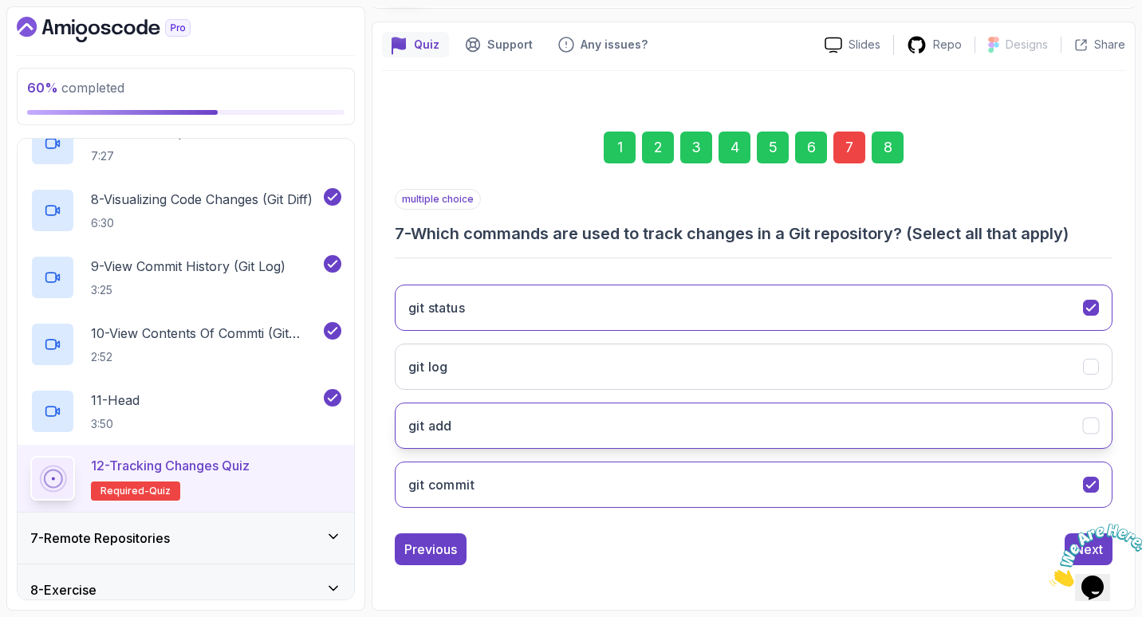
click at [692, 428] on button "git add" at bounding box center [754, 426] width 718 height 46
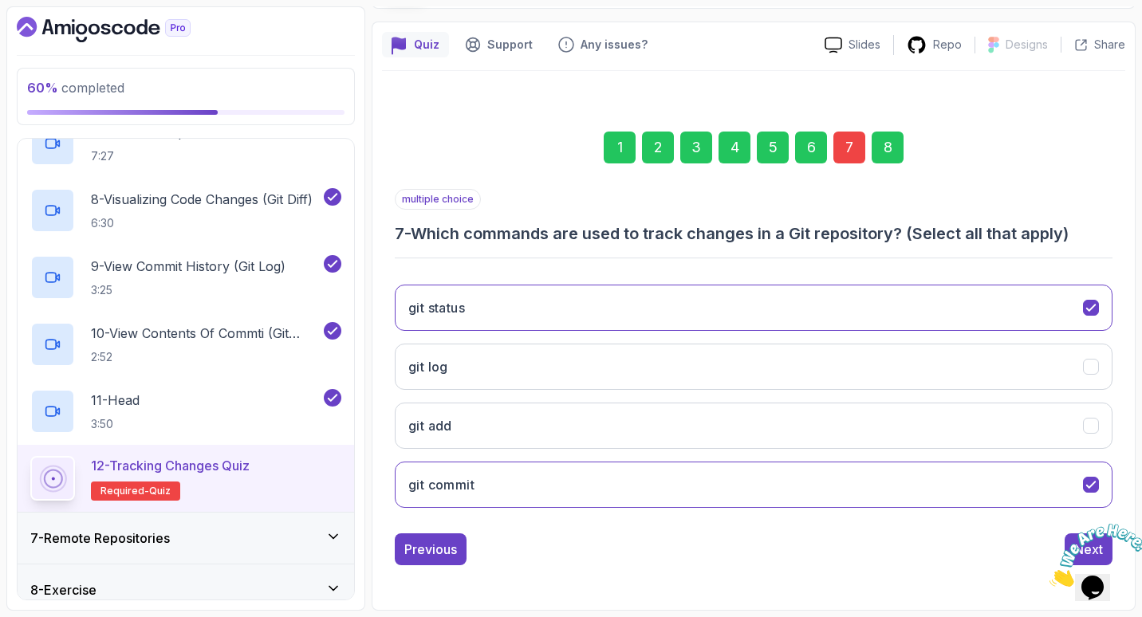
click at [885, 168] on div "1 2 3 4 5 6 7 8" at bounding box center [754, 147] width 718 height 83
click at [890, 147] on div "8" at bounding box center [888, 148] width 32 height 32
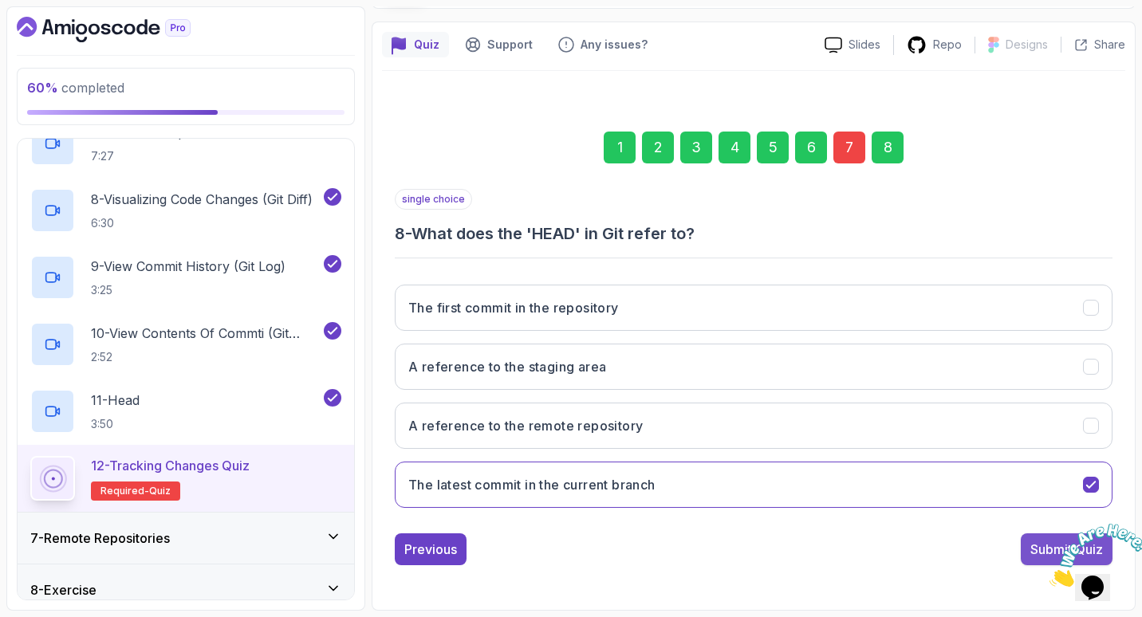
click at [1039, 539] on button "Submit Quiz" at bounding box center [1067, 550] width 92 height 32
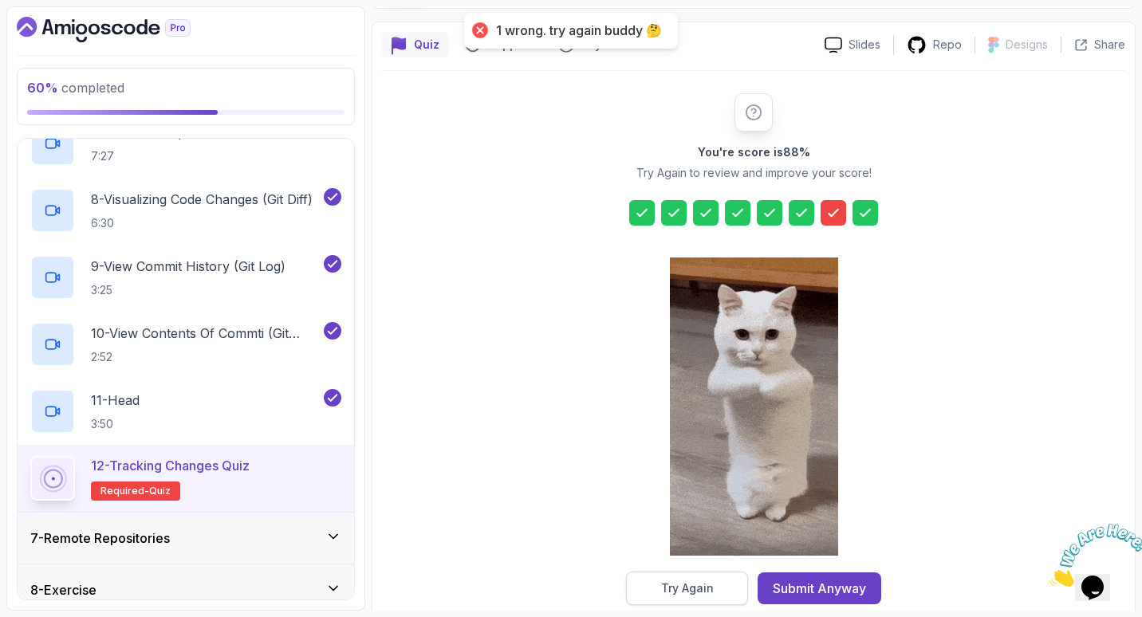
click at [712, 587] on div "Try Again" at bounding box center [687, 589] width 53 height 16
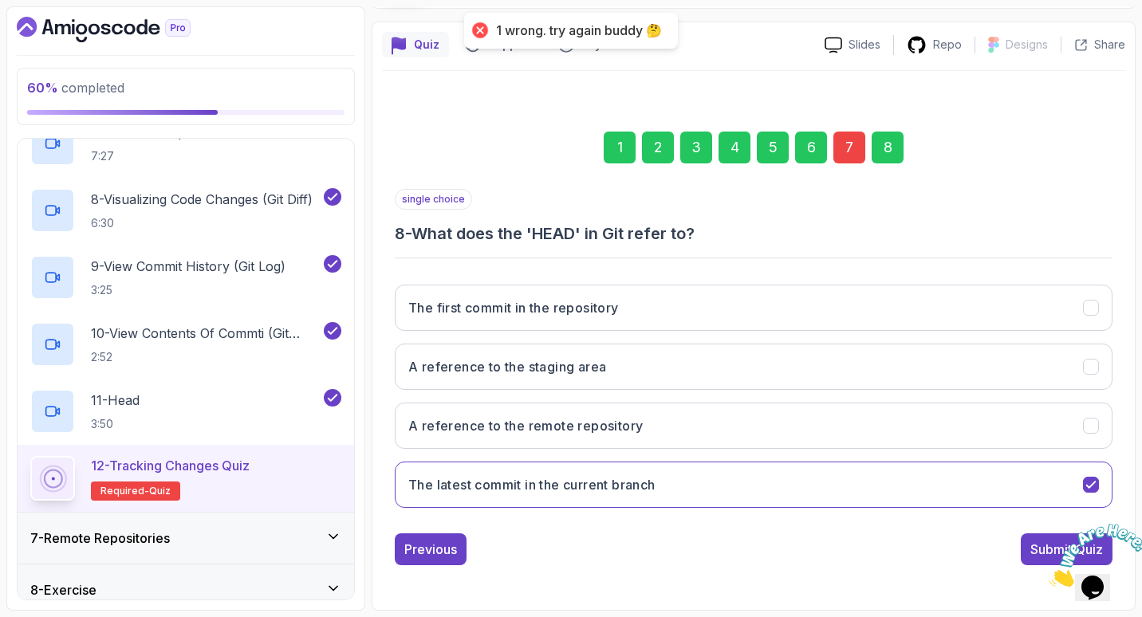
click at [856, 146] on div "7" at bounding box center [850, 148] width 32 height 32
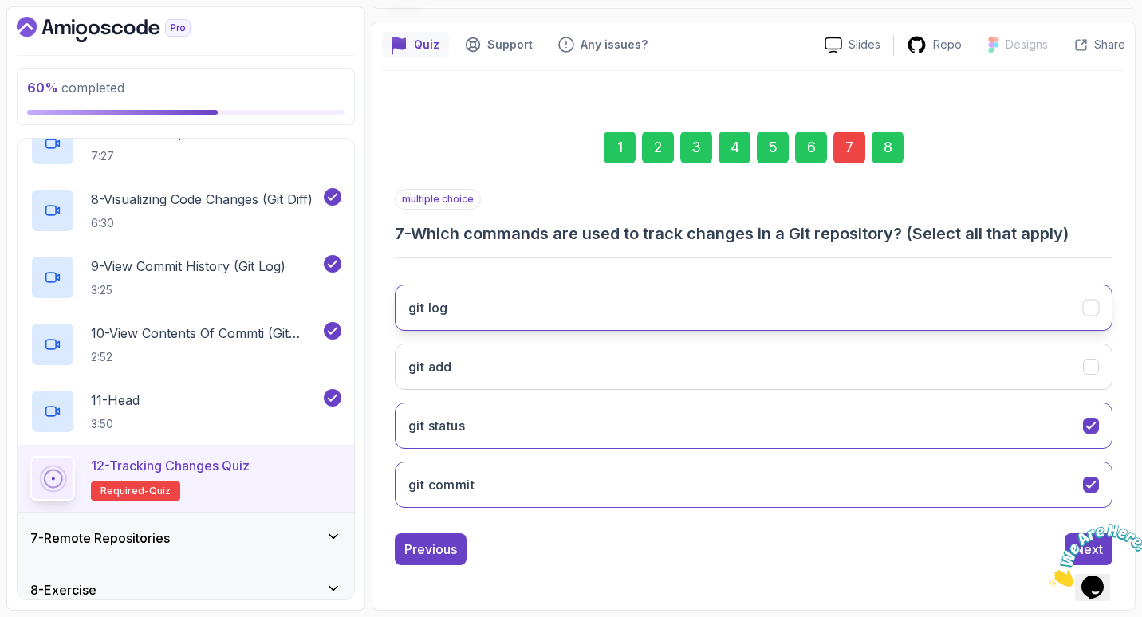
click at [700, 291] on button "git log" at bounding box center [754, 308] width 718 height 46
click at [699, 335] on div "git log git add git status git commit" at bounding box center [754, 396] width 718 height 249
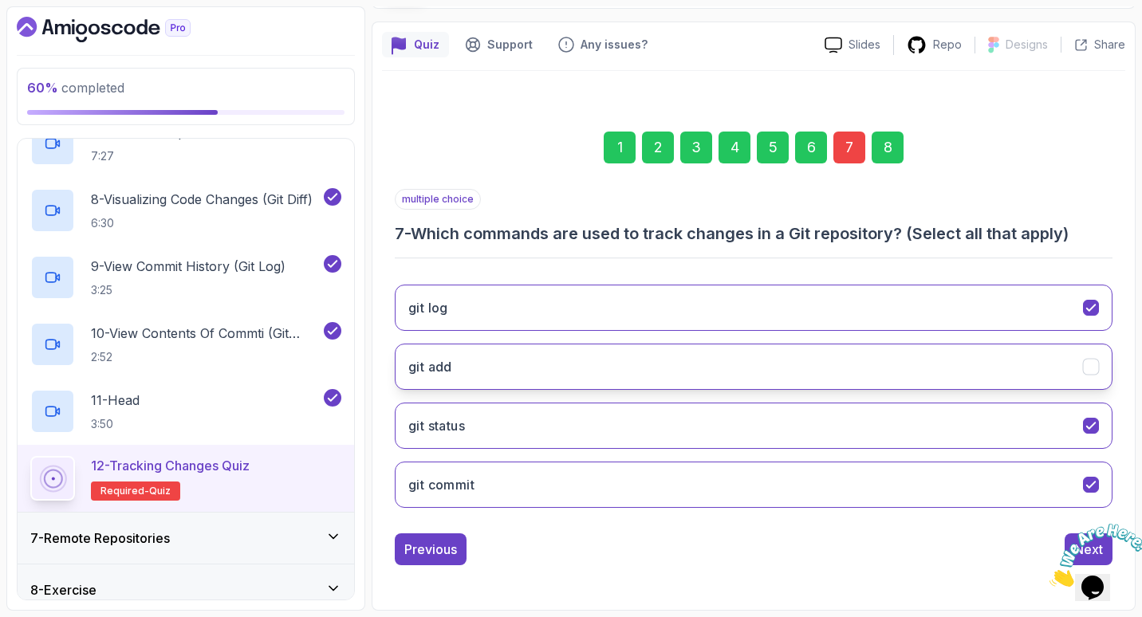
click at [704, 353] on button "git add" at bounding box center [754, 367] width 718 height 46
click at [887, 153] on div "8" at bounding box center [888, 148] width 32 height 32
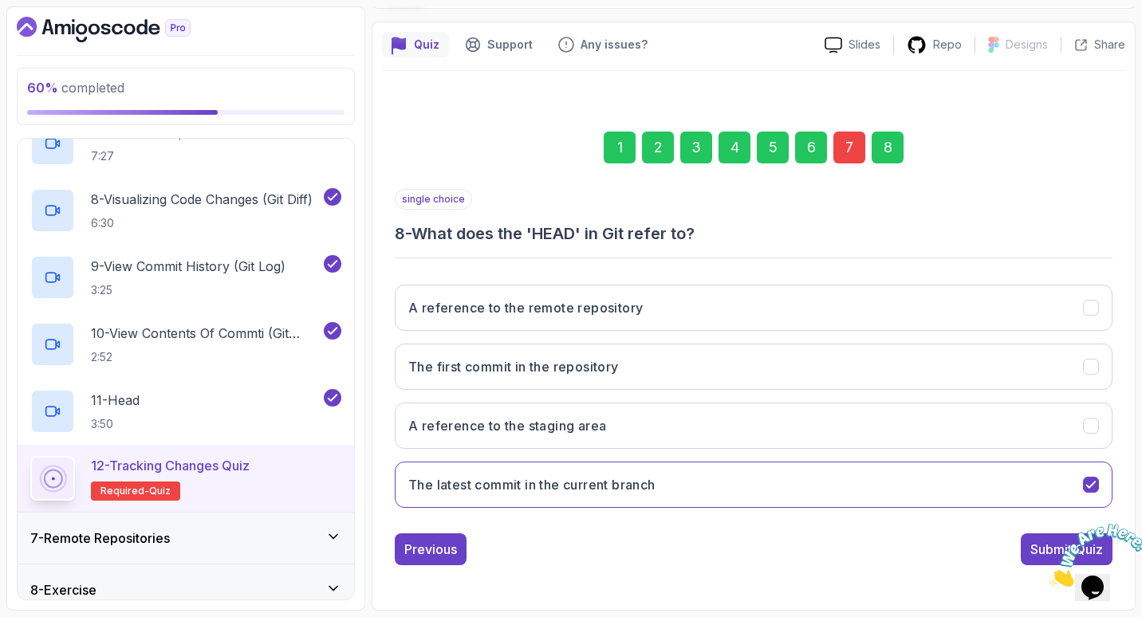
click at [1050, 541] on img at bounding box center [1099, 555] width 99 height 63
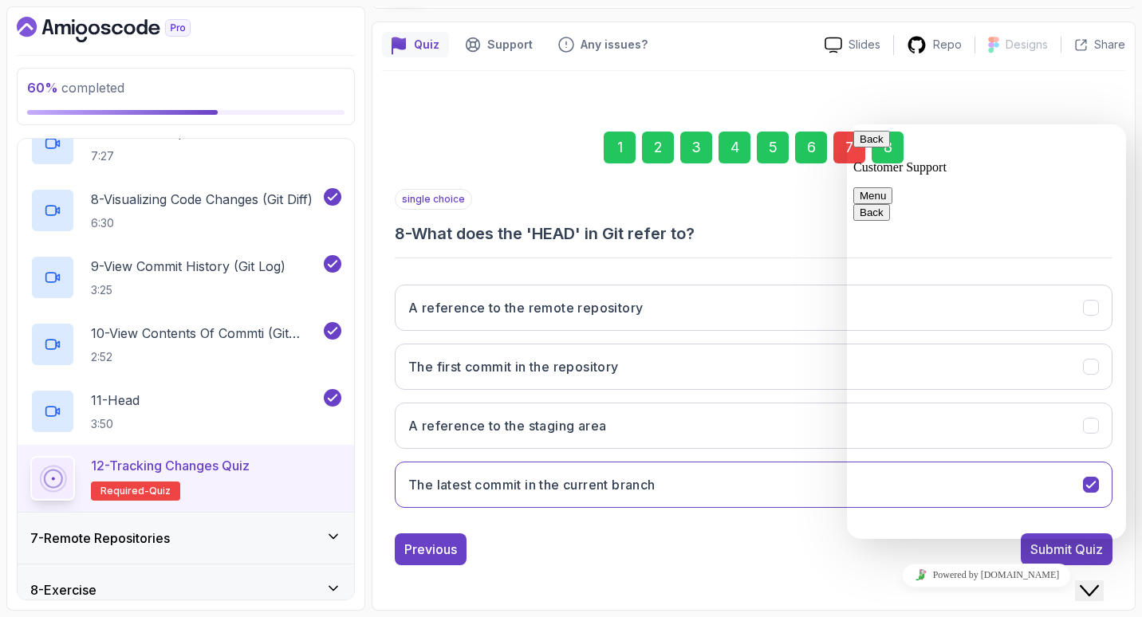
click at [830, 583] on div "1 2 3 4 5 6 7 8 single choice 8 - What does the 'HEAD' in Git refer to? A refer…" at bounding box center [753, 336] width 743 height 530
click at [1099, 582] on icon "Close Chat This icon closes the chat window." at bounding box center [1089, 591] width 19 height 19
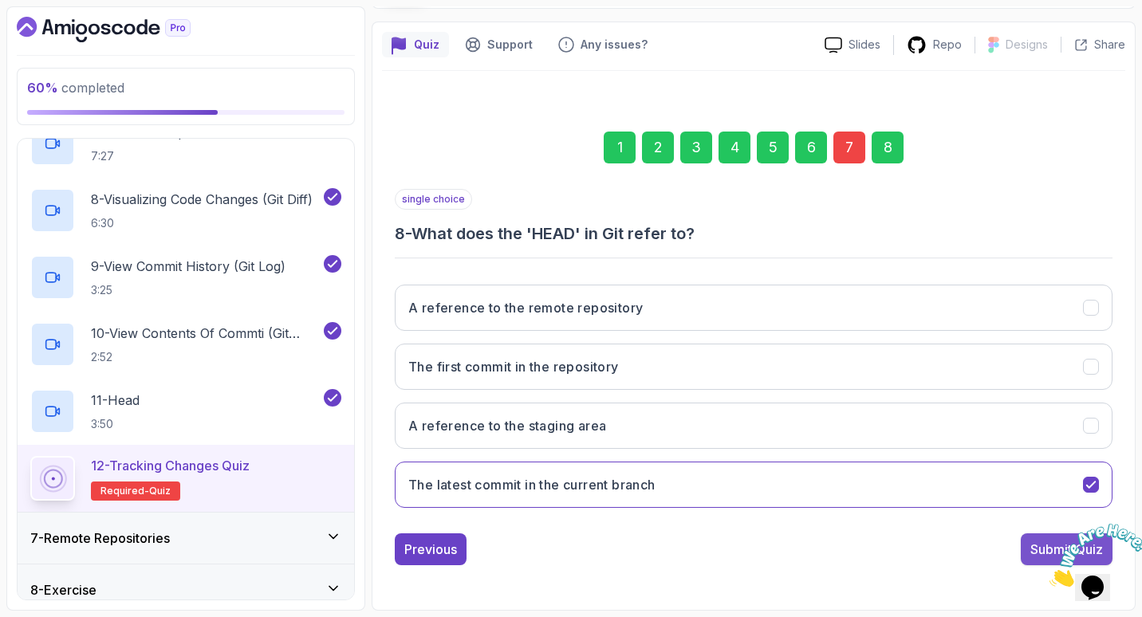
click at [1036, 542] on div "Submit Quiz" at bounding box center [1067, 549] width 73 height 19
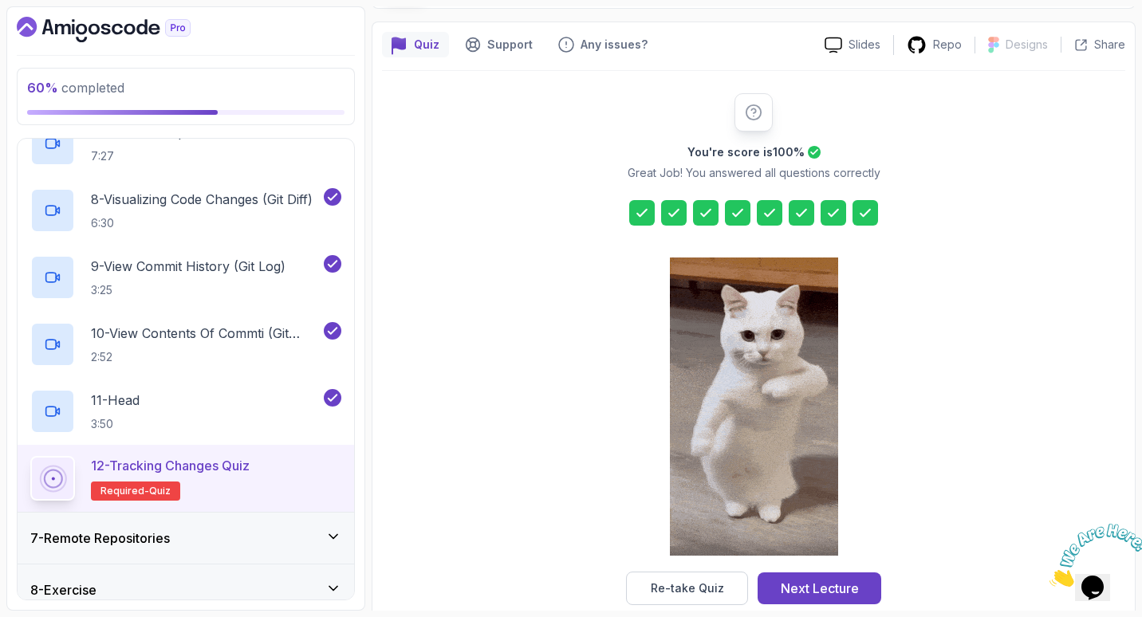
scroll to position [148, 0]
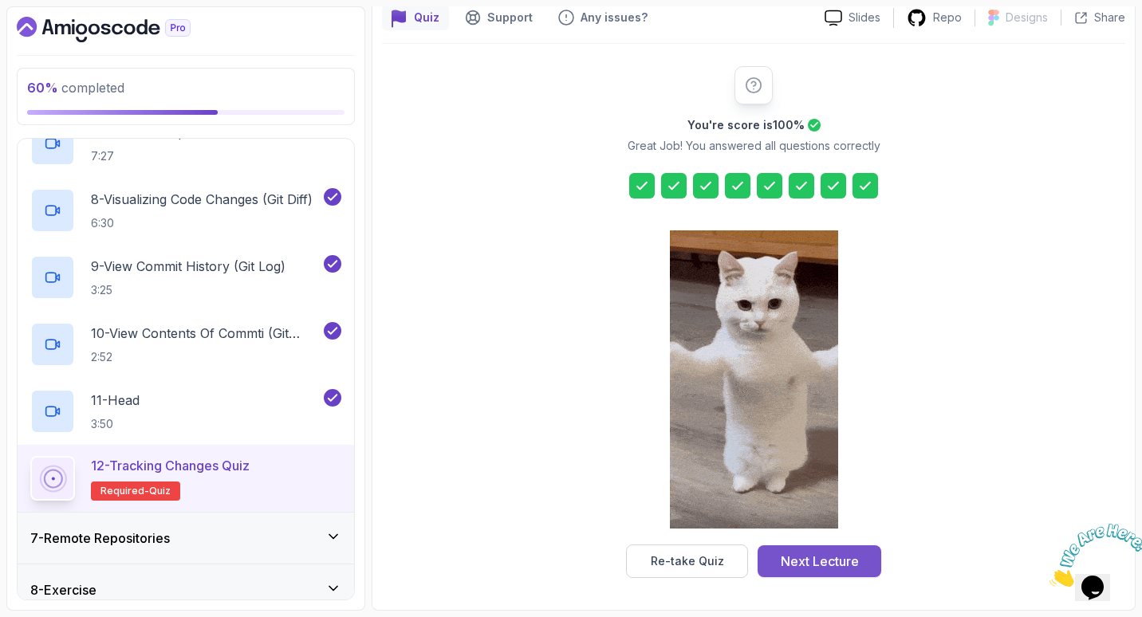
click at [791, 569] on div "Next Lecture" at bounding box center [820, 561] width 78 height 19
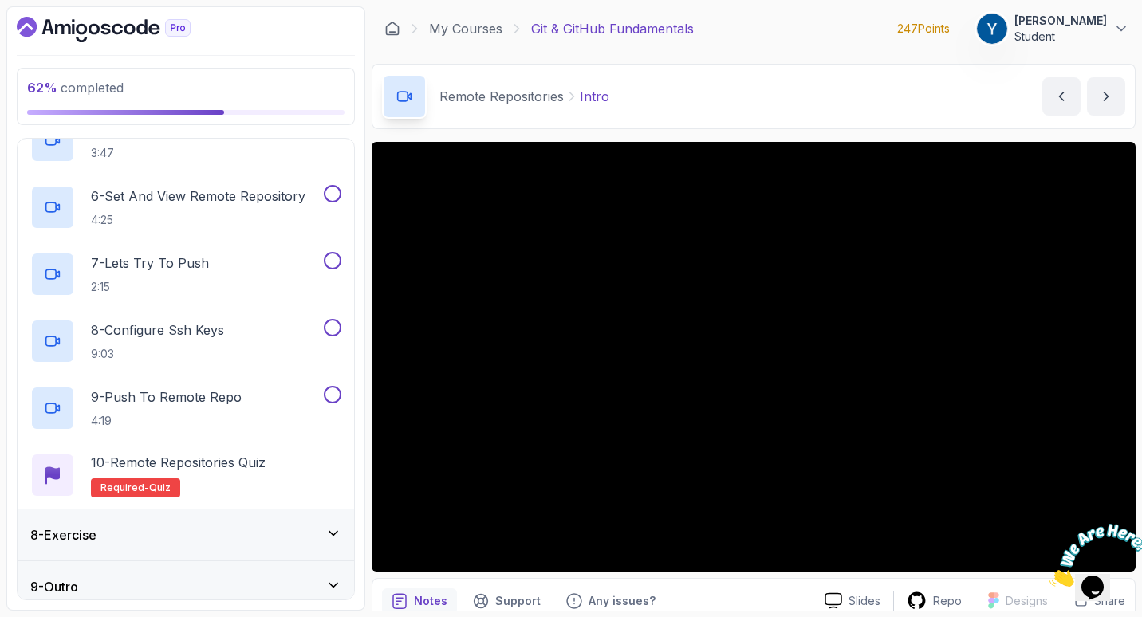
scroll to position [675, 0]
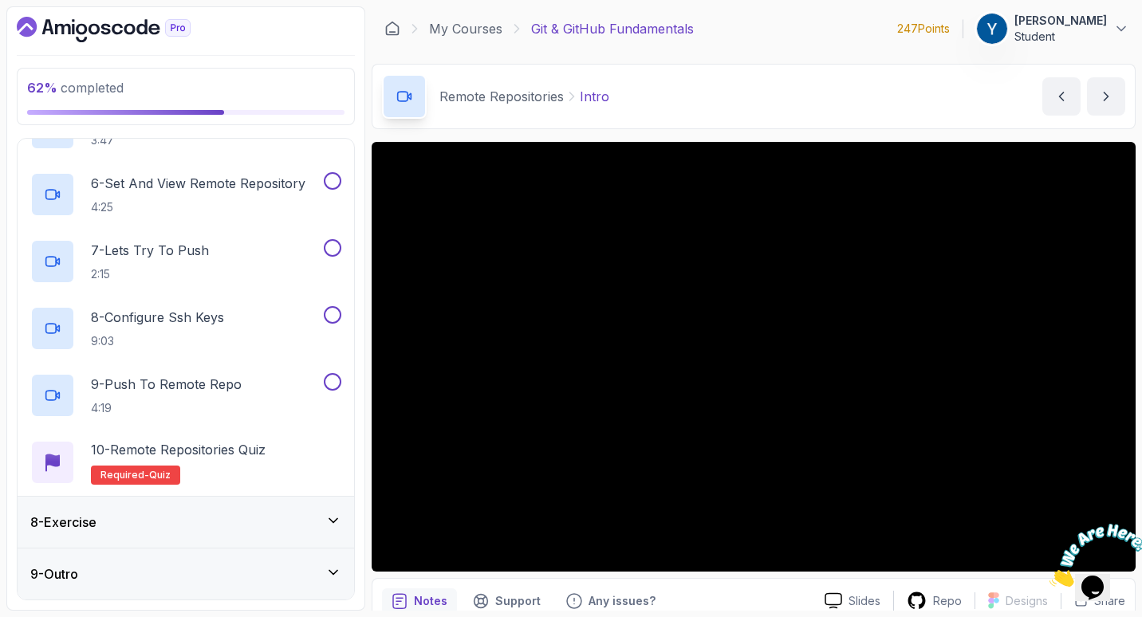
click at [151, 523] on div "8 - Exercise" at bounding box center [185, 522] width 311 height 19
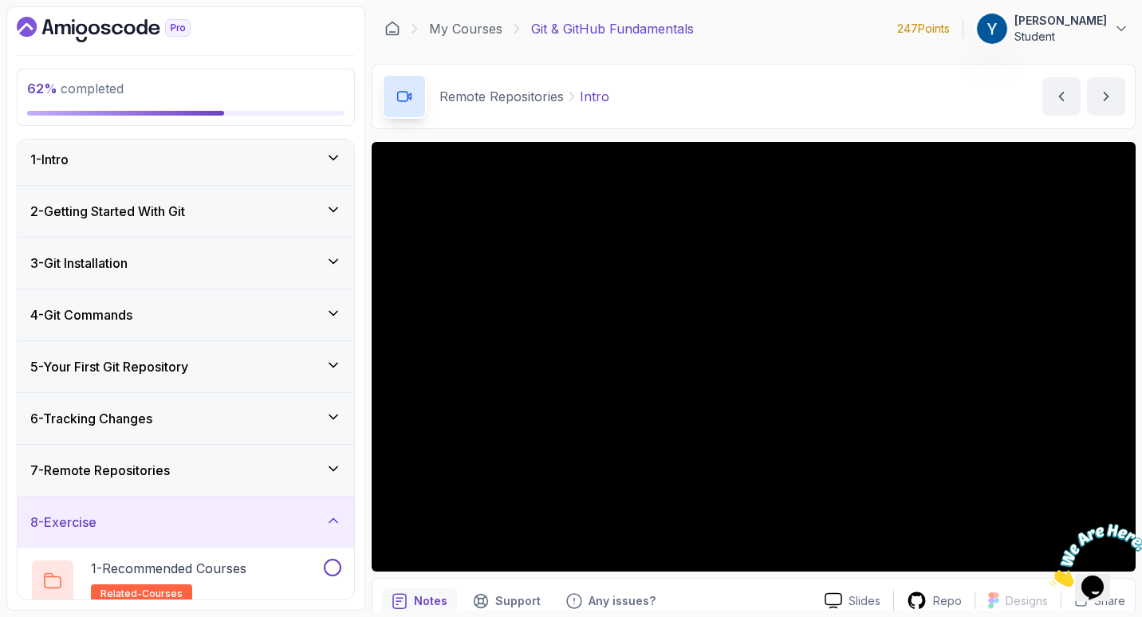
scroll to position [0, 0]
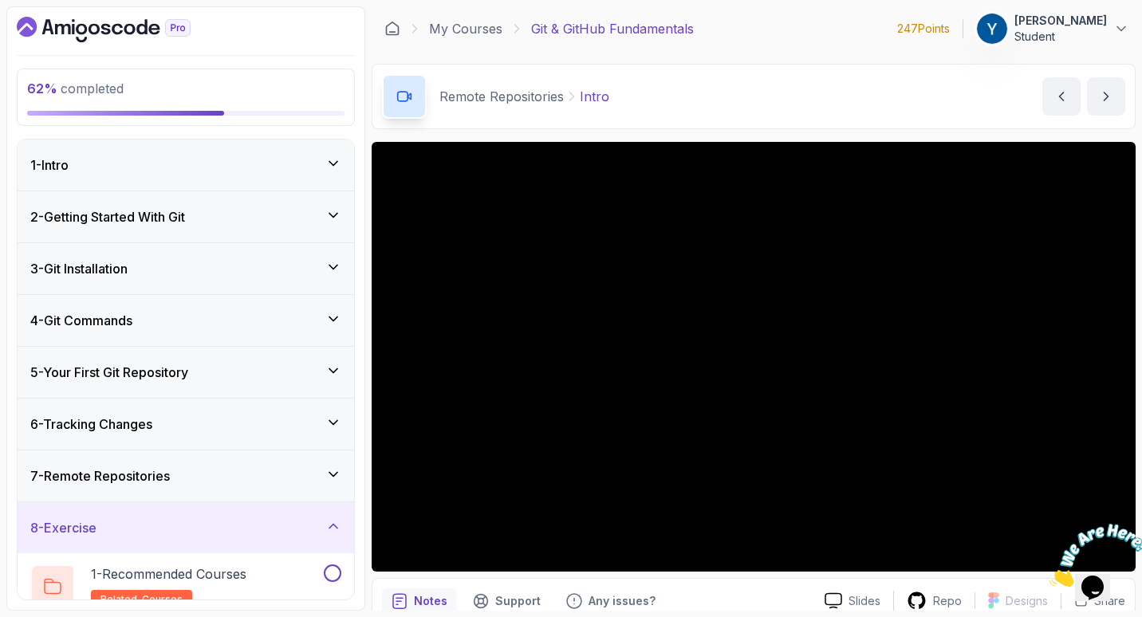
click at [200, 460] on div "7 - Remote Repositories" at bounding box center [186, 476] width 337 height 51
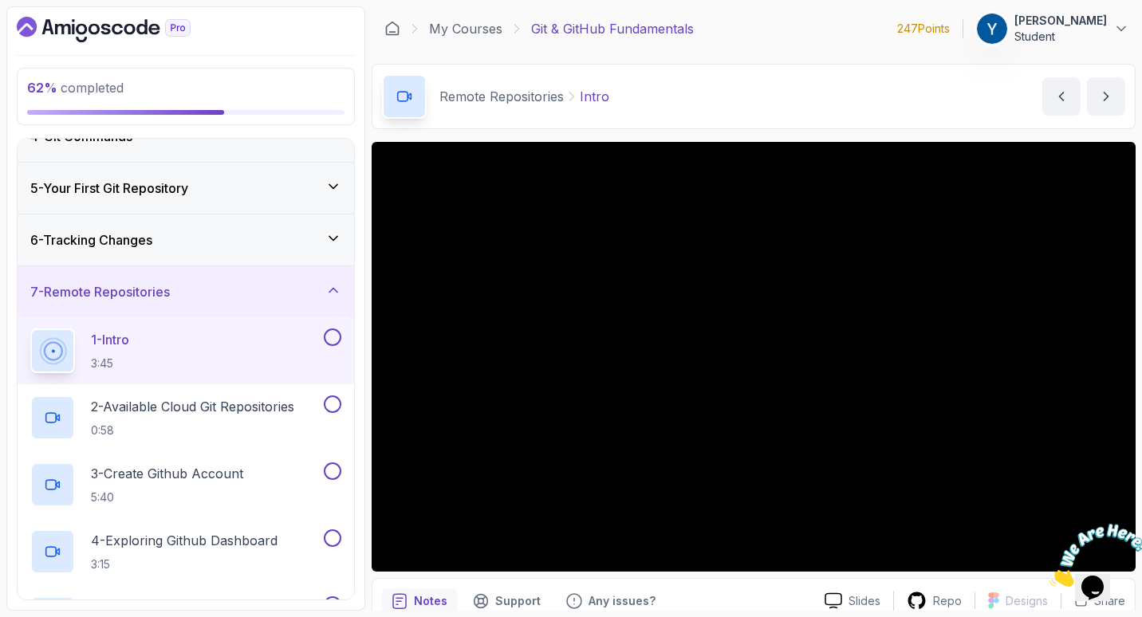
scroll to position [185, 0]
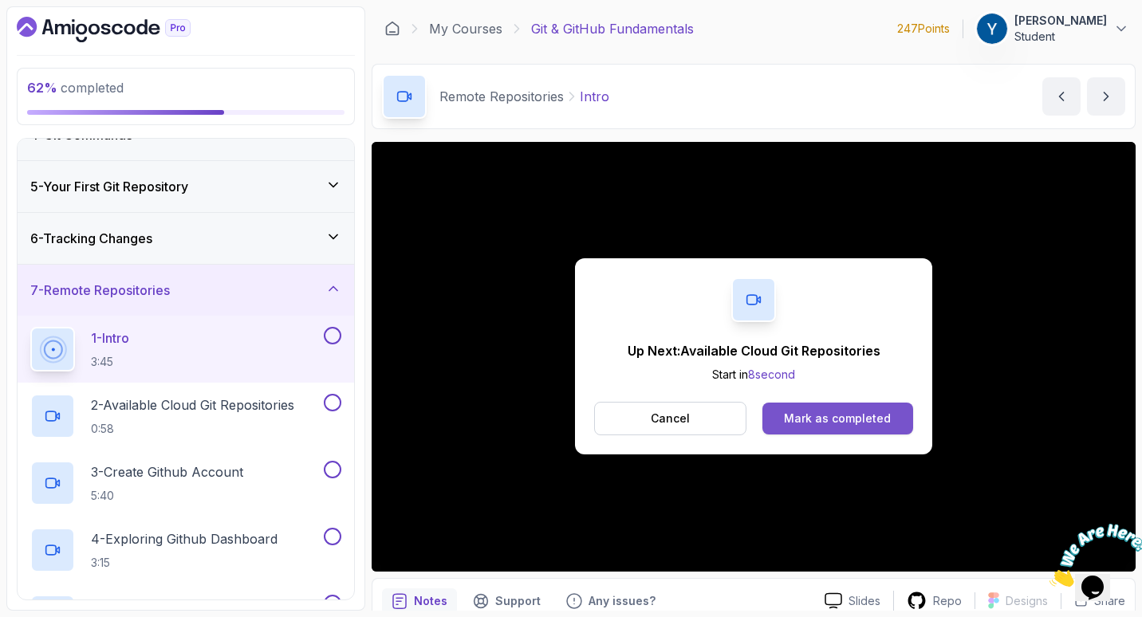
click at [792, 417] on div "Mark as completed" at bounding box center [837, 419] width 107 height 16
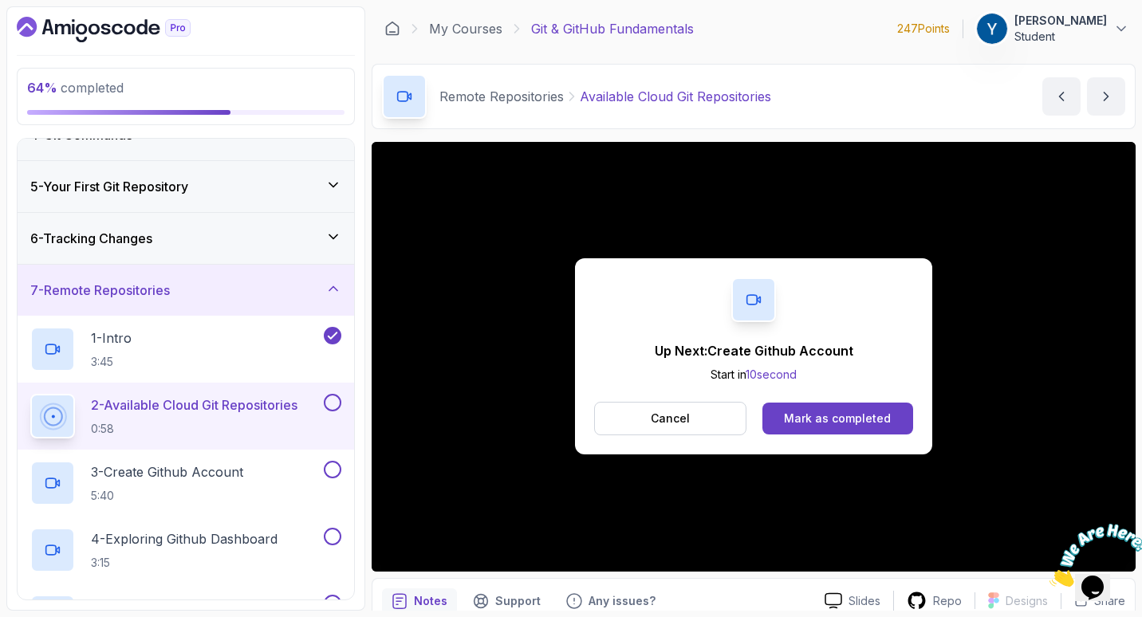
click at [335, 403] on button at bounding box center [333, 403] width 18 height 18
click at [893, 416] on button "Mark as completed" at bounding box center [838, 419] width 151 height 32
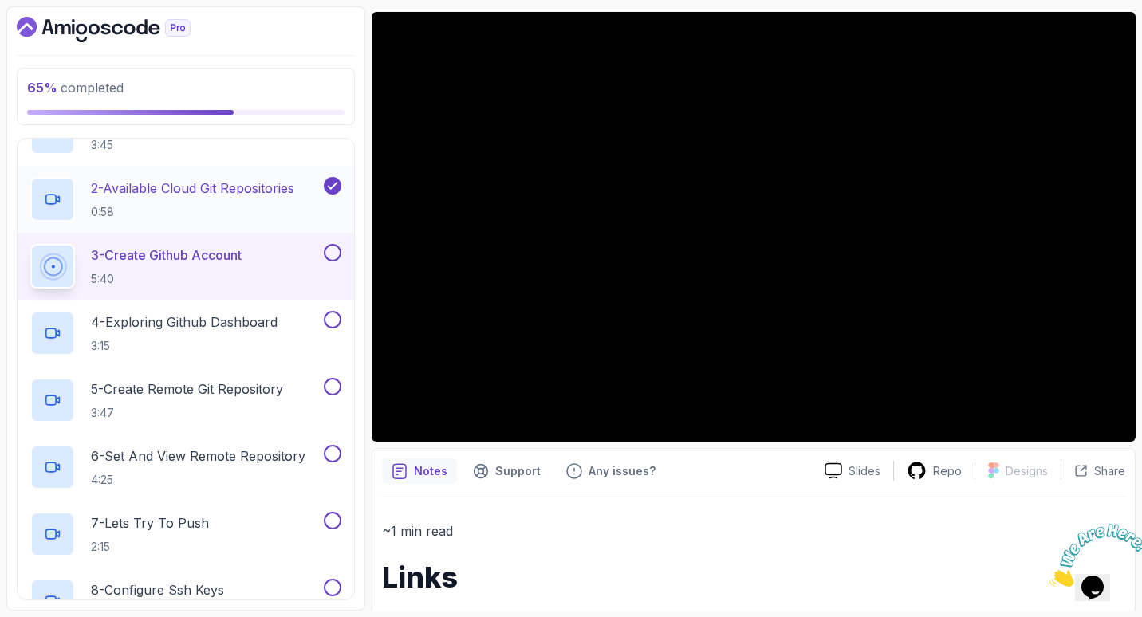
scroll to position [403, 0]
click at [325, 258] on div at bounding box center [331, 252] width 21 height 18
click at [329, 247] on button at bounding box center [333, 252] width 18 height 18
click at [262, 321] on p "4 - Exploring Github Dashboard" at bounding box center [184, 321] width 187 height 19
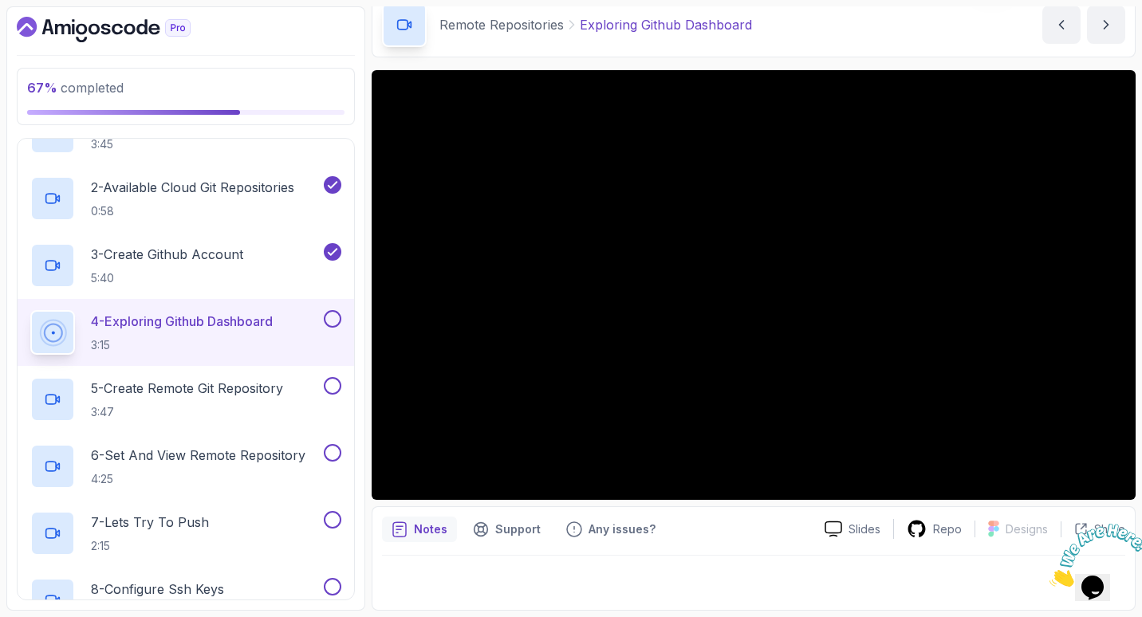
scroll to position [72, 0]
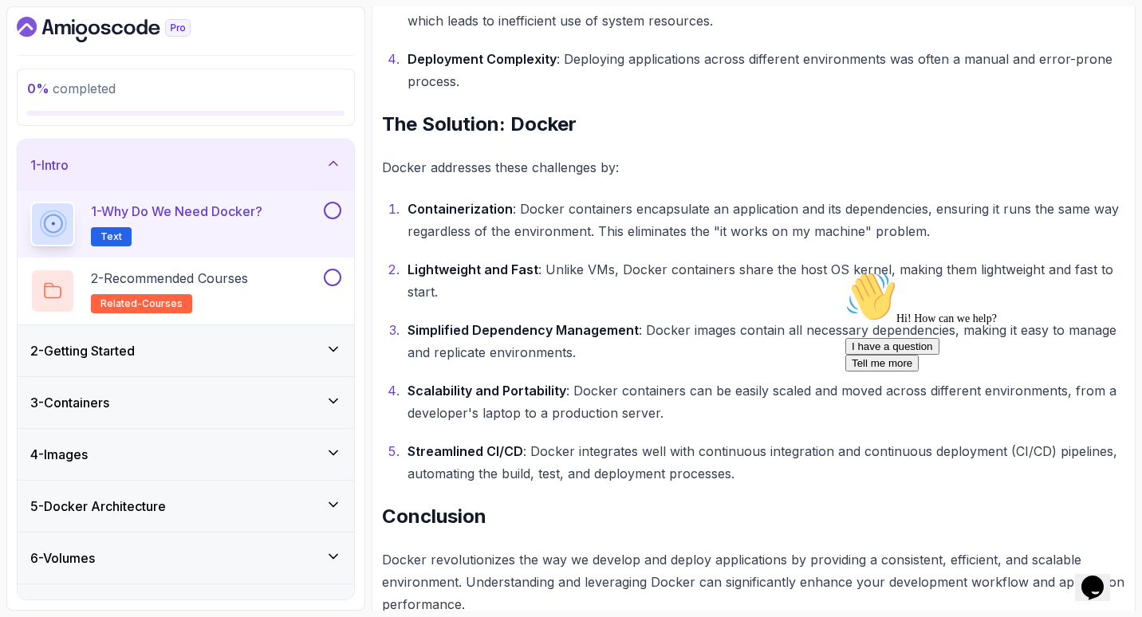
scroll to position [972, 0]
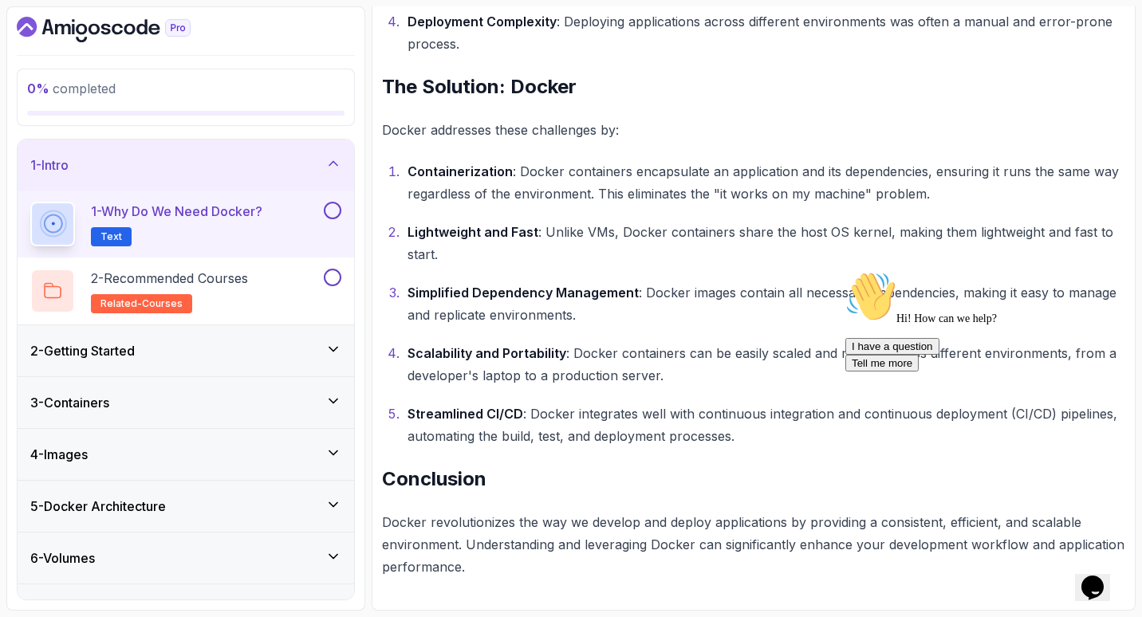
click at [332, 209] on button at bounding box center [333, 211] width 18 height 18
click at [335, 276] on button at bounding box center [333, 278] width 18 height 18
click at [280, 287] on div "2 - Recommended Courses related-courses" at bounding box center [175, 291] width 290 height 45
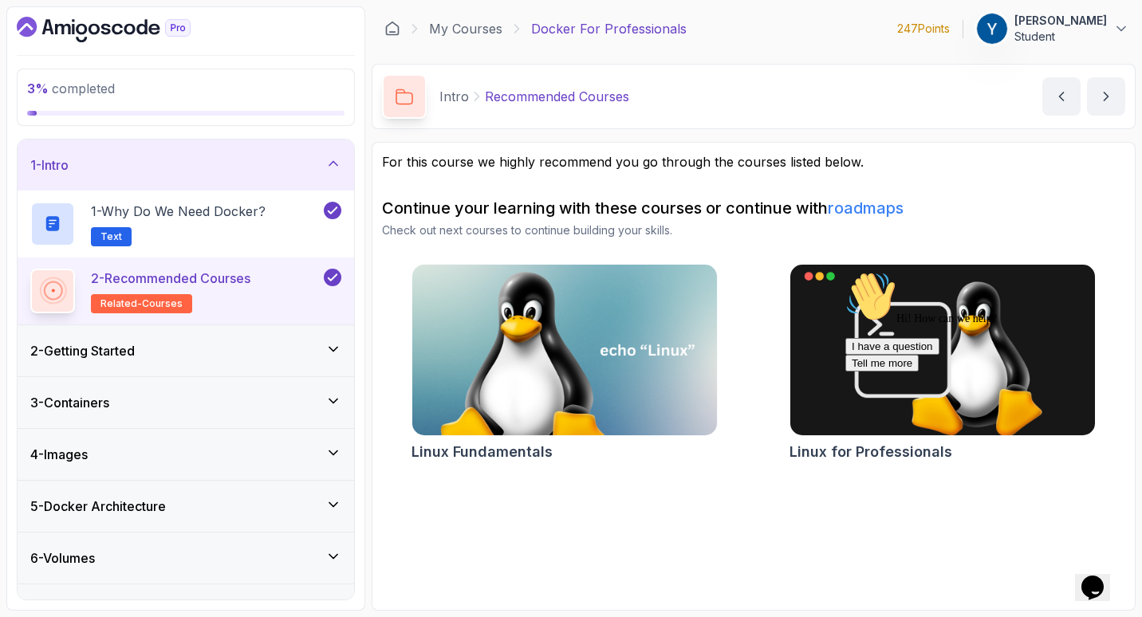
click at [254, 342] on div "2 - Getting Started" at bounding box center [185, 350] width 311 height 19
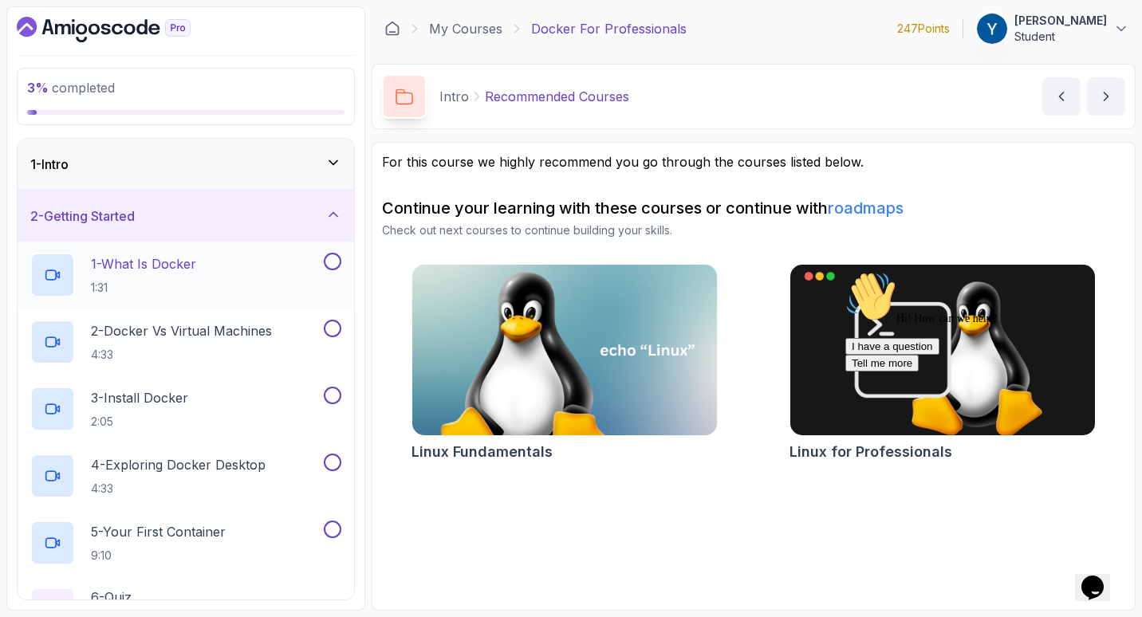
click at [246, 280] on div "1 - What Is Docker 1:31" at bounding box center [175, 275] width 290 height 45
